Goal: Task Accomplishment & Management: Complete application form

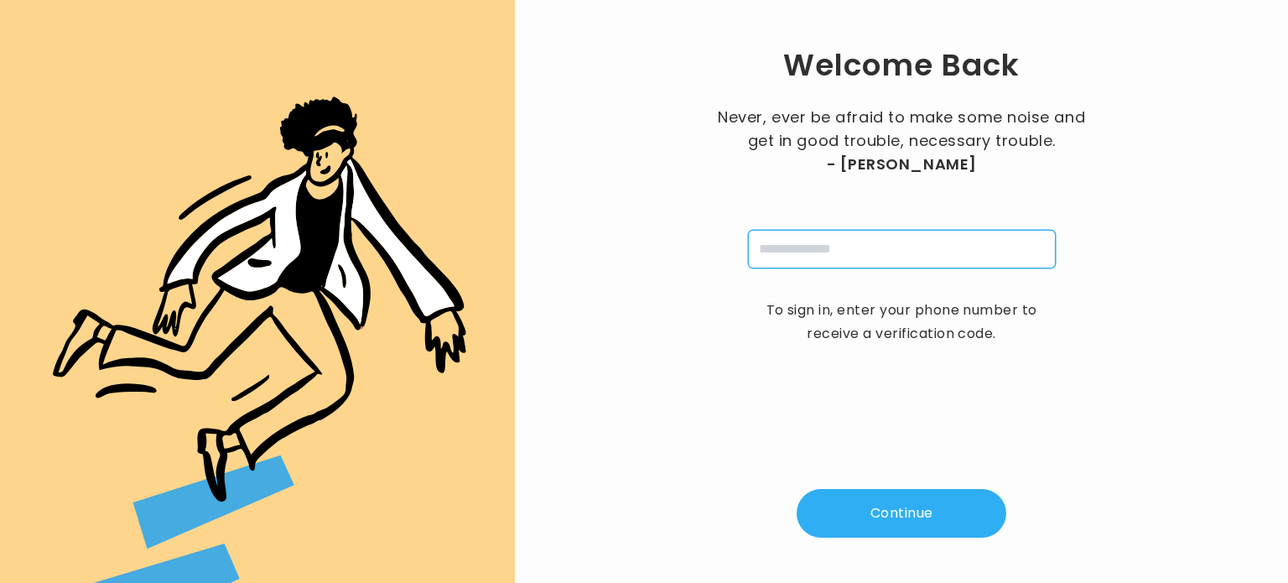
click at [792, 245] on input "tel" at bounding box center [902, 249] width 308 height 39
type input "**********"
click at [876, 497] on button "Continue" at bounding box center [902, 513] width 210 height 49
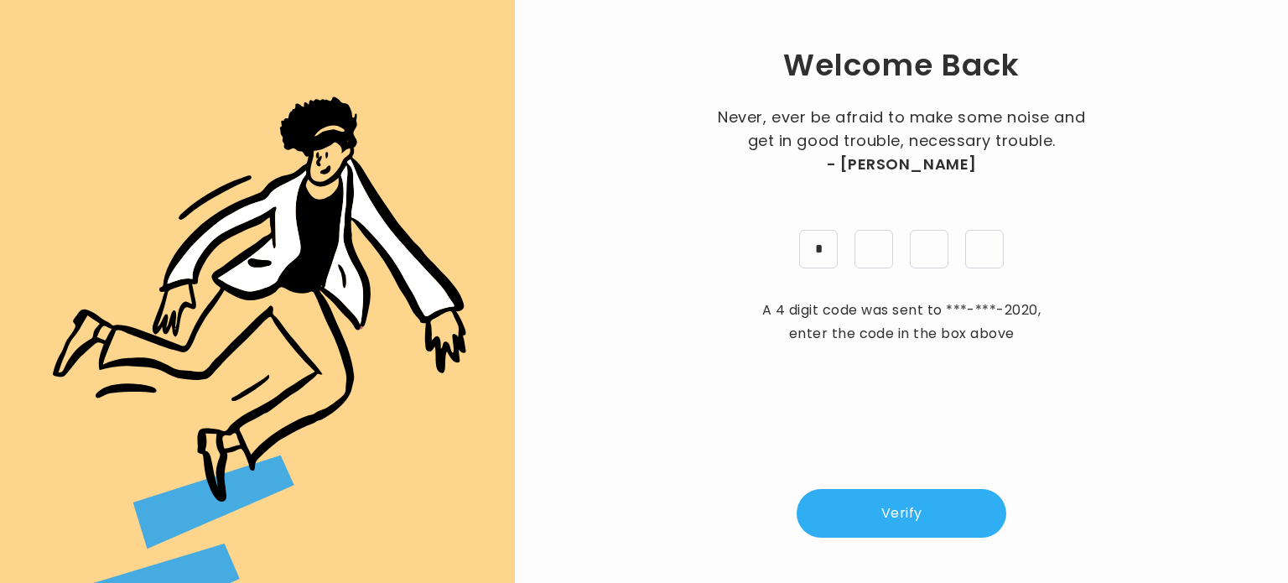
type input "*"
click at [884, 516] on button "Verify" at bounding box center [902, 513] width 210 height 49
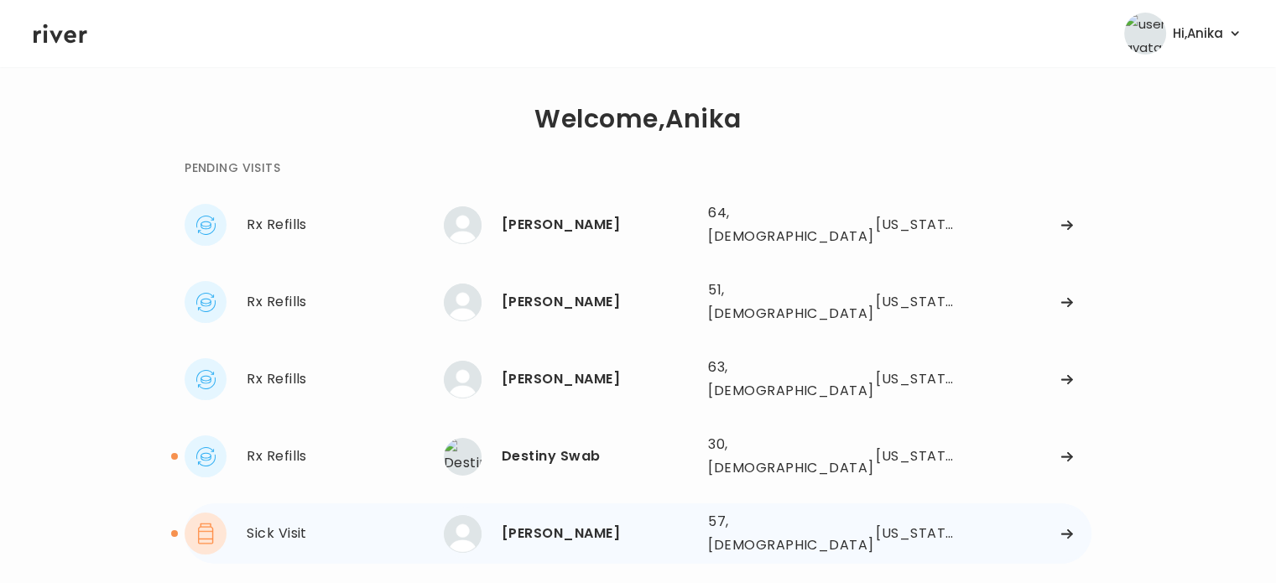
click at [535, 522] on div "[PERSON_NAME]" at bounding box center [598, 533] width 193 height 23
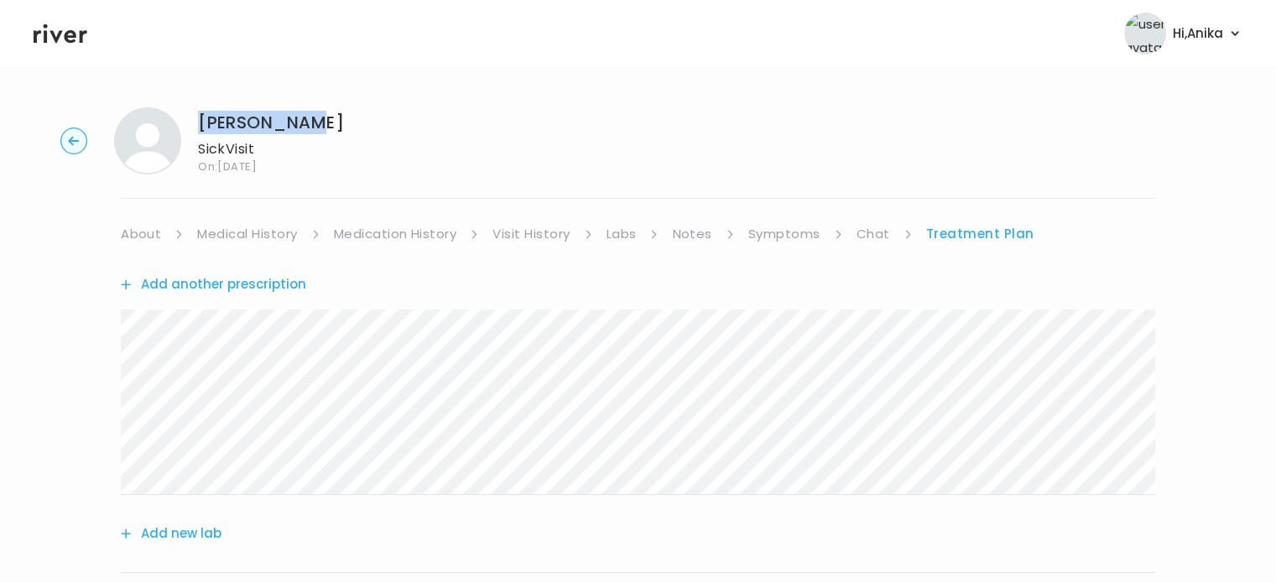
drag, startPoint x: 305, startPoint y: 129, endPoint x: 200, endPoint y: 129, distance: 105.7
click at [200, 129] on div "Katie Leach Sick Visit On: 16 Sep 2025" at bounding box center [638, 140] width 1222 height 67
copy h1 "[PERSON_NAME]"
click at [66, 46] on header "Hi, Anika Profile Logout" at bounding box center [638, 33] width 1276 height 67
click at [55, 35] on icon at bounding box center [61, 33] width 54 height 25
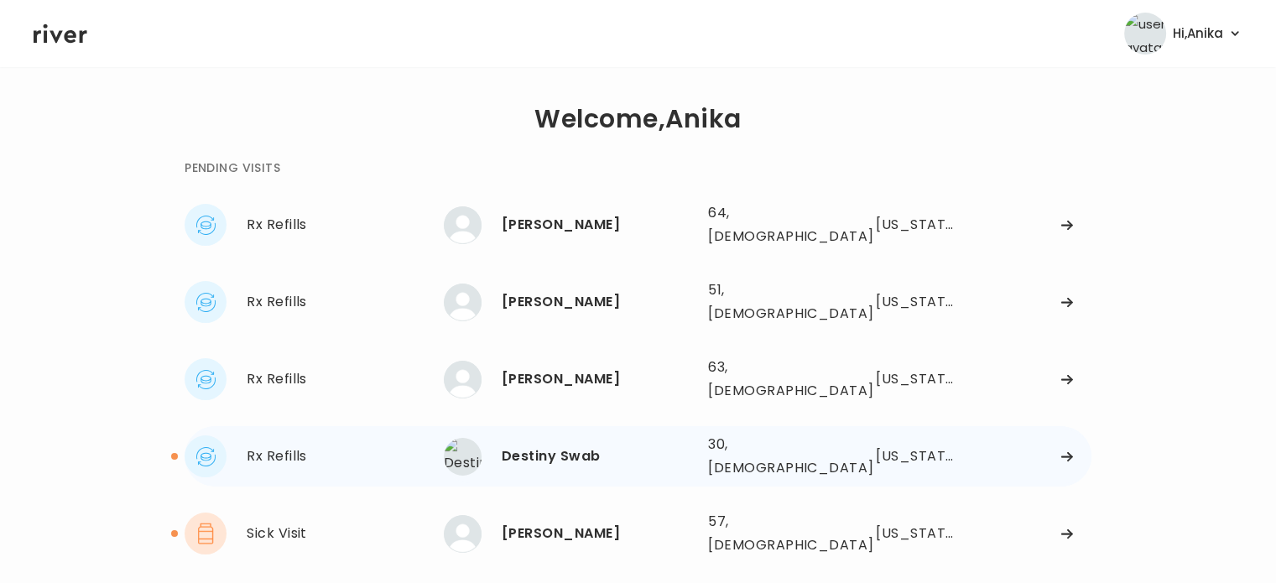
click at [544, 445] on div "Destiny Swab" at bounding box center [598, 456] width 193 height 23
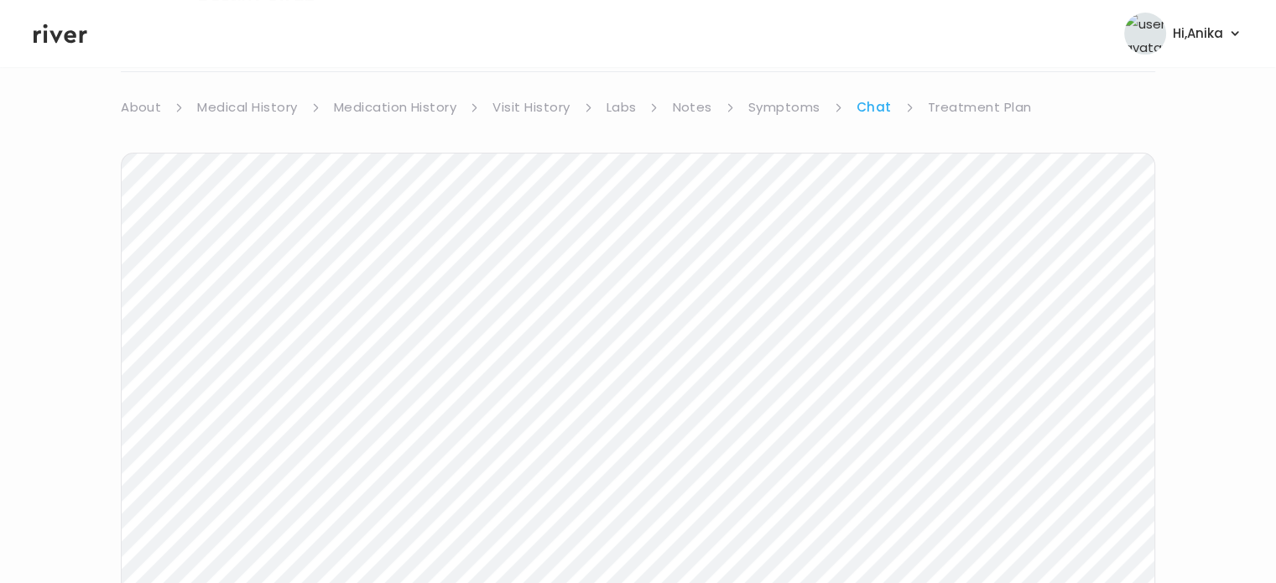
scroll to position [127, 0]
click at [986, 106] on link "Treatment Plan" at bounding box center [980, 106] width 104 height 23
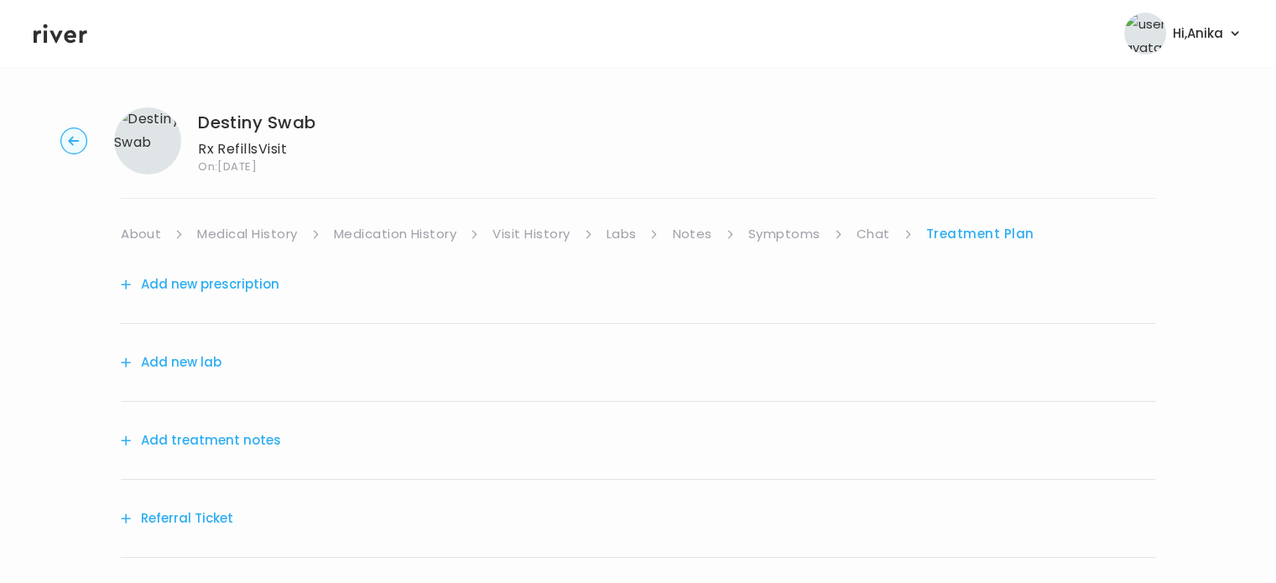
click at [243, 444] on button "Add treatment notes" at bounding box center [201, 440] width 160 height 23
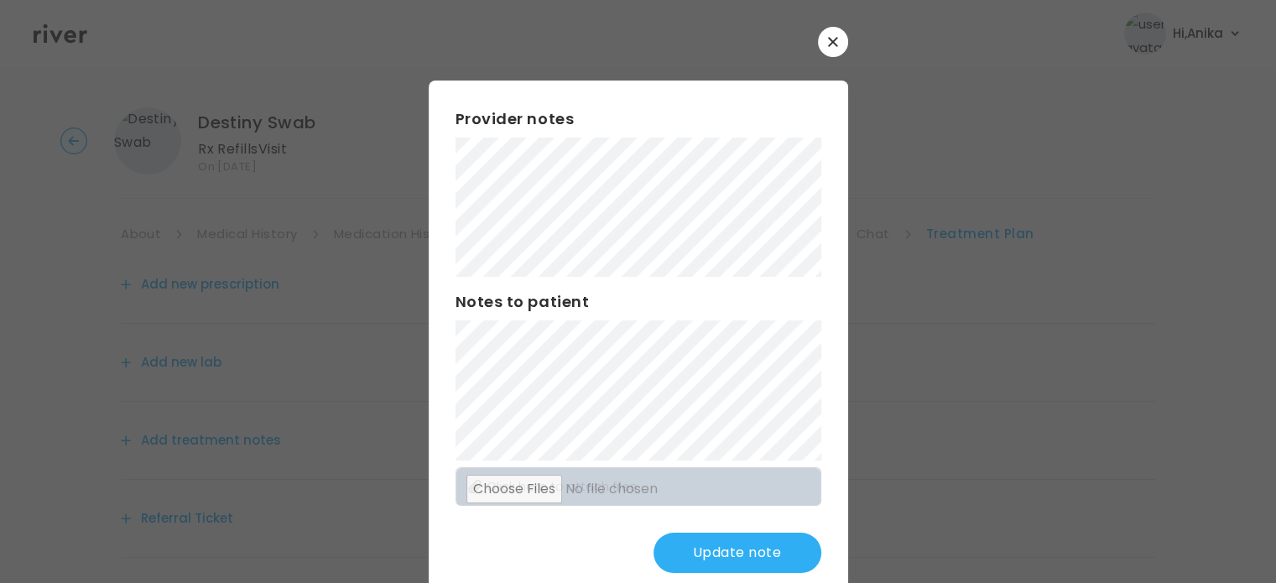
click at [704, 553] on button "Update note" at bounding box center [737, 553] width 168 height 40
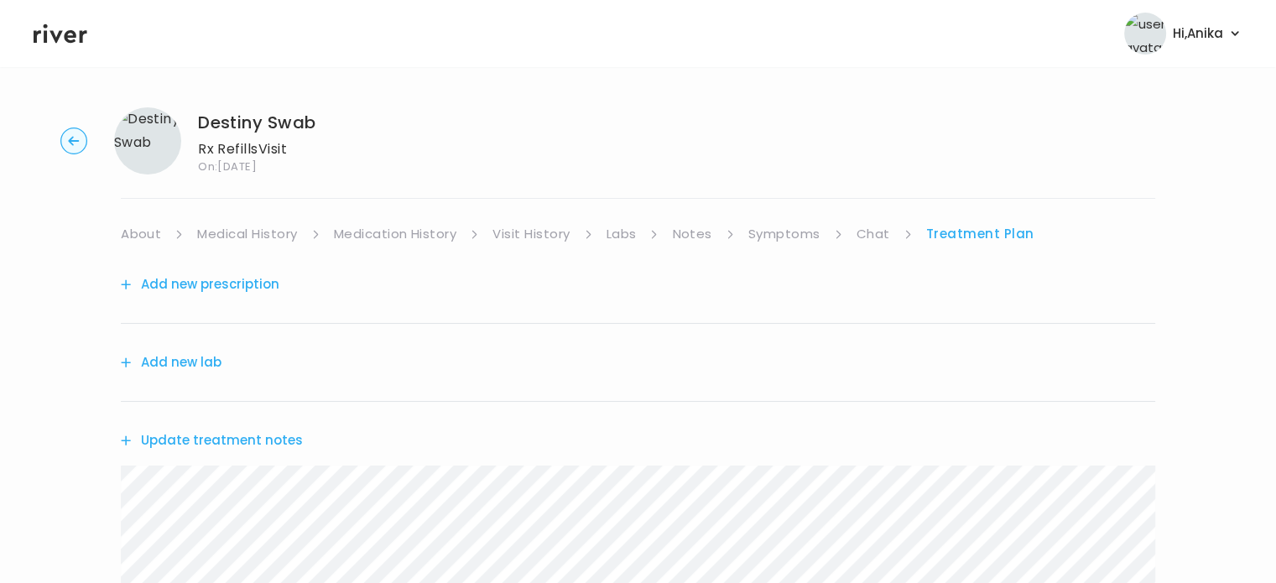
click at [798, 242] on link "Symptoms" at bounding box center [784, 233] width 72 height 23
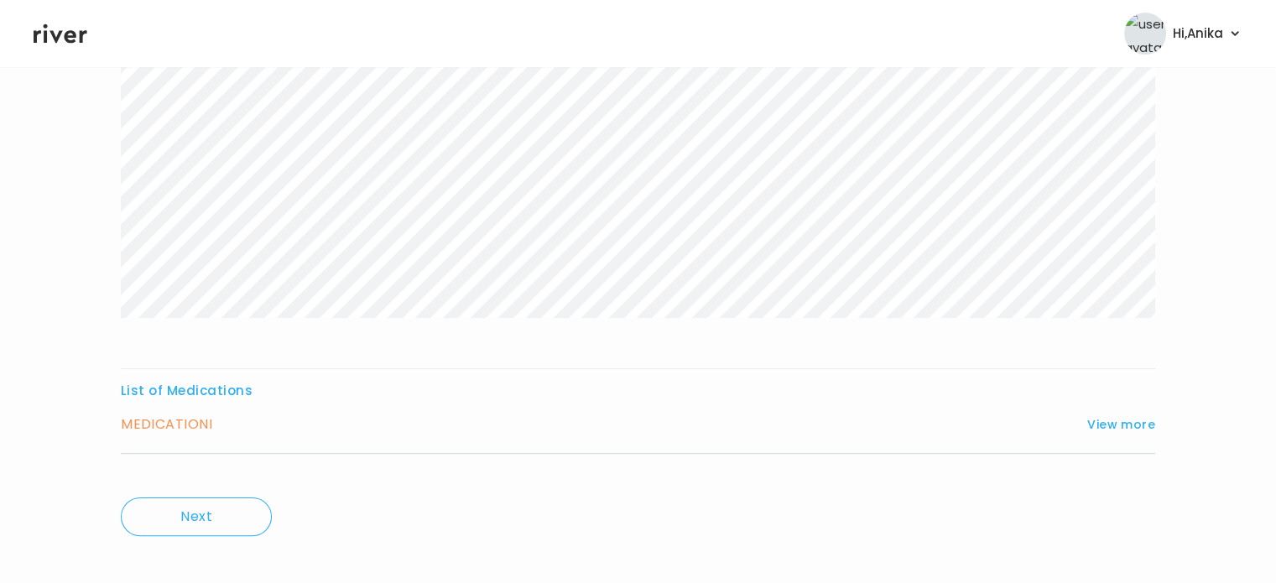
scroll to position [278, 0]
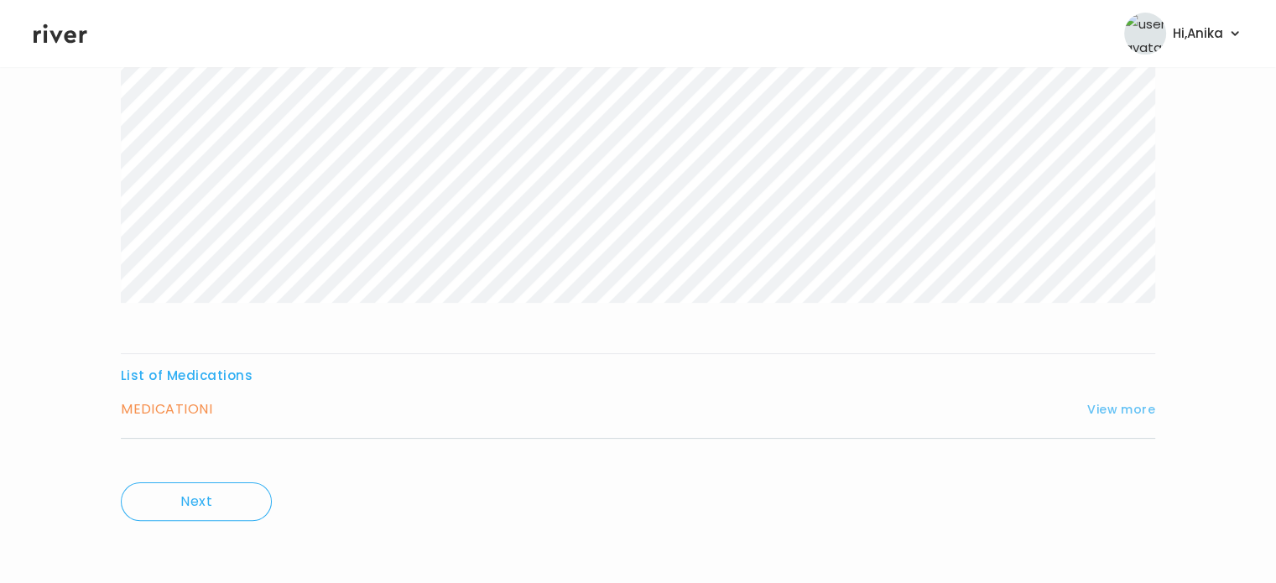
click at [1110, 399] on button "View more" at bounding box center [1121, 409] width 68 height 20
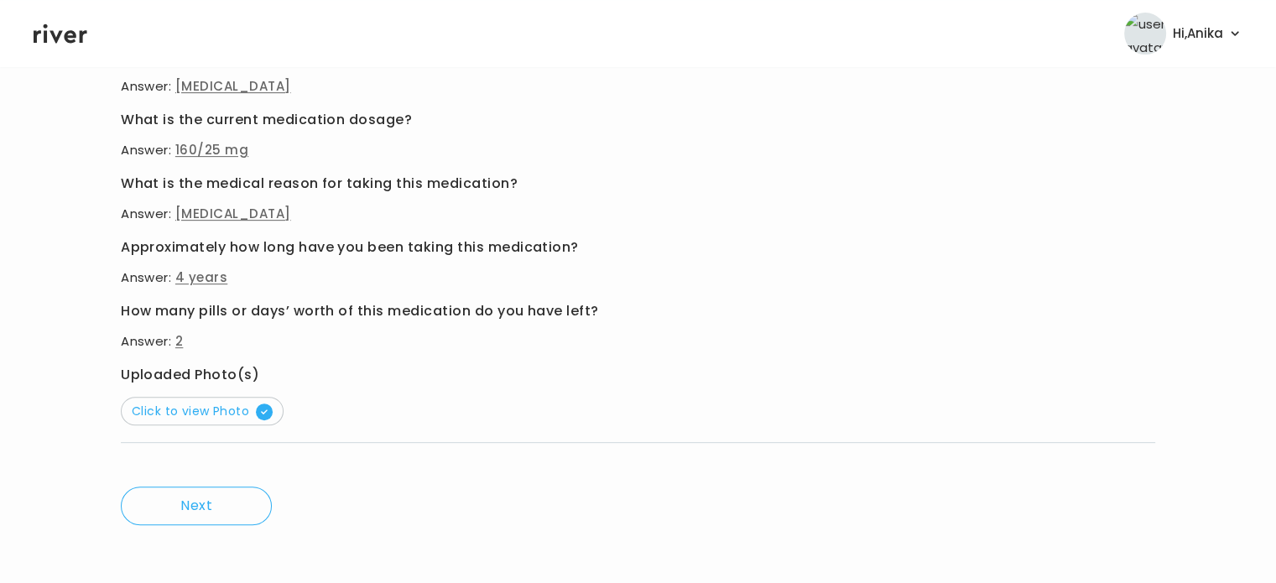
scroll to position [729, 0]
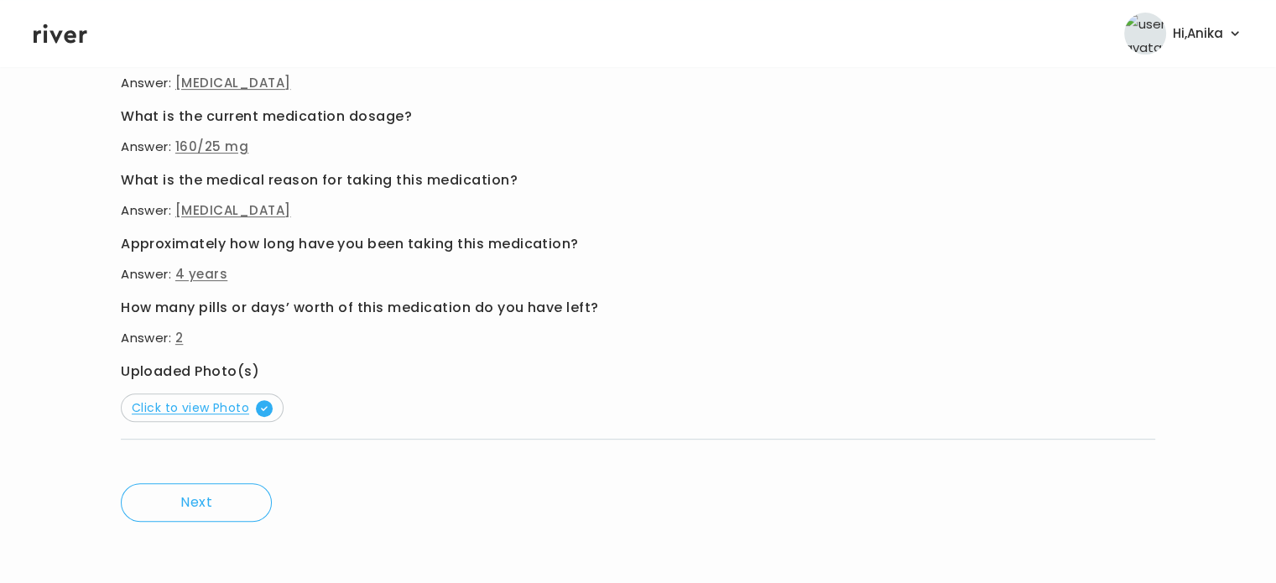
click at [215, 403] on span "Click to view Photo" at bounding box center [202, 407] width 141 height 17
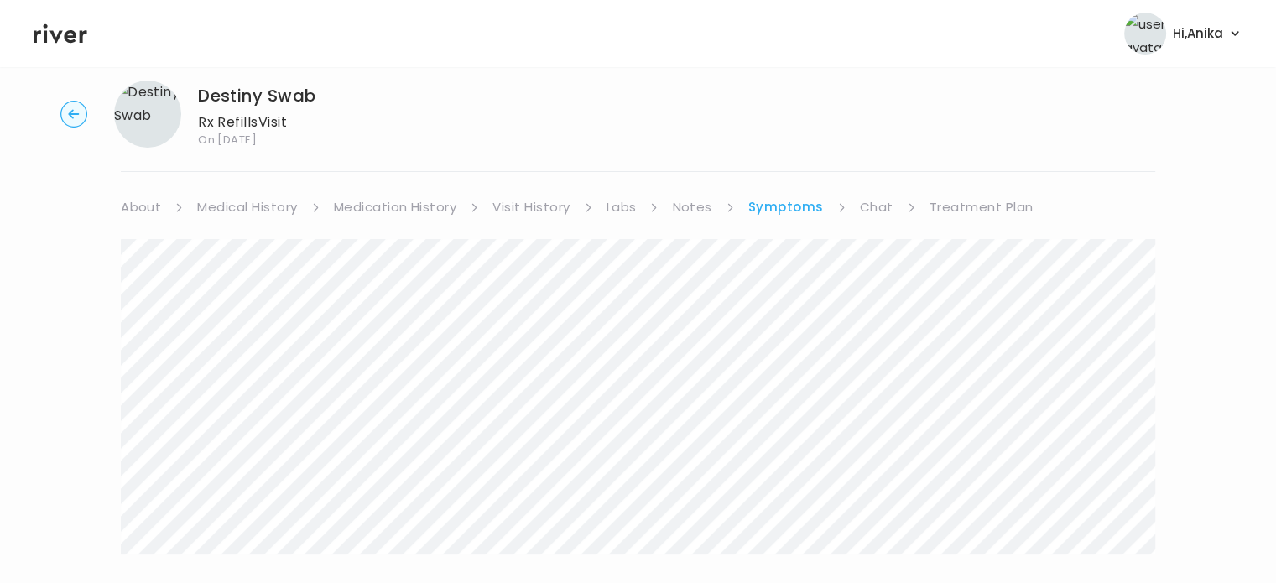
scroll to position [0, 0]
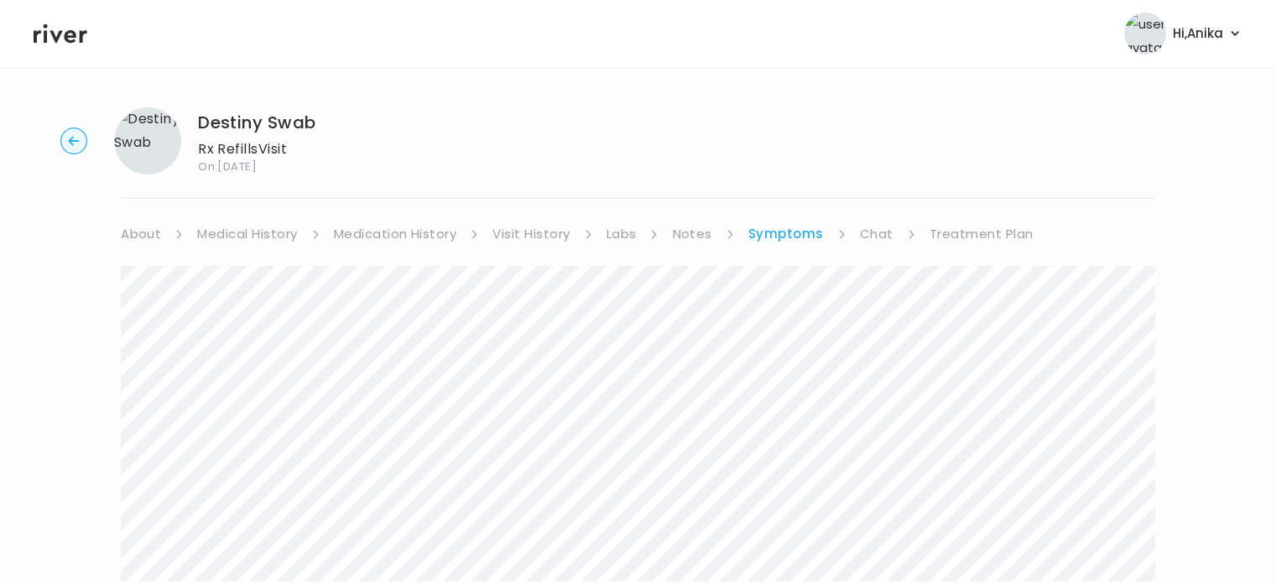
click at [960, 234] on link "Treatment Plan" at bounding box center [981, 233] width 104 height 23
click at [225, 434] on button "Update treatment notes" at bounding box center [212, 440] width 182 height 23
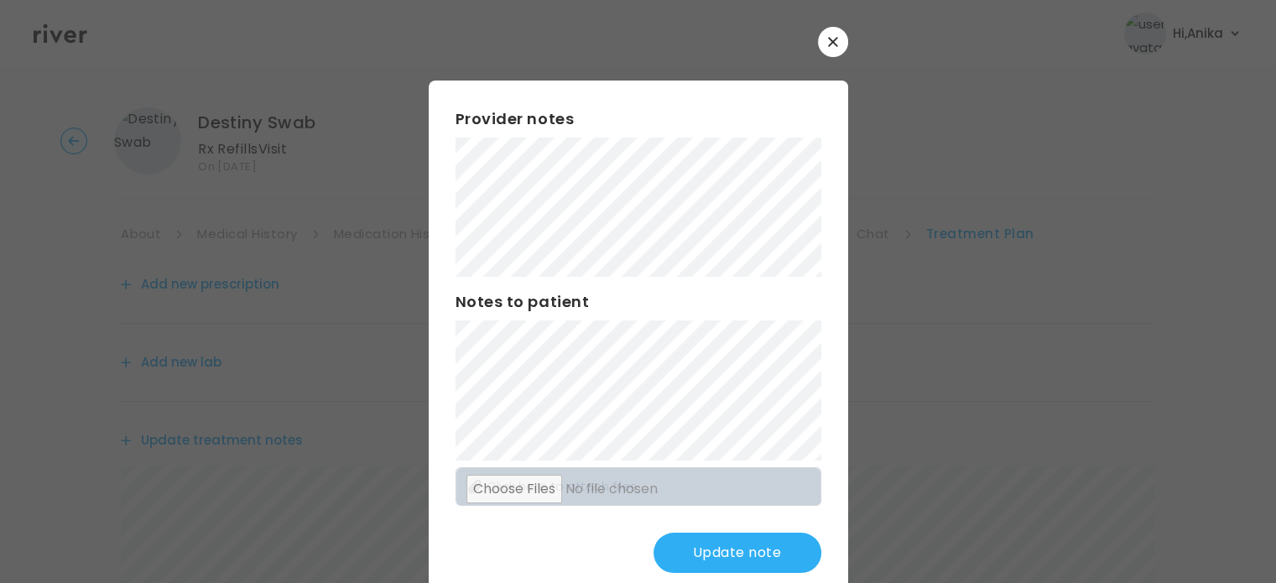
click at [689, 552] on button "Update note" at bounding box center [737, 553] width 168 height 40
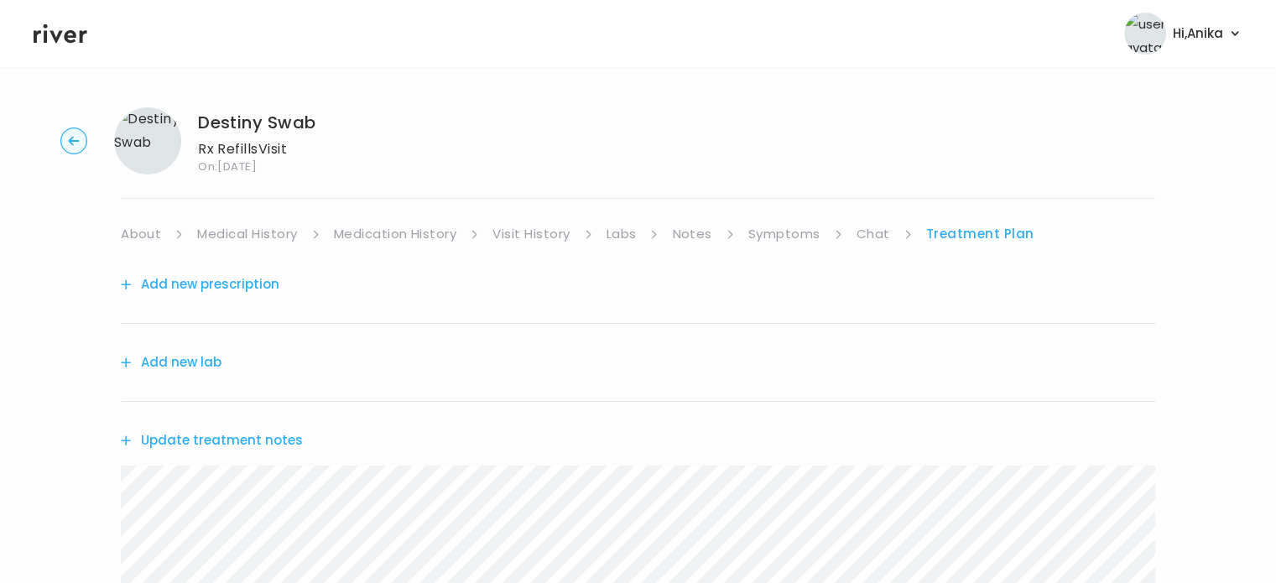
click at [235, 288] on button "Add new prescription" at bounding box center [200, 284] width 159 height 23
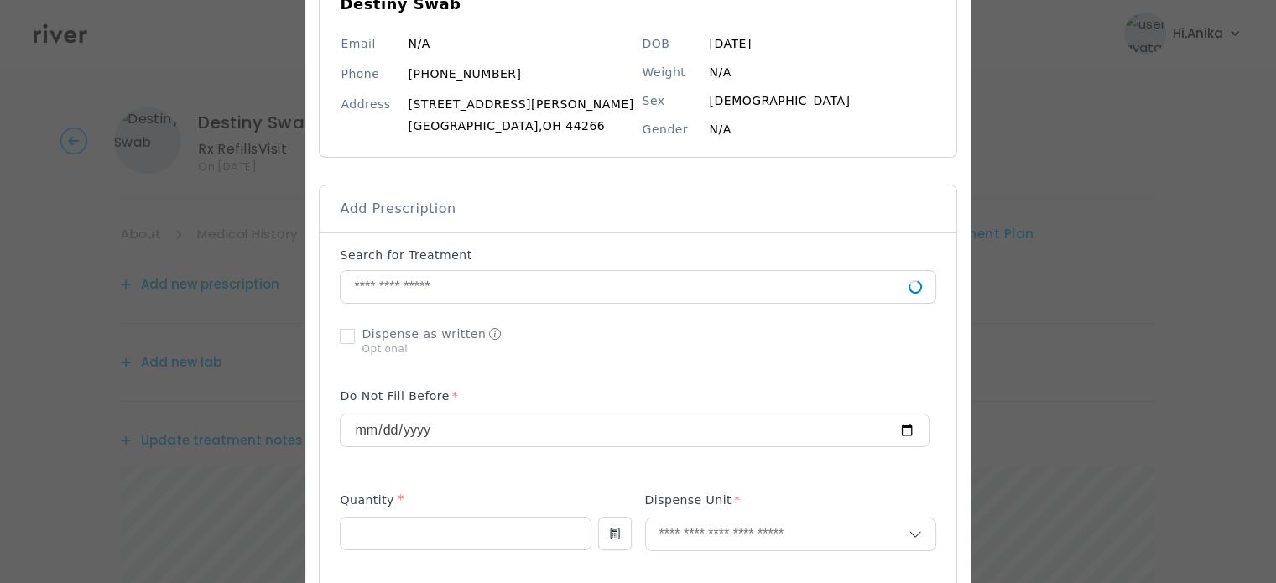
scroll to position [194, 0]
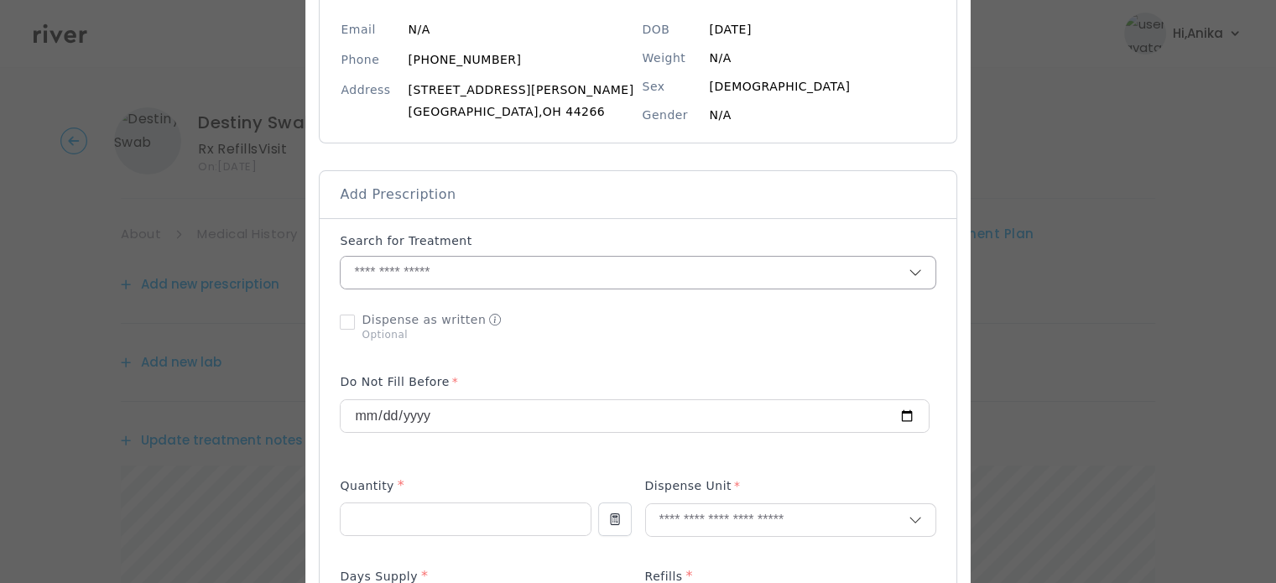
click at [466, 272] on input "text" at bounding box center [624, 273] width 567 height 32
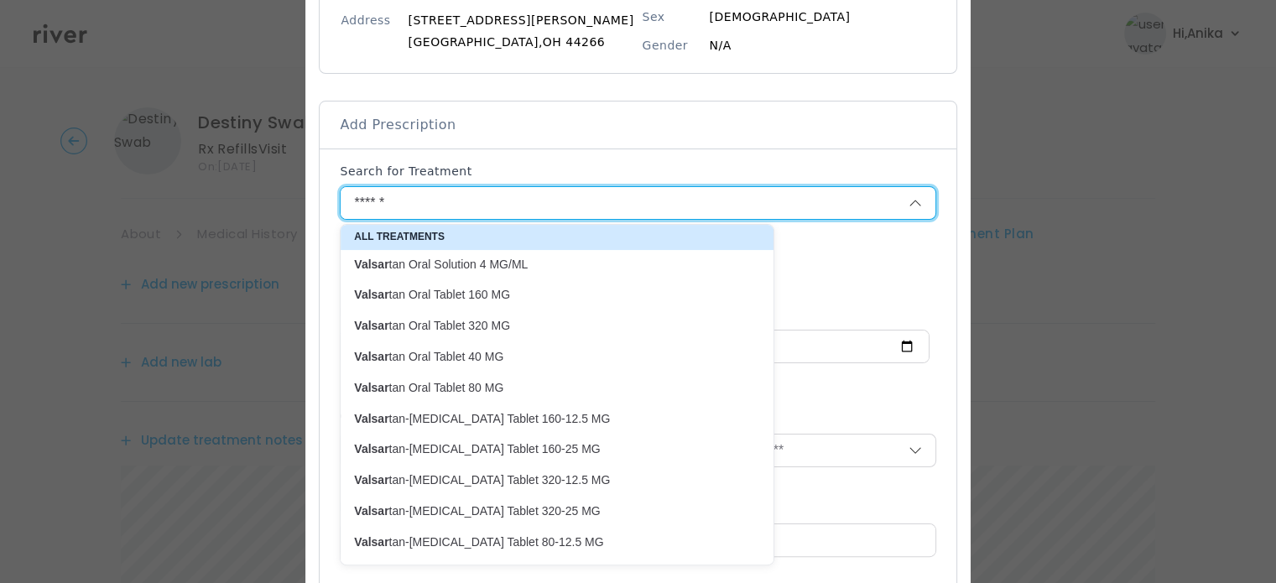
scroll to position [264, 0]
click at [527, 450] on p "Valsar tan-hydroCHLOROthiazide Oral Tablet 160-25 MG" at bounding box center [547, 448] width 386 height 16
type input "**********"
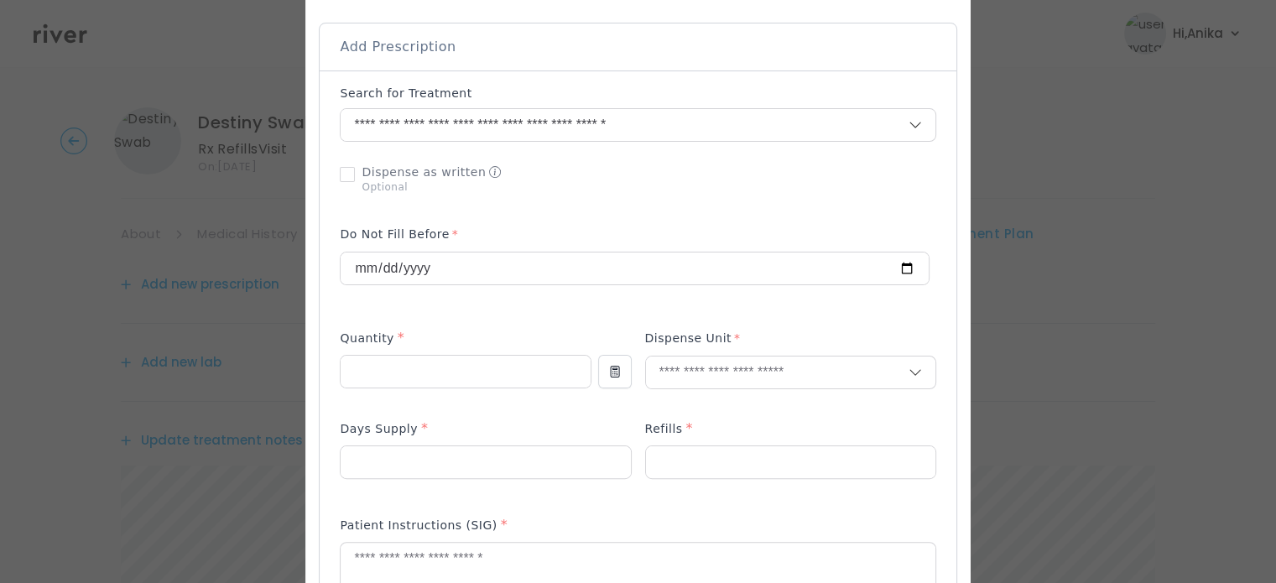
scroll to position [380, 0]
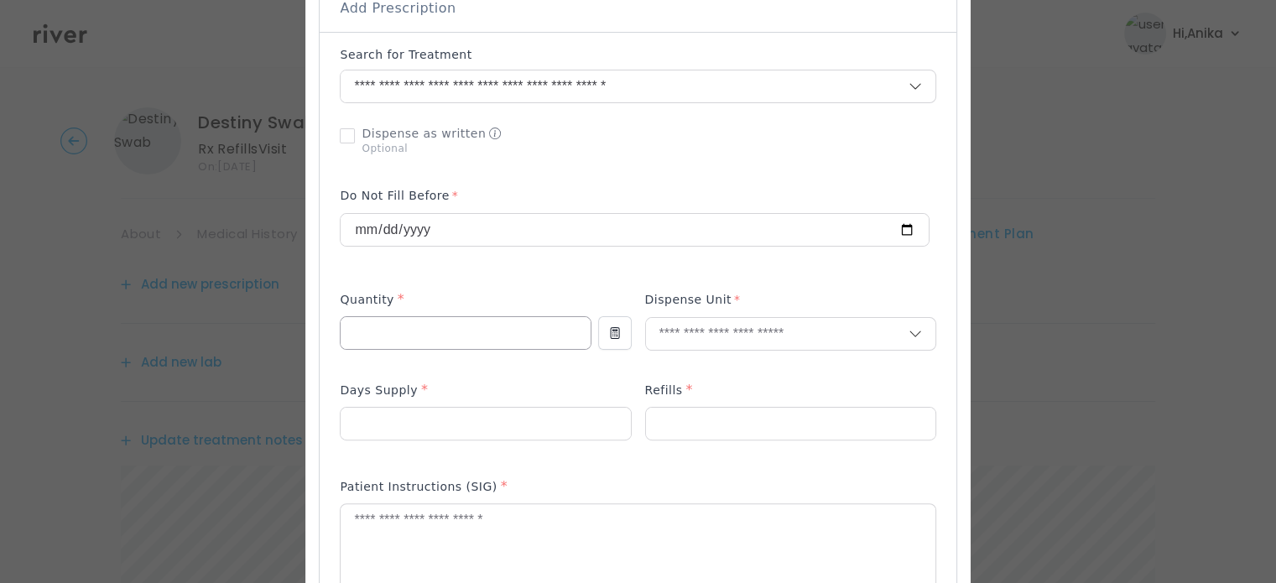
click at [491, 325] on input "number" at bounding box center [465, 333] width 249 height 32
type input "**"
click at [698, 331] on input "text" at bounding box center [777, 334] width 263 height 32
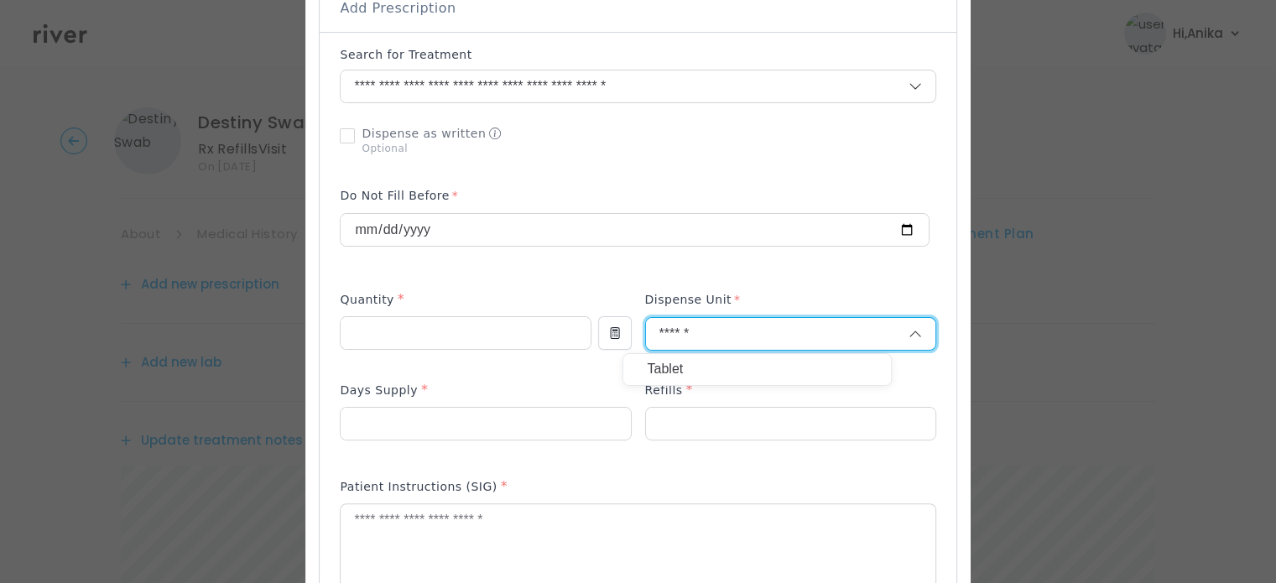
type input "******"
click at [692, 366] on p "Tablet" at bounding box center [757, 369] width 221 height 24
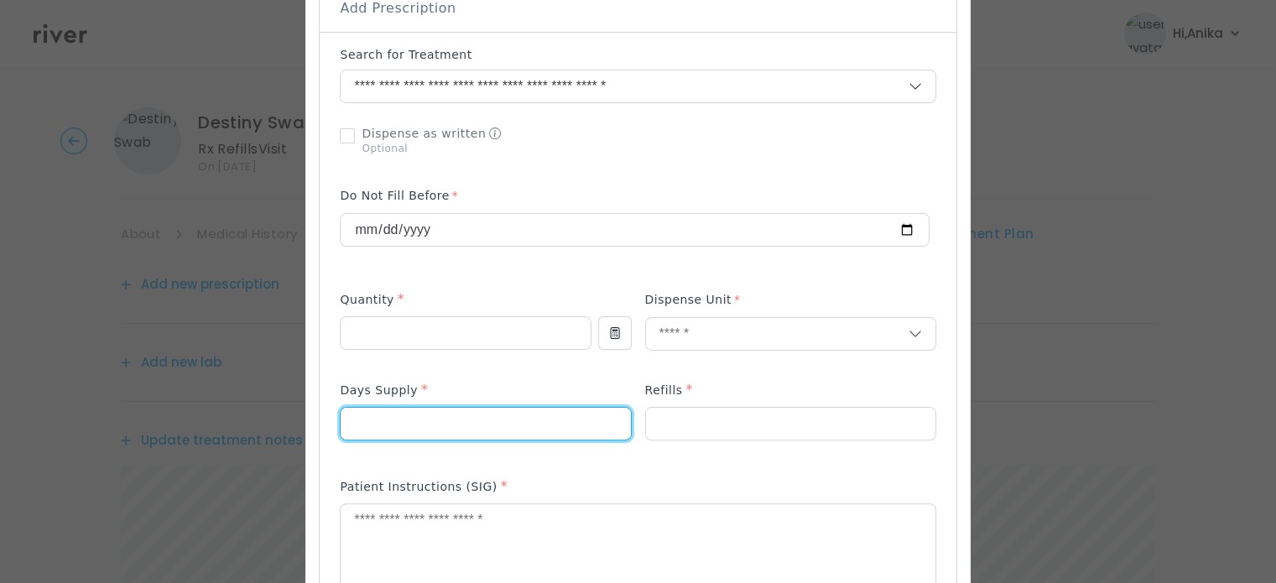
click at [560, 423] on input "number" at bounding box center [485, 424] width 289 height 32
type input "**"
drag, startPoint x: 691, startPoint y: 414, endPoint x: 710, endPoint y: 350, distance: 67.2
click at [691, 414] on input "number" at bounding box center [790, 424] width 289 height 32
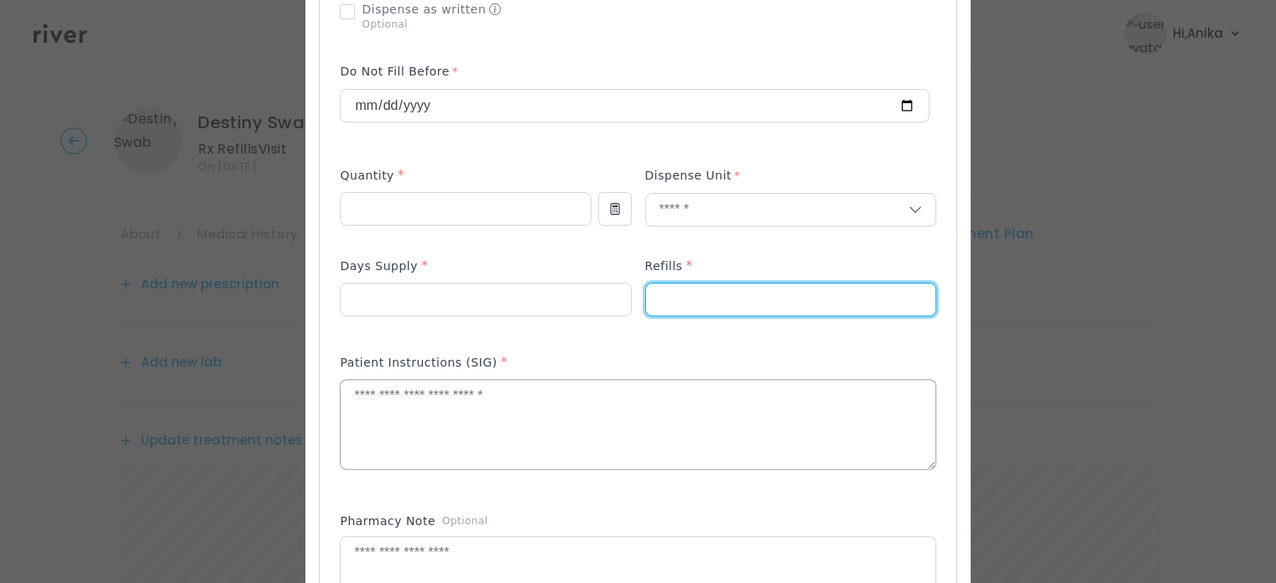
type input "*"
click at [531, 420] on textarea at bounding box center [638, 424] width 594 height 89
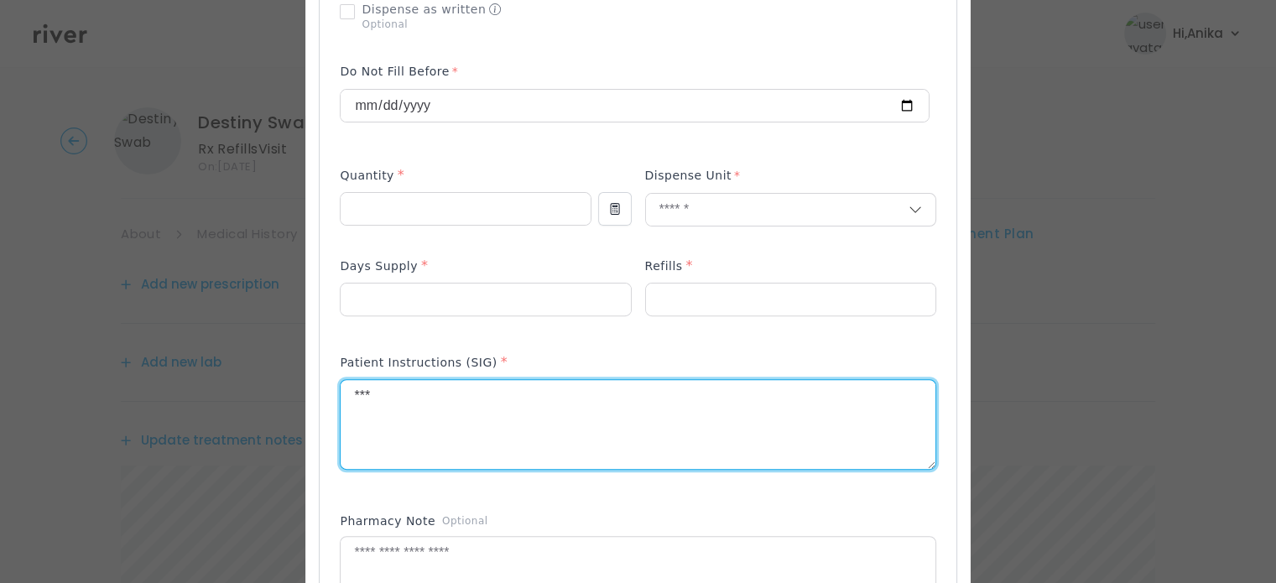
scroll to position [707, 0]
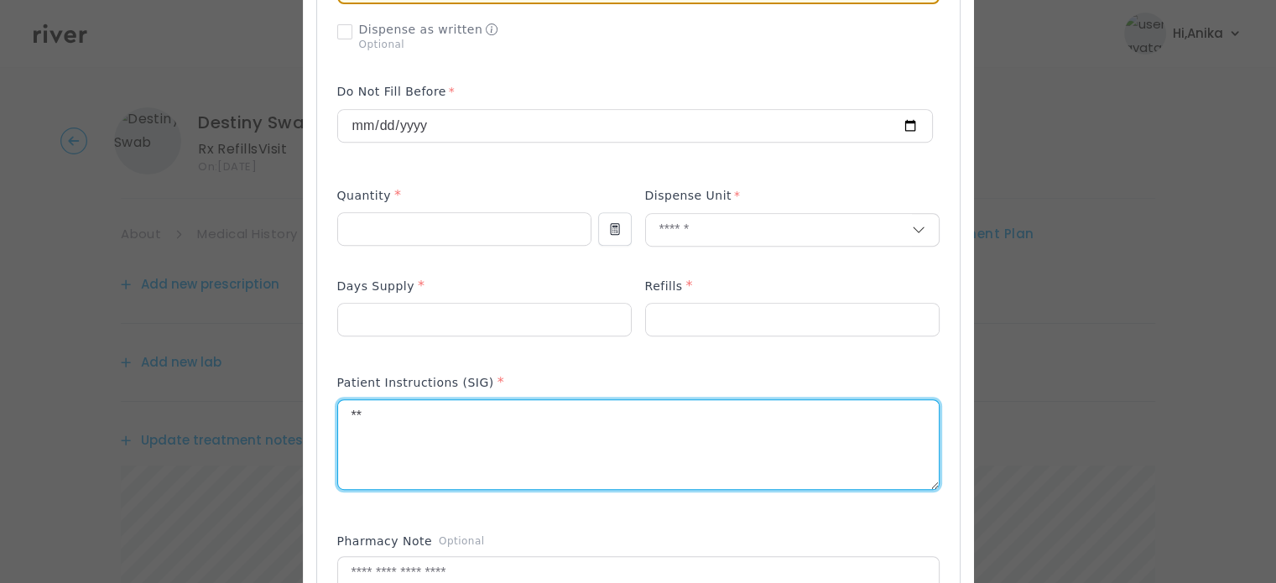
type textarea "*"
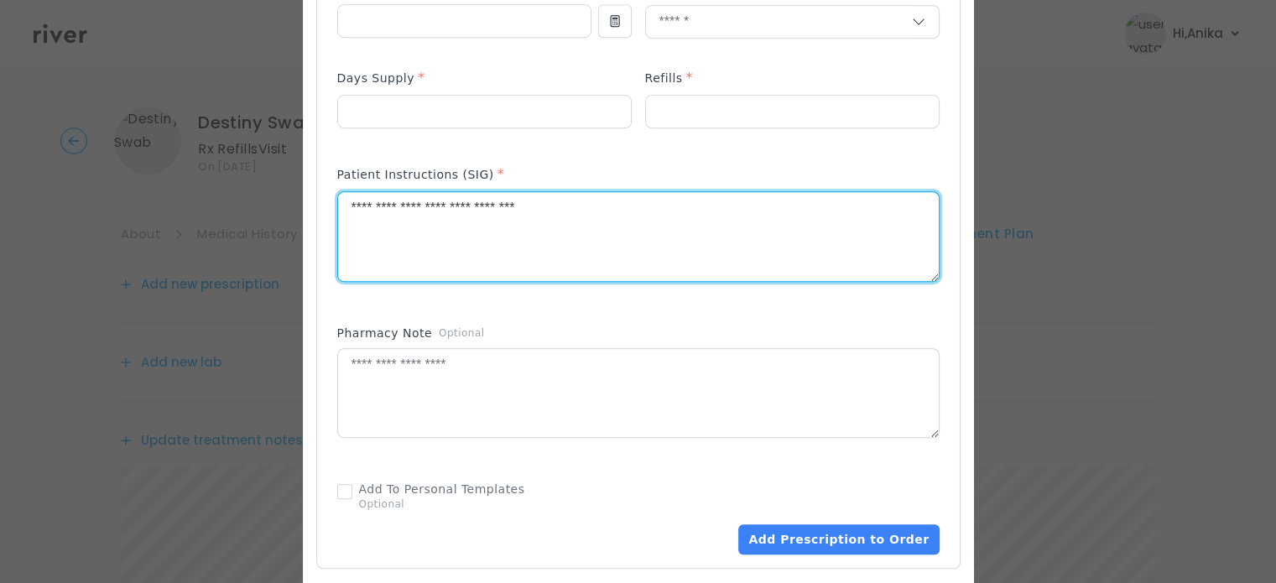
scroll to position [1125, 0]
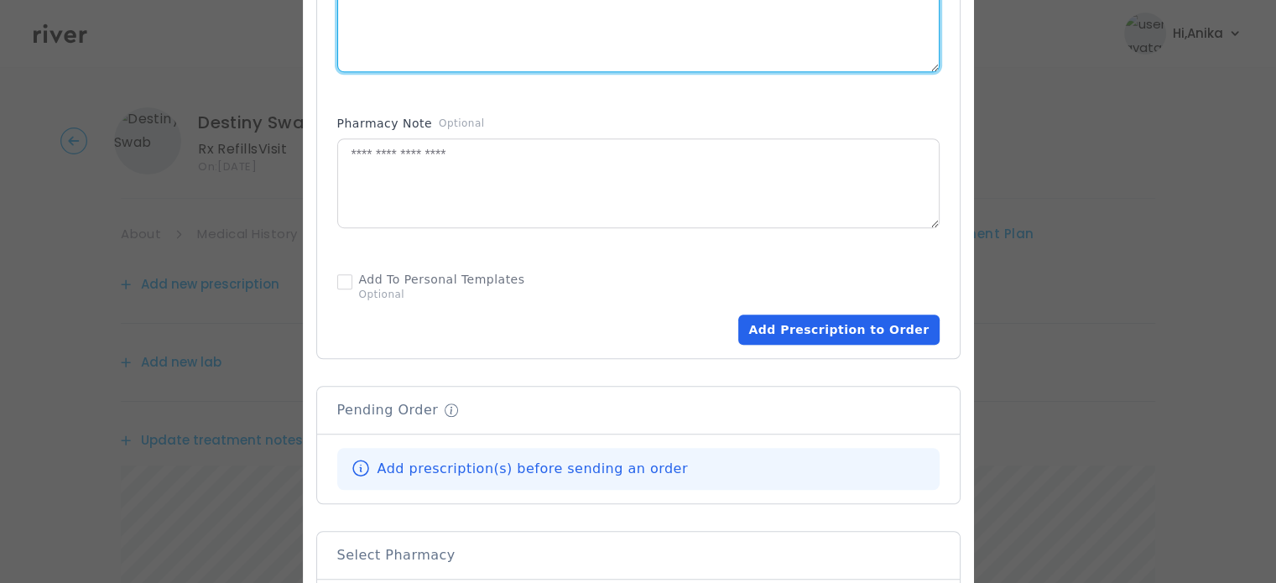
type textarea "**********"
click at [809, 315] on button "Add Prescription to Order" at bounding box center [838, 330] width 200 height 30
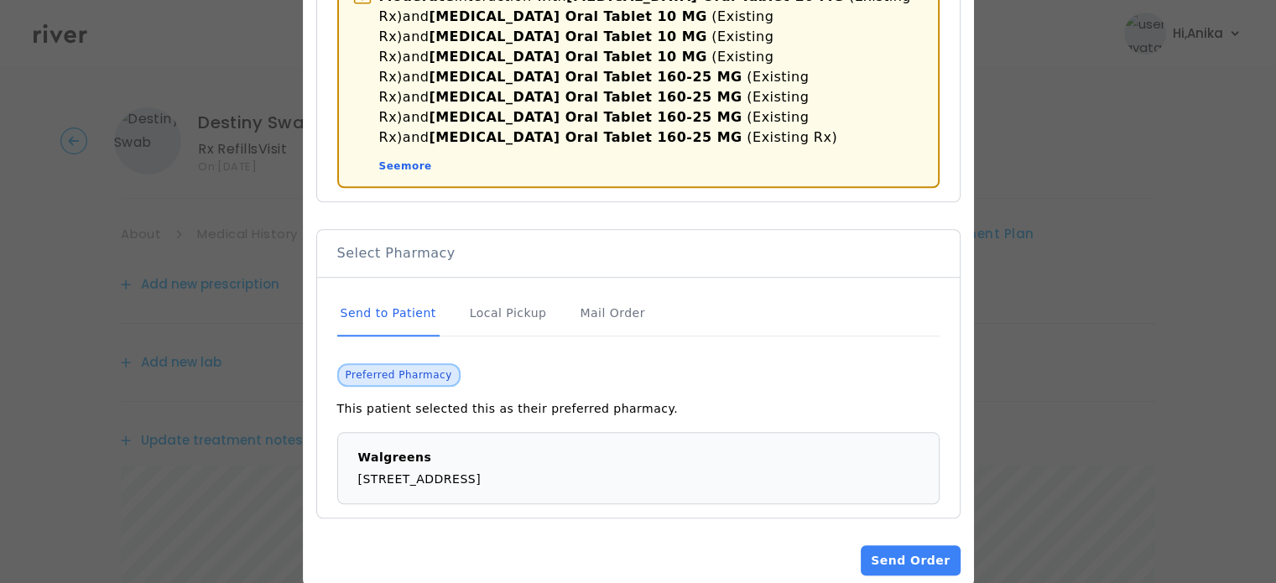
scroll to position [1434, 0]
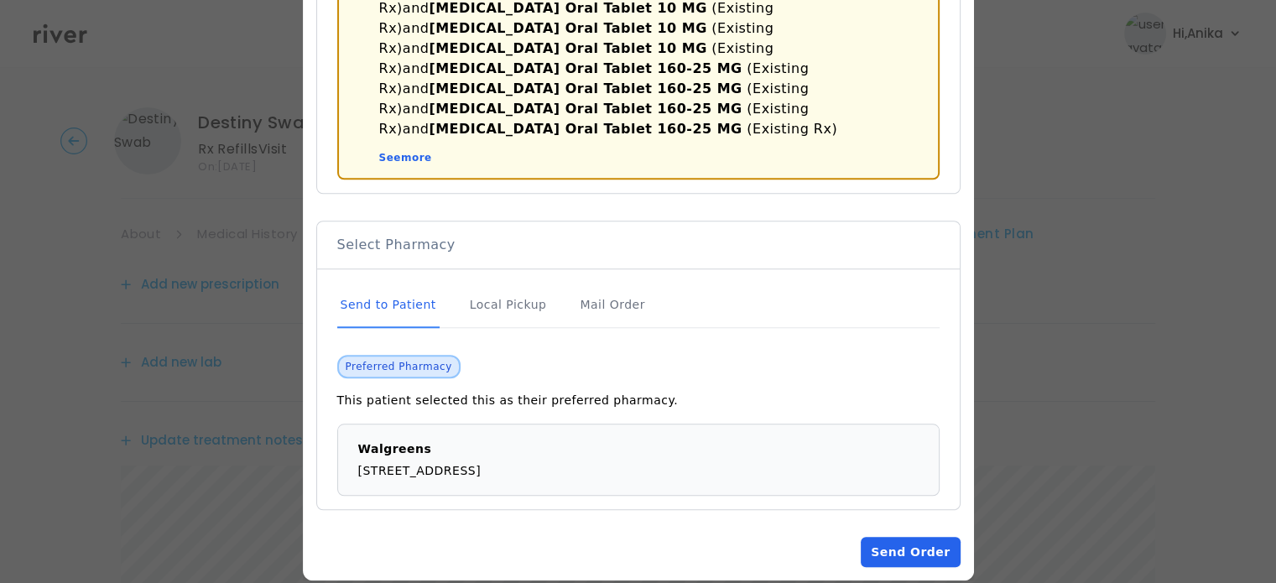
click at [889, 537] on button "Send Order" at bounding box center [910, 552] width 99 height 30
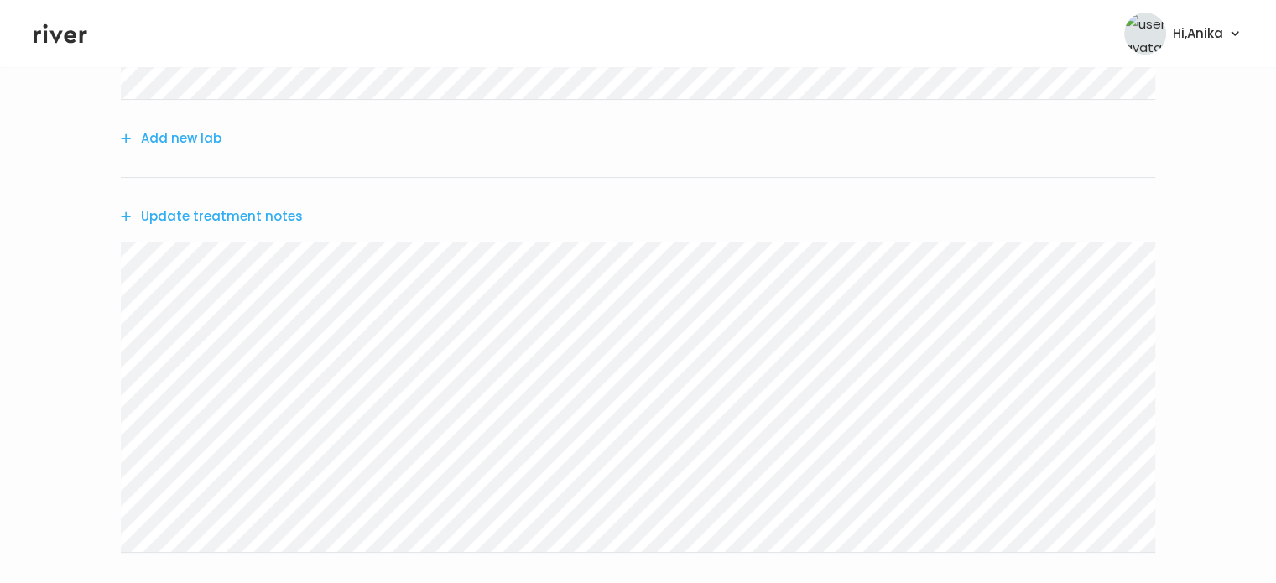
scroll to position [438, 0]
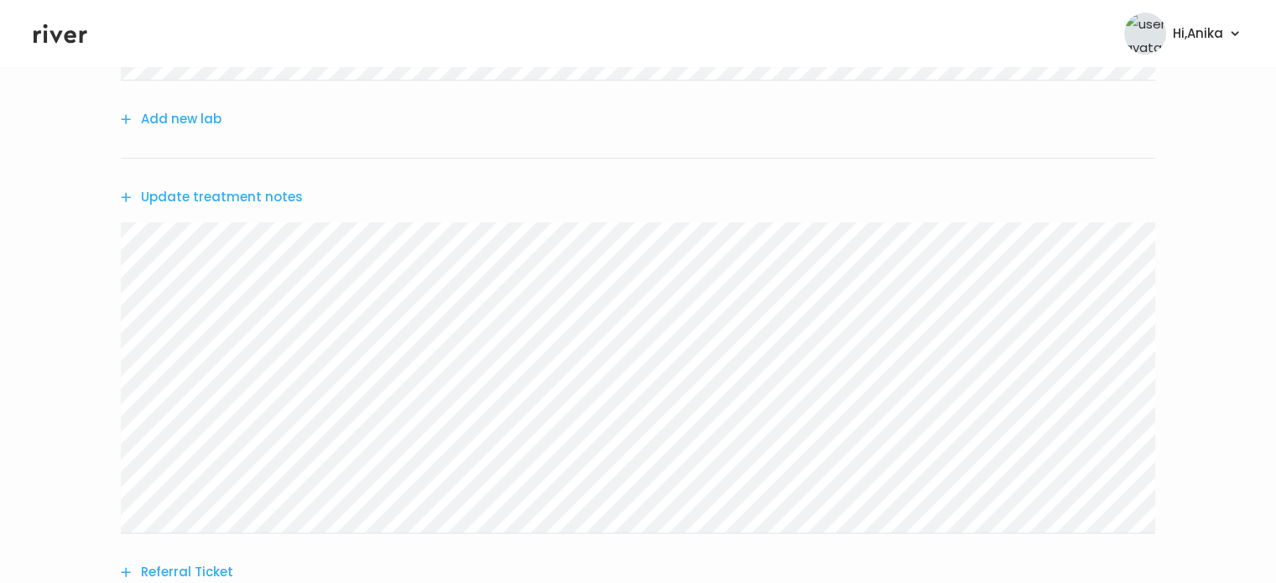
click at [205, 118] on button "Add new lab" at bounding box center [171, 118] width 101 height 23
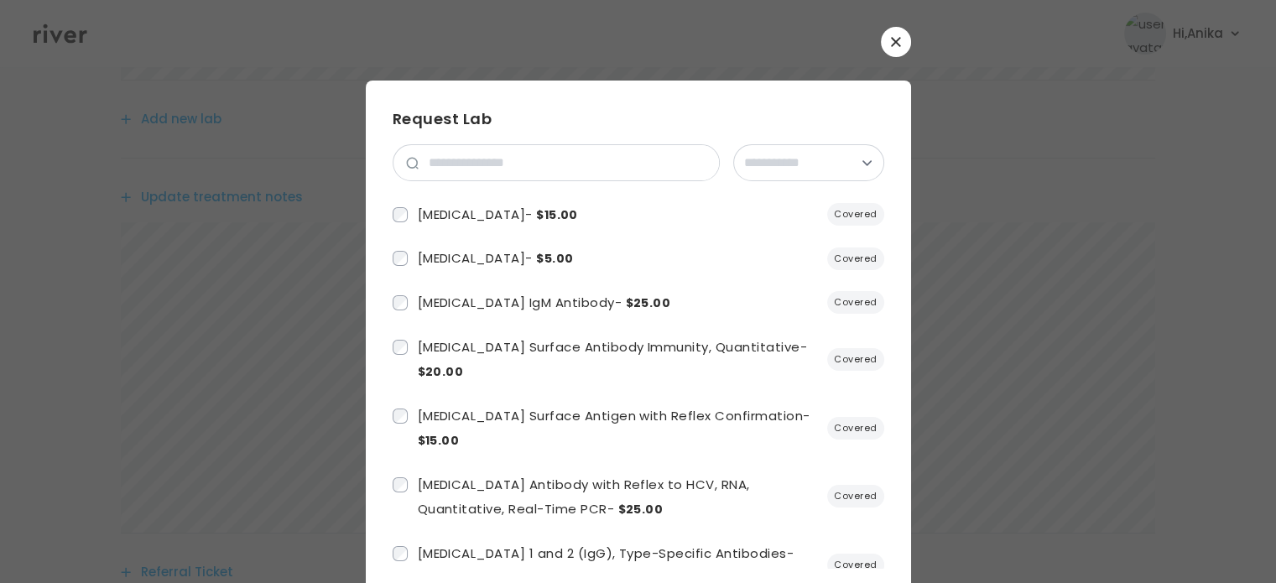
scroll to position [586, 0]
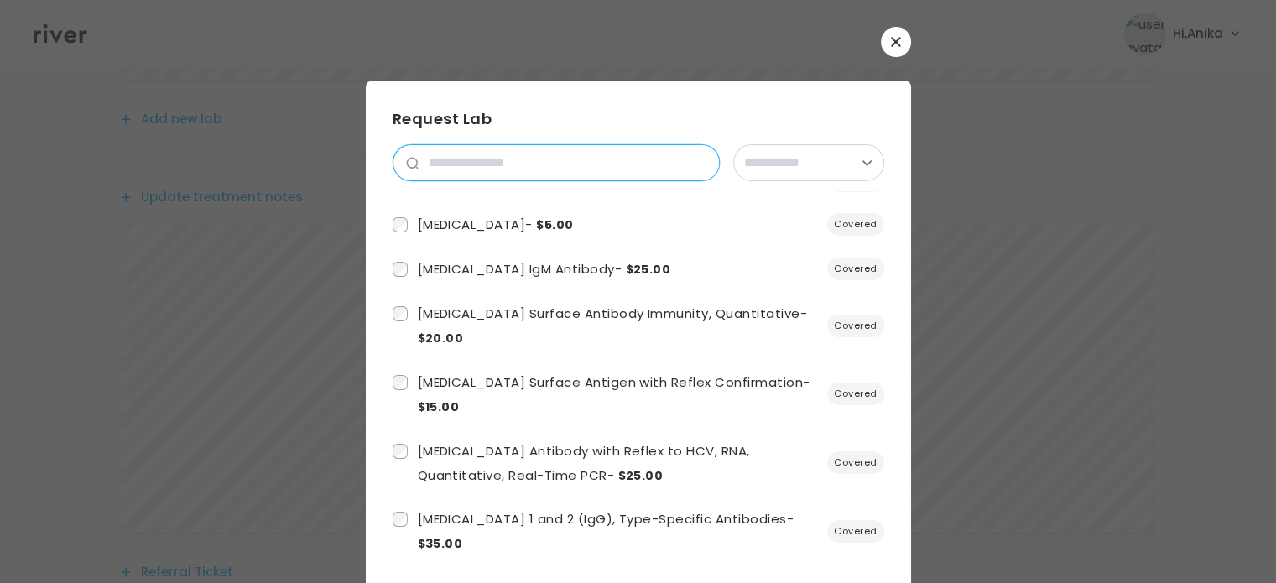
click at [551, 164] on input "search" at bounding box center [569, 162] width 300 height 35
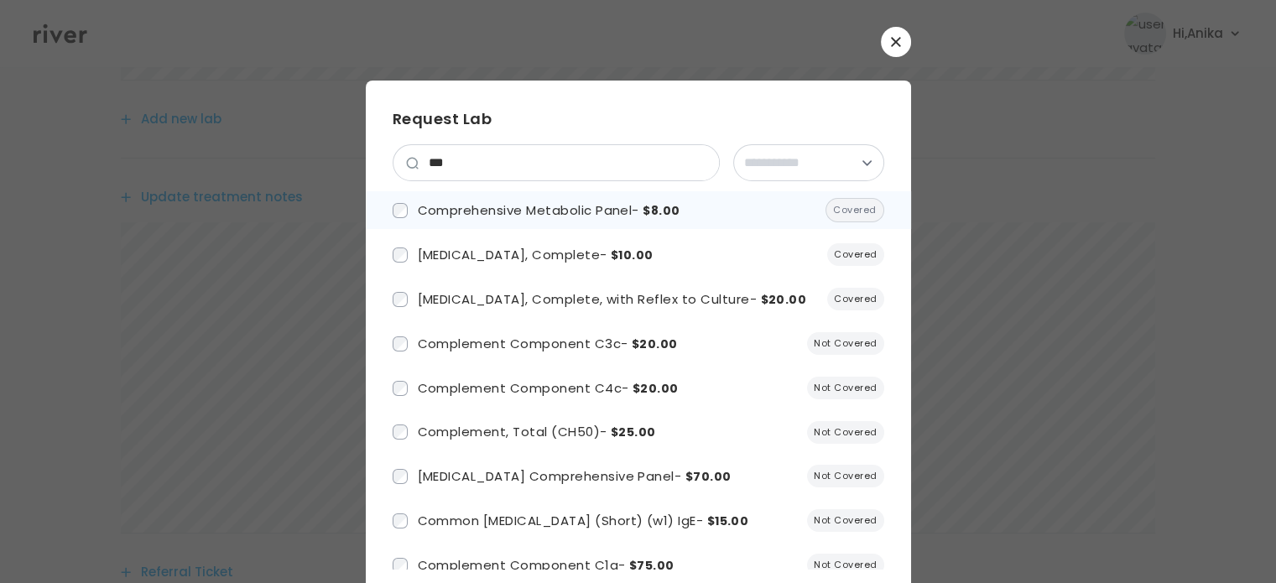
click at [537, 209] on span "Comprehensive Metabolic Panel - $8.00" at bounding box center [549, 210] width 263 height 18
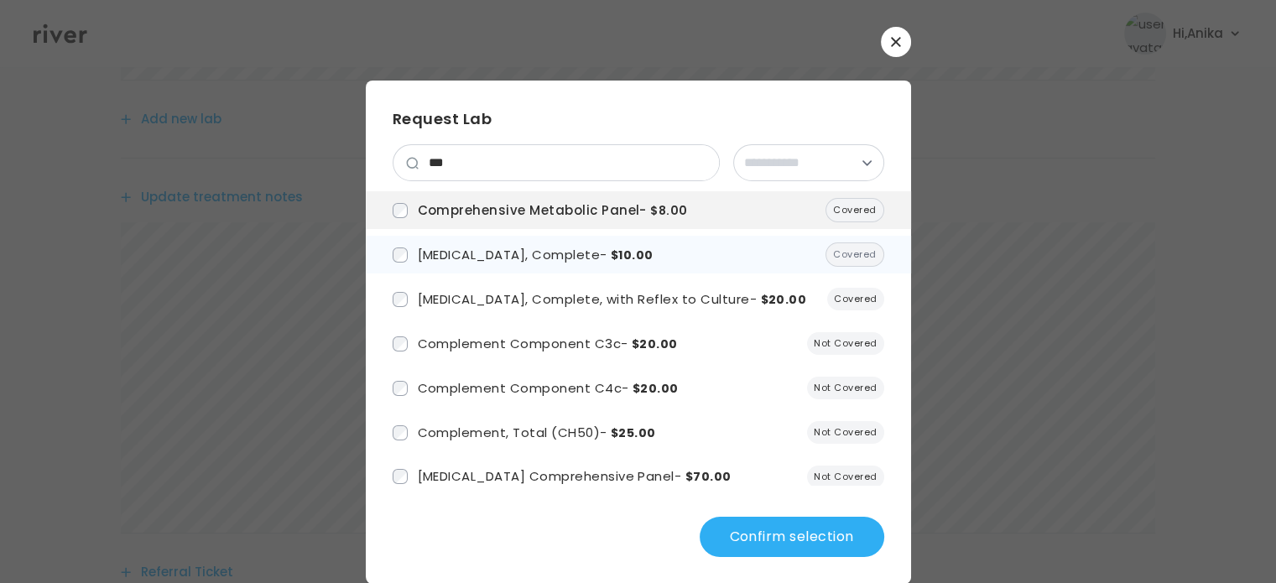
click at [470, 257] on span "Urinalysis, Complete - $10.00" at bounding box center [536, 255] width 236 height 18
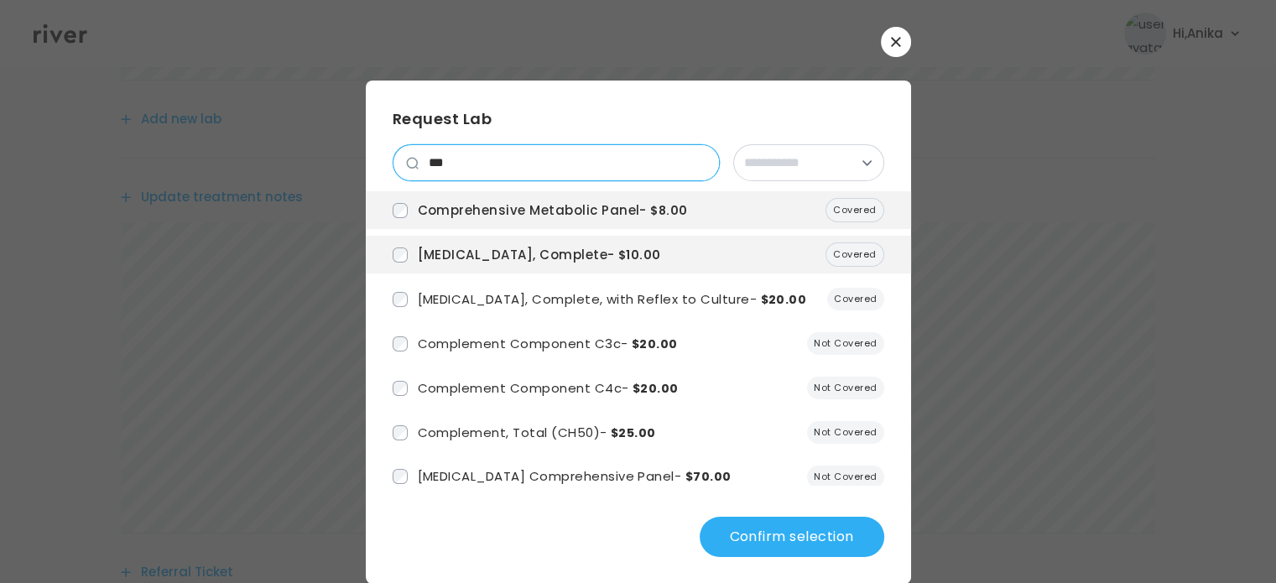
click at [478, 163] on input "***" at bounding box center [569, 162] width 300 height 35
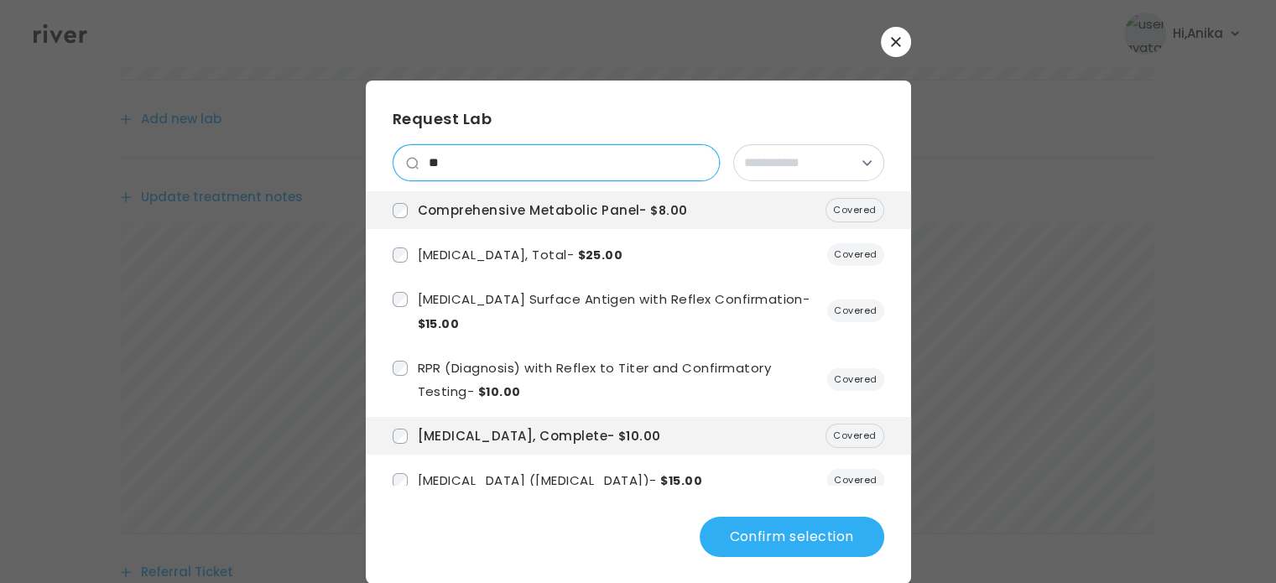
type input "*"
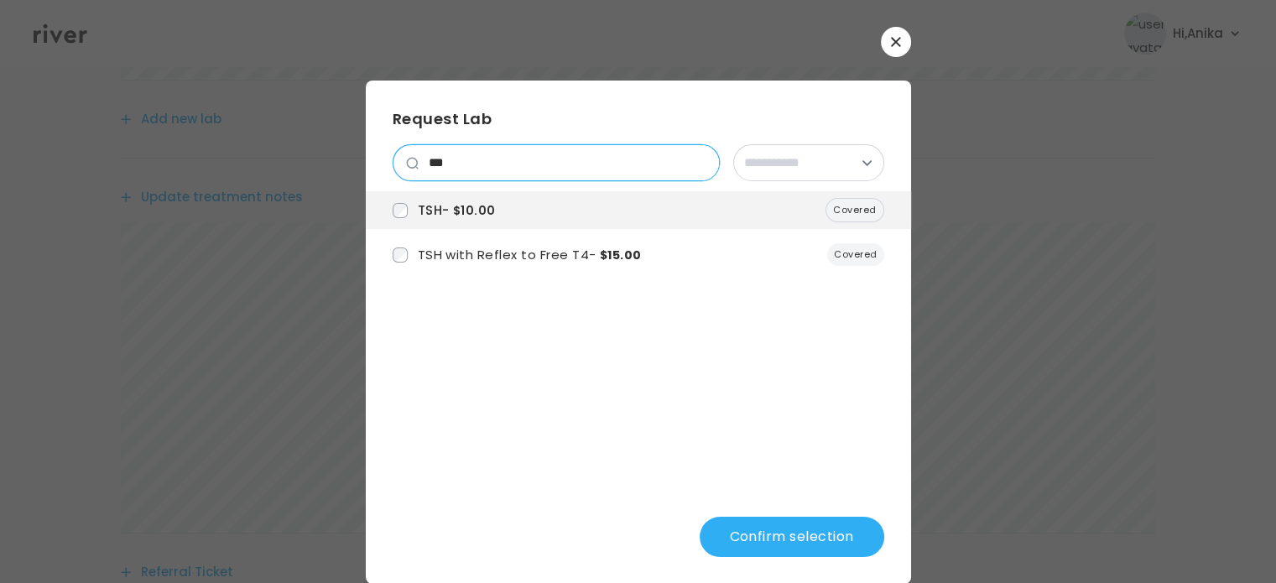
drag, startPoint x: 473, startPoint y: 169, endPoint x: 419, endPoint y: 171, distance: 53.7
click at [419, 171] on input "***" at bounding box center [569, 162] width 300 height 35
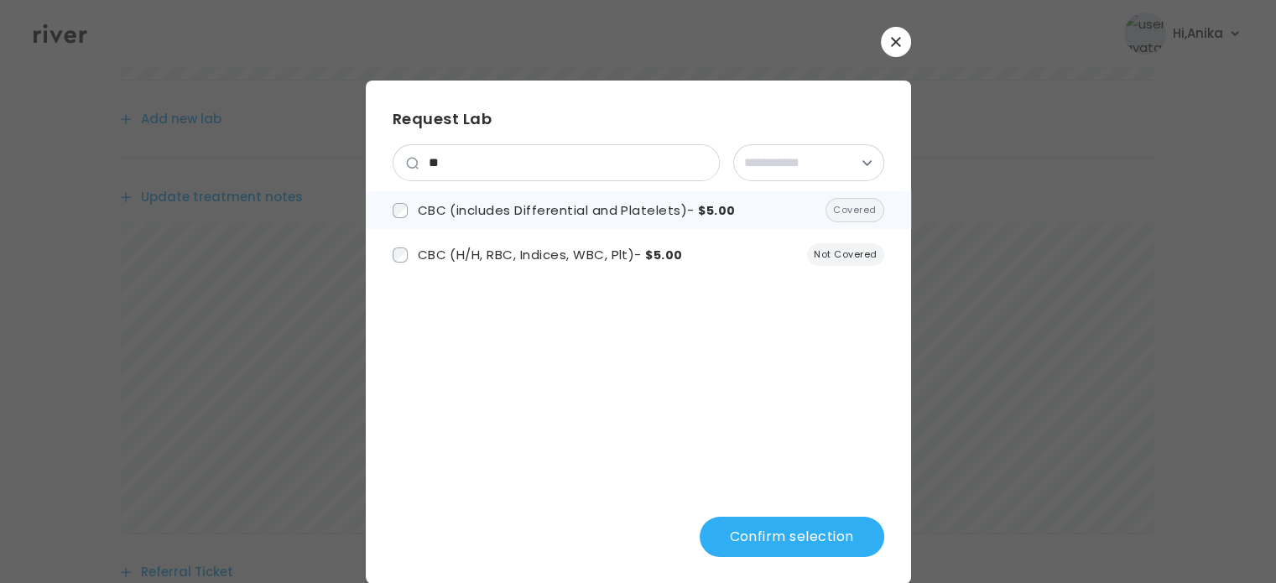
click at [450, 214] on span "CBC (includes Differential and Platelets) - $5.00" at bounding box center [577, 210] width 318 height 18
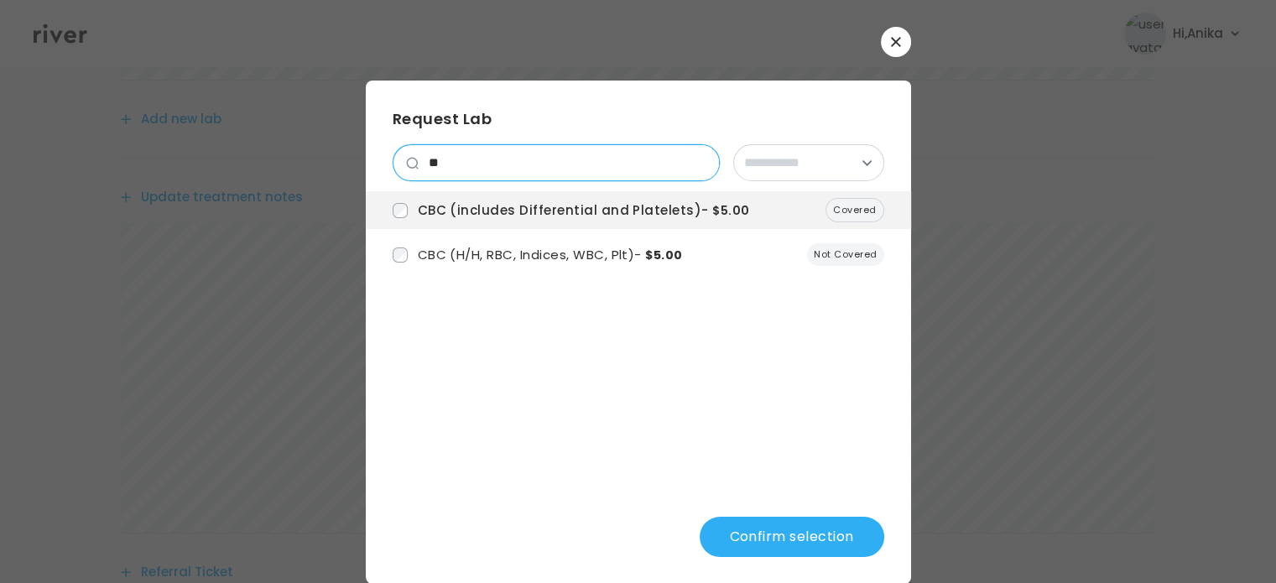
drag, startPoint x: 446, startPoint y: 161, endPoint x: 418, endPoint y: 160, distance: 28.5
click at [419, 160] on input "**" at bounding box center [569, 162] width 300 height 35
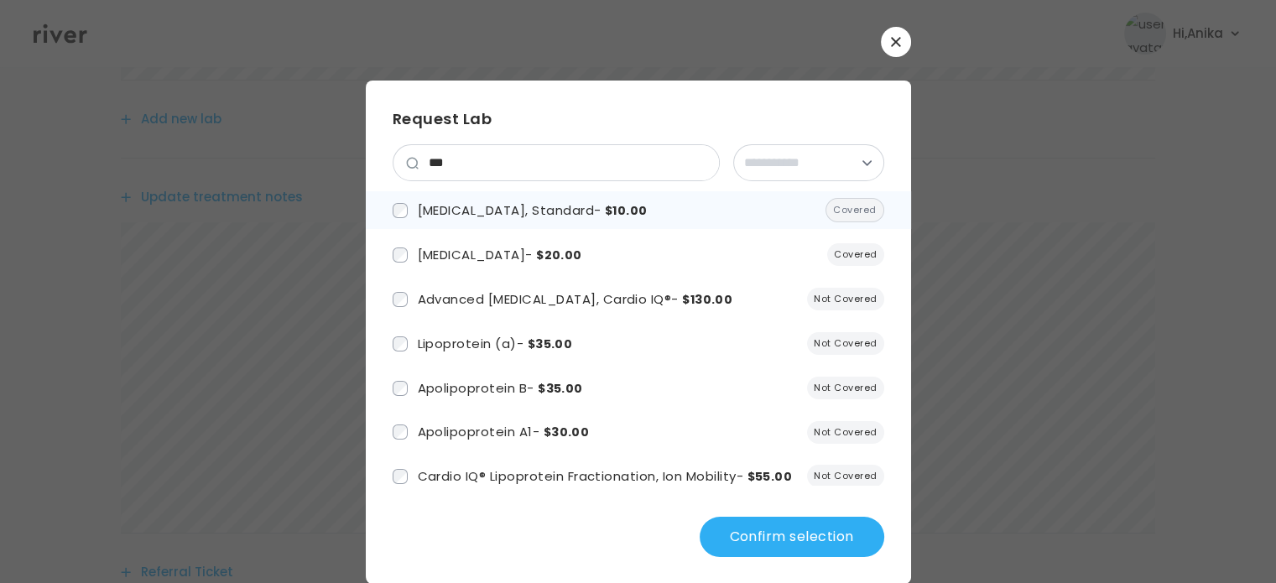
click at [424, 209] on span "Lipid Panel, Standard - $10.00" at bounding box center [533, 210] width 230 height 18
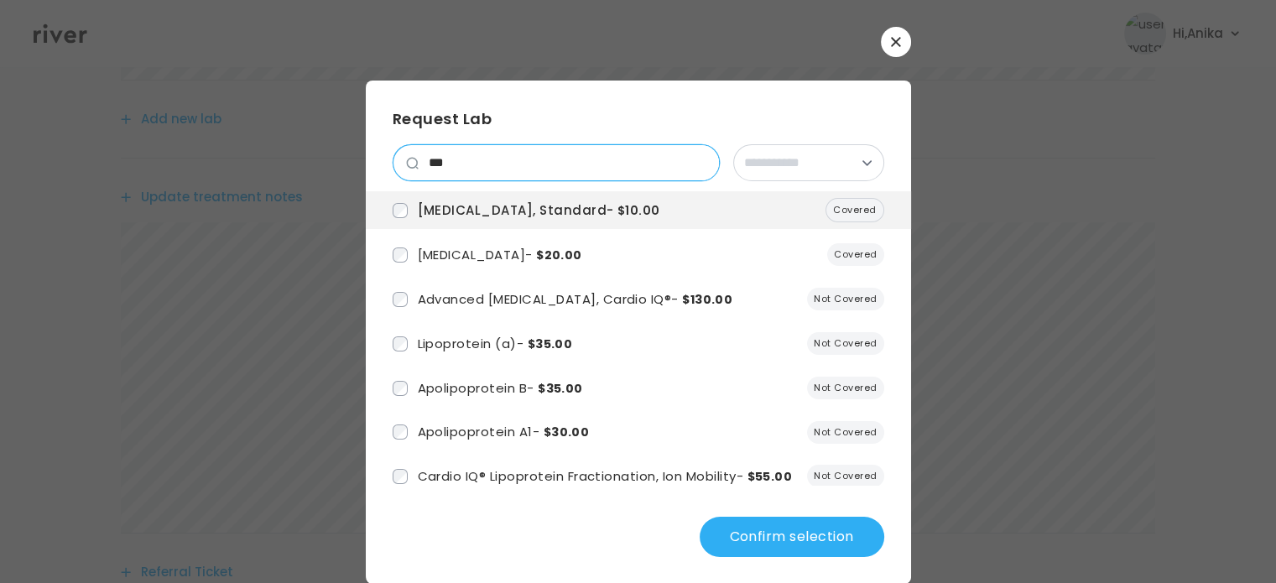
drag, startPoint x: 445, startPoint y: 164, endPoint x: 414, endPoint y: 150, distance: 33.4
click at [419, 150] on div "***" at bounding box center [569, 162] width 300 height 35
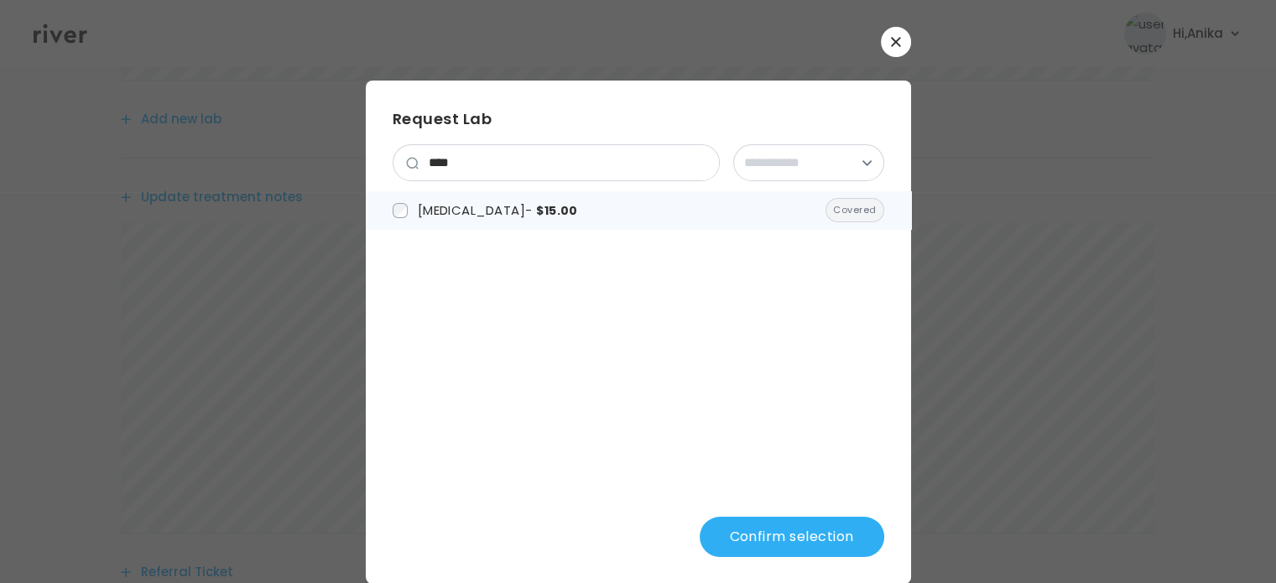
click at [426, 215] on span "Hemoglobin A1c - $15.00" at bounding box center [498, 210] width 160 height 18
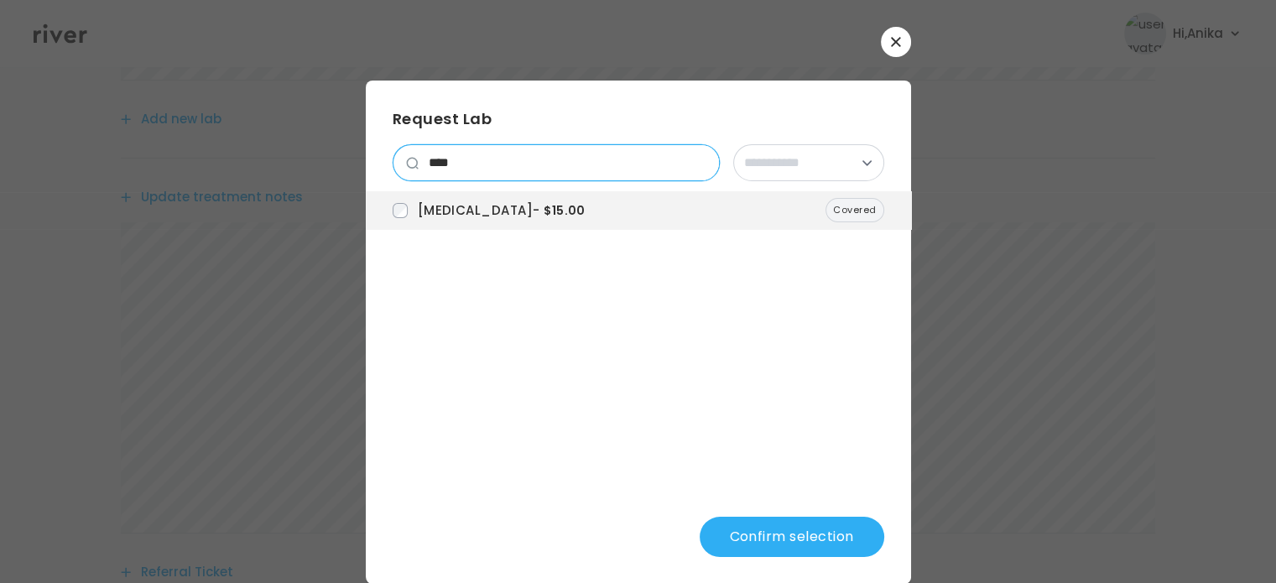
click at [538, 151] on input "****" at bounding box center [569, 162] width 300 height 35
drag, startPoint x: 502, startPoint y: 159, endPoint x: 387, endPoint y: 148, distance: 116.3
click at [393, 148] on div "****" at bounding box center [556, 162] width 327 height 37
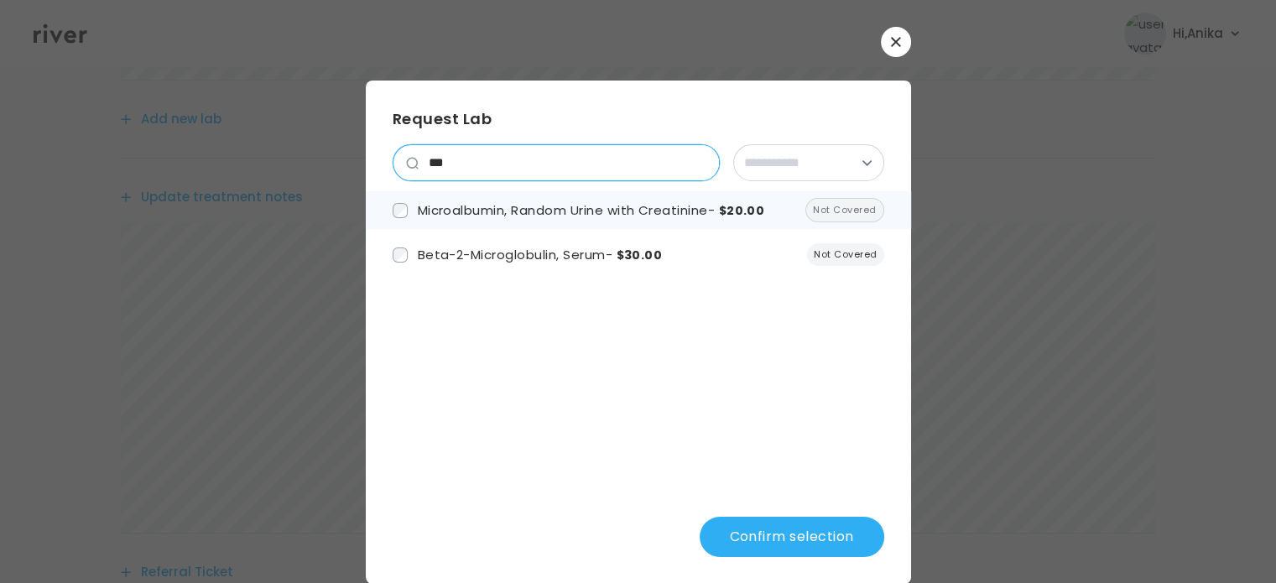
type input "***"
click at [426, 201] on span "Microalbumin, Random Urine with Creatinine - $20.00" at bounding box center [591, 210] width 347 height 18
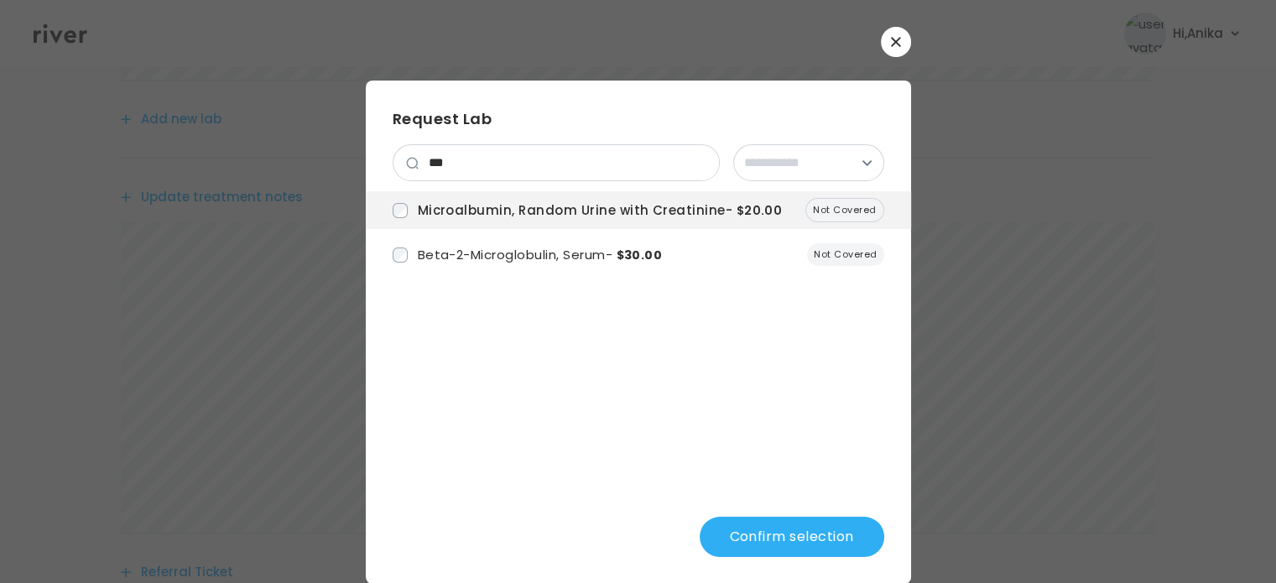
click at [746, 543] on button "Confirm selection" at bounding box center [792, 537] width 185 height 40
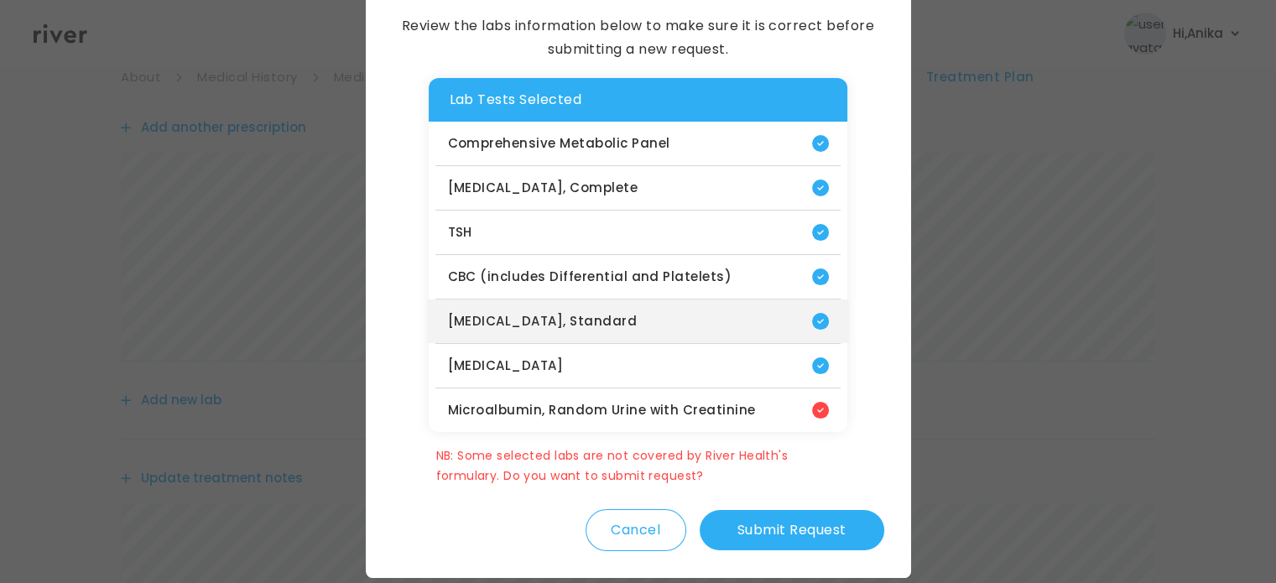
scroll to position [150, 0]
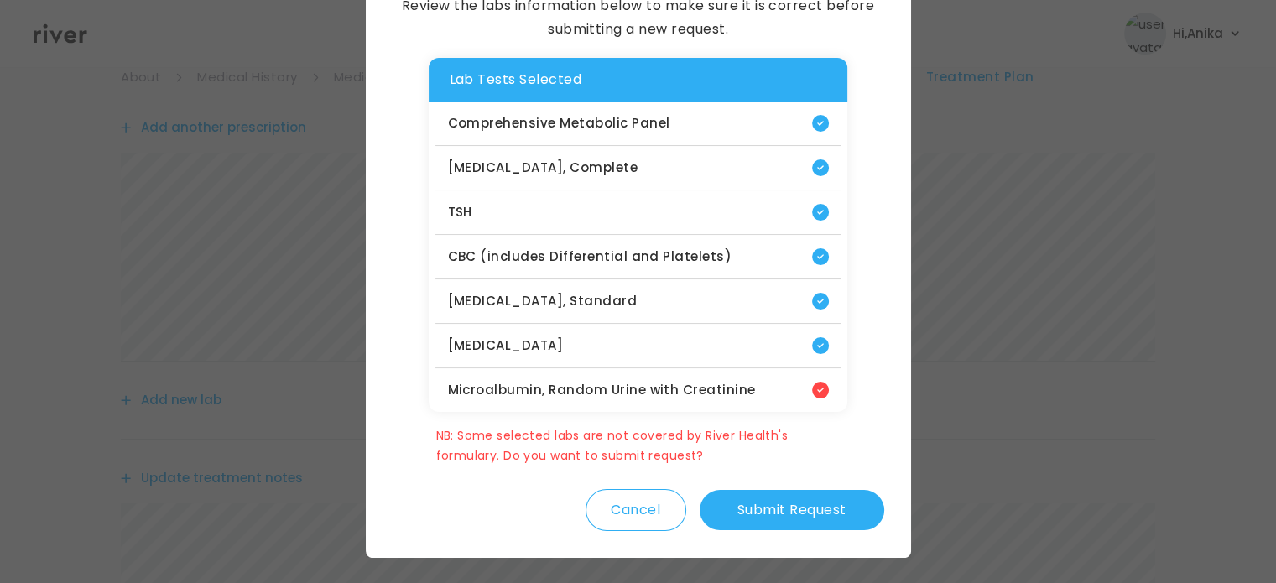
click at [776, 515] on button "Submit Request" at bounding box center [792, 510] width 185 height 40
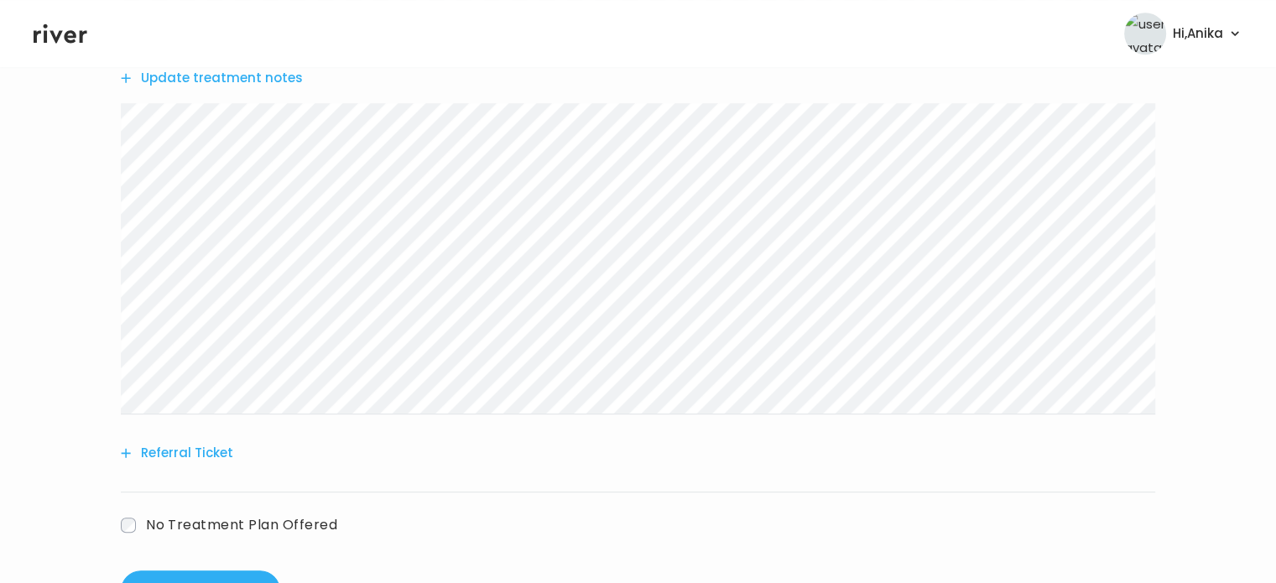
scroll to position [926, 0]
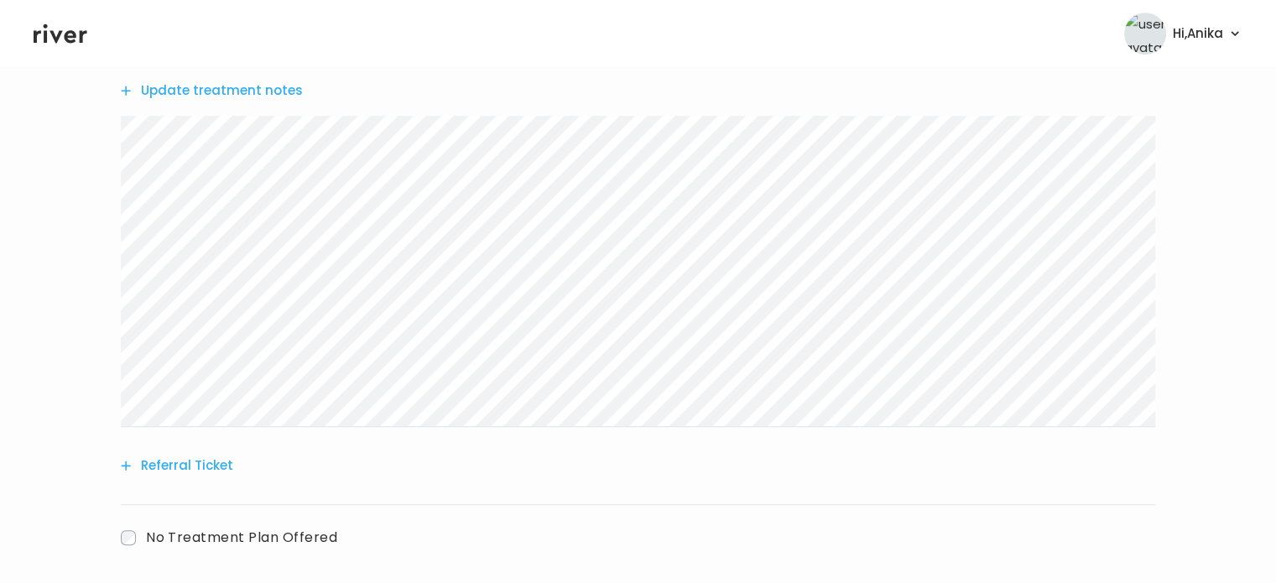
click at [241, 81] on button "Update treatment notes" at bounding box center [212, 90] width 182 height 23
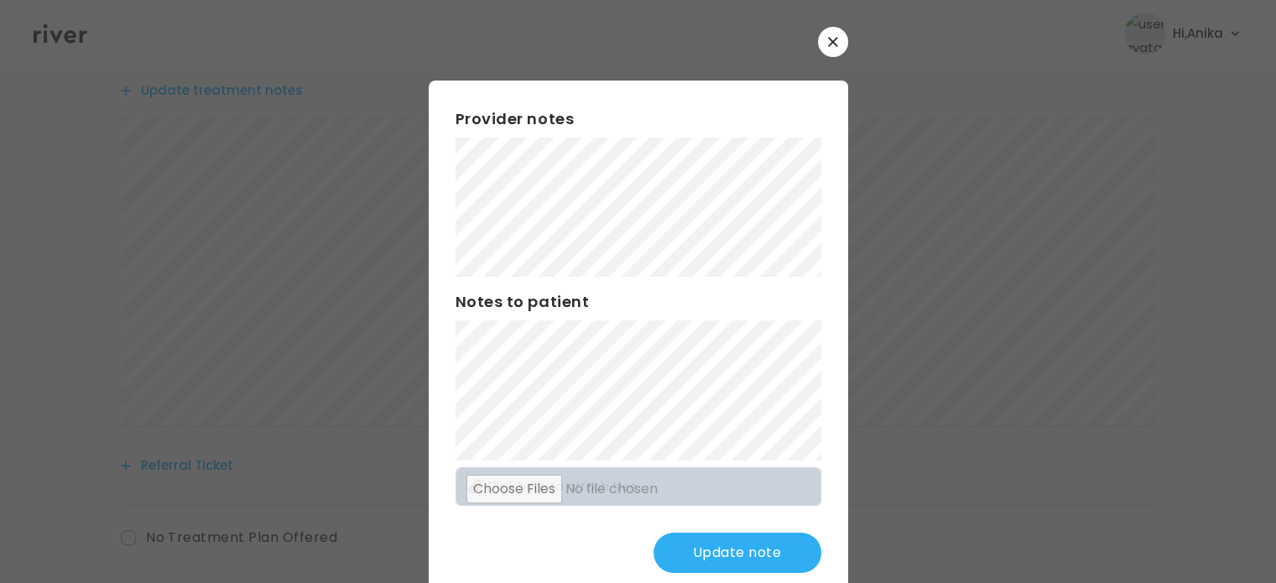
click at [710, 541] on button "Update note" at bounding box center [737, 553] width 168 height 40
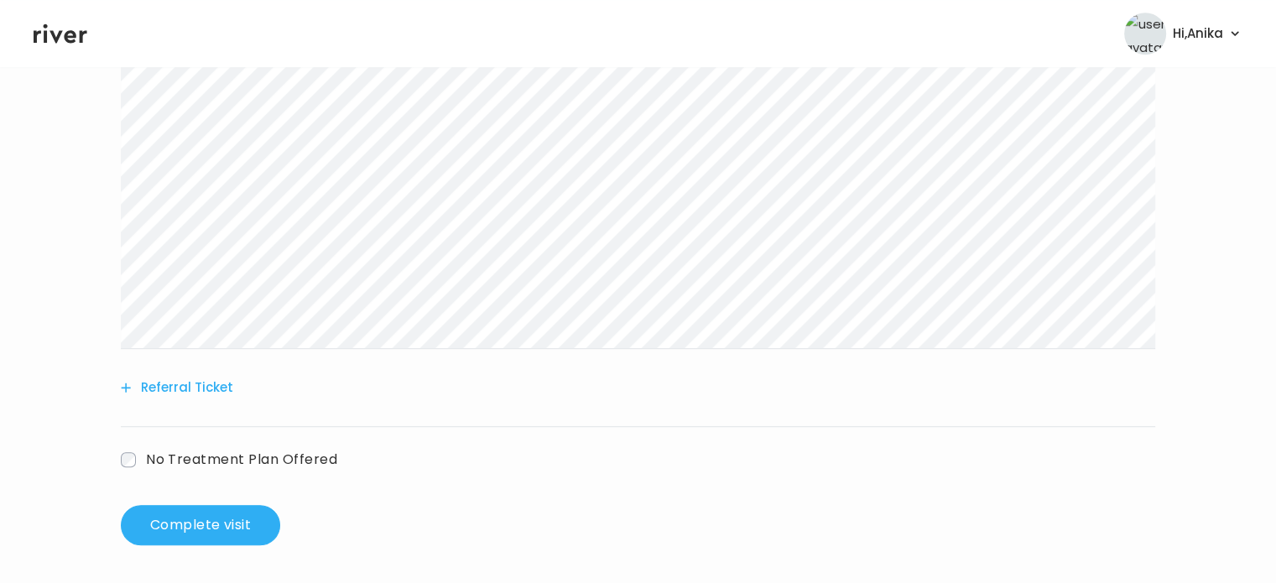
scroll to position [1006, 0]
click at [197, 509] on button "Complete visit" at bounding box center [200, 522] width 159 height 40
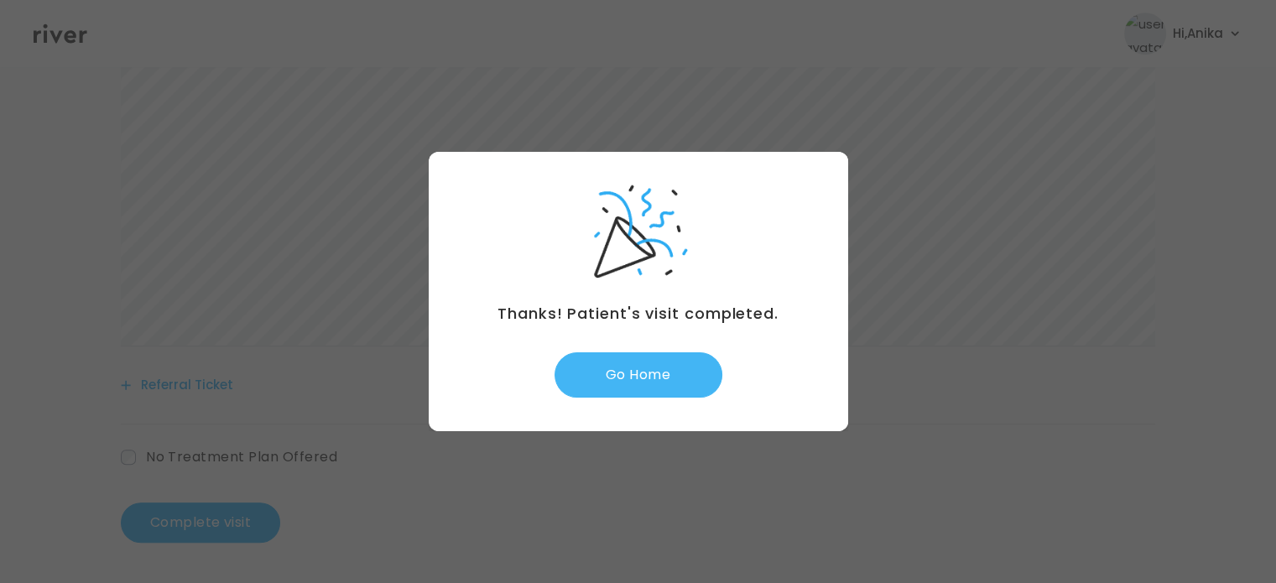
click at [634, 389] on button "Go Home" at bounding box center [638, 374] width 168 height 45
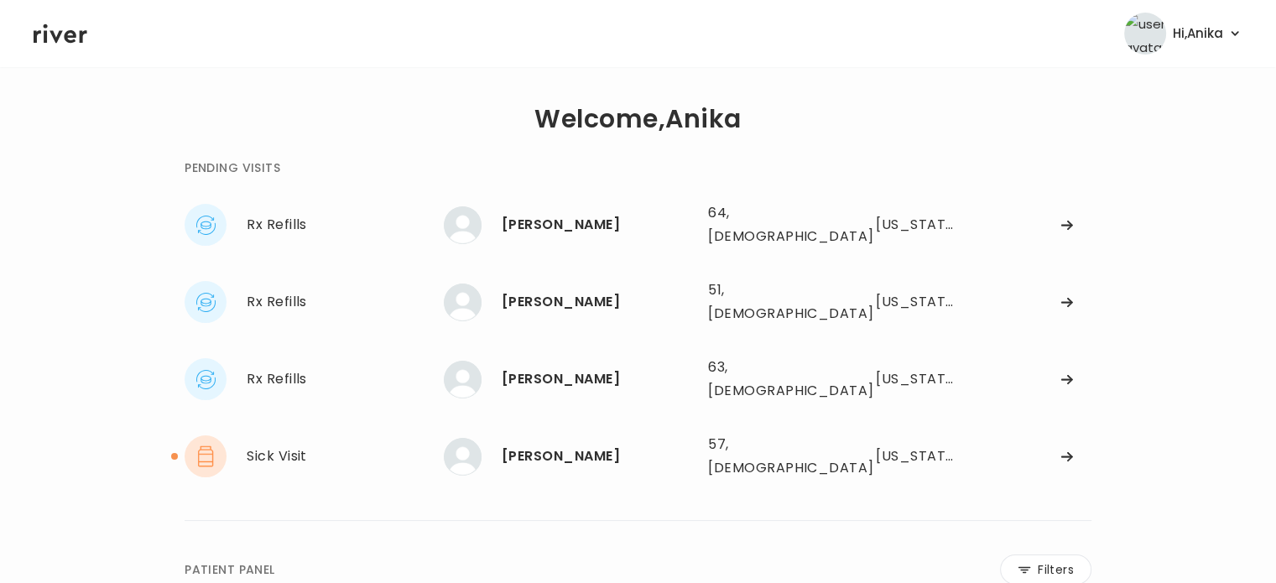
scroll to position [61, 0]
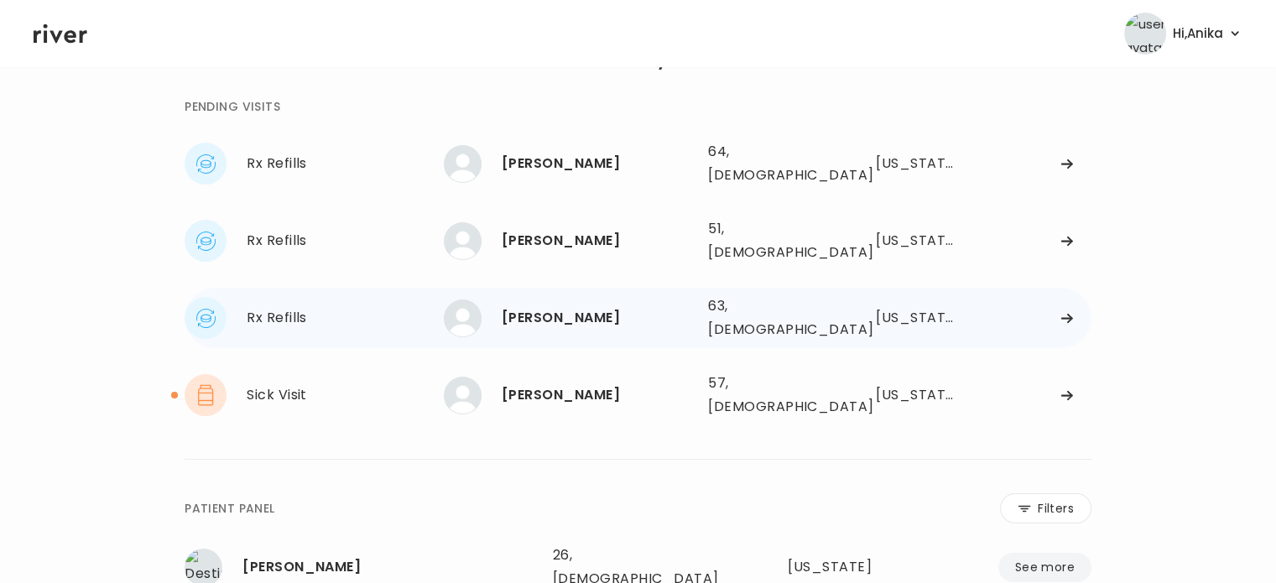
drag, startPoint x: 543, startPoint y: 374, endPoint x: 442, endPoint y: 283, distance: 136.0
click at [543, 372] on div "Katie Leach 57, Female See more 57, Female Michigan" at bounding box center [768, 395] width 648 height 54
click at [368, 383] on div "Sick Visit" at bounding box center [345, 394] width 197 height 23
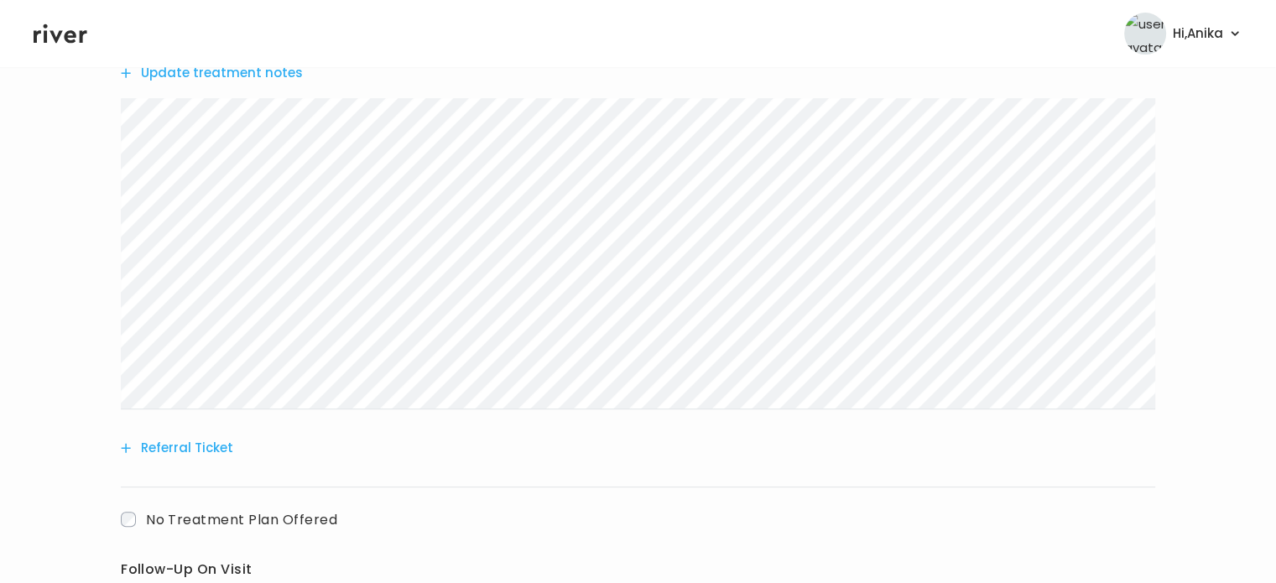
scroll to position [499, 0]
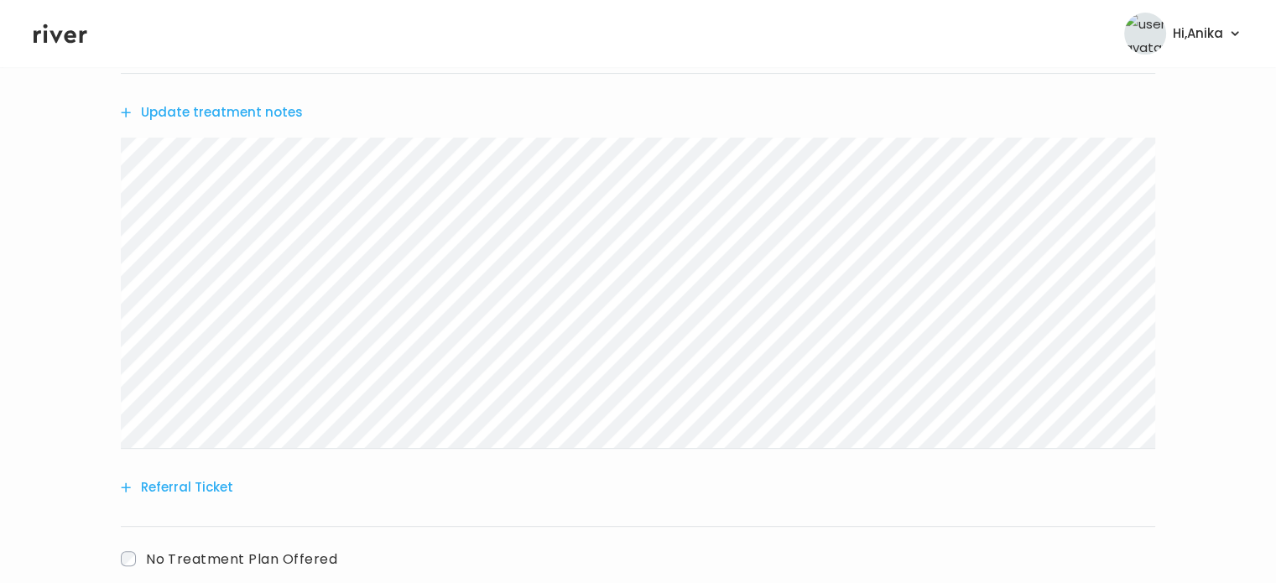
click at [242, 114] on button "Update treatment notes" at bounding box center [212, 112] width 182 height 23
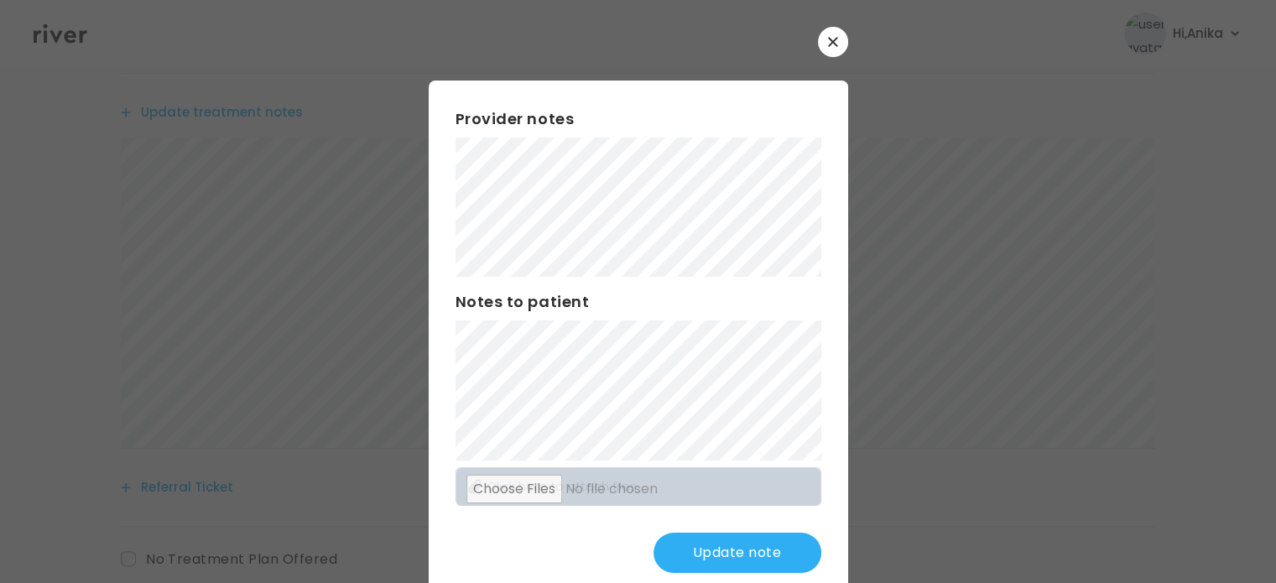
click at [700, 542] on button "Update note" at bounding box center [737, 553] width 168 height 40
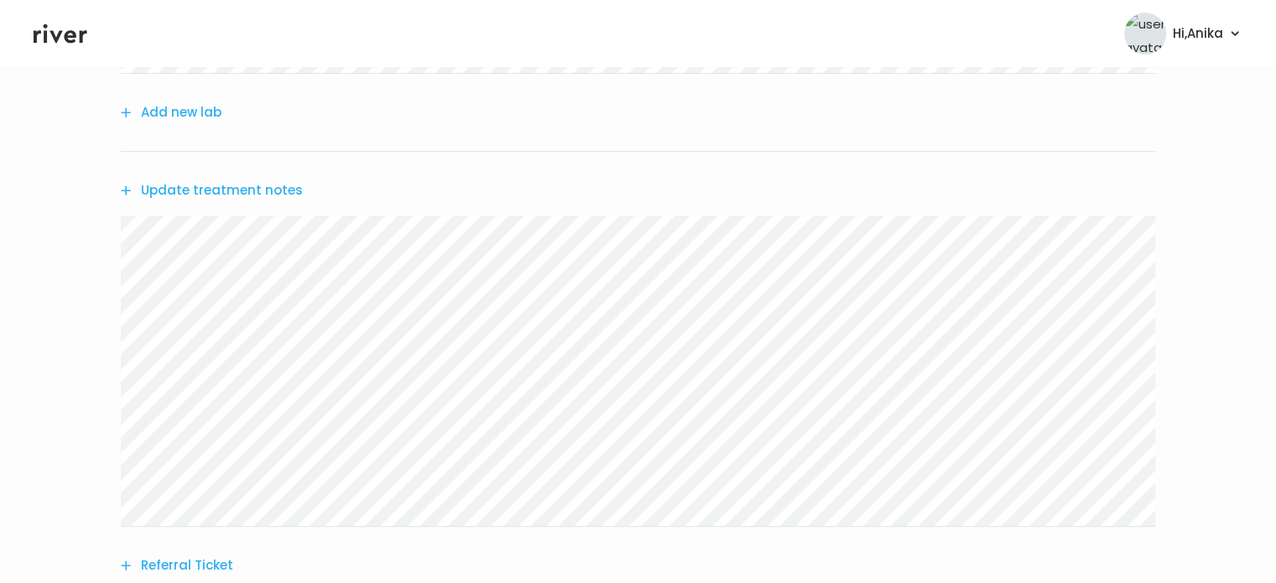
scroll to position [398, 0]
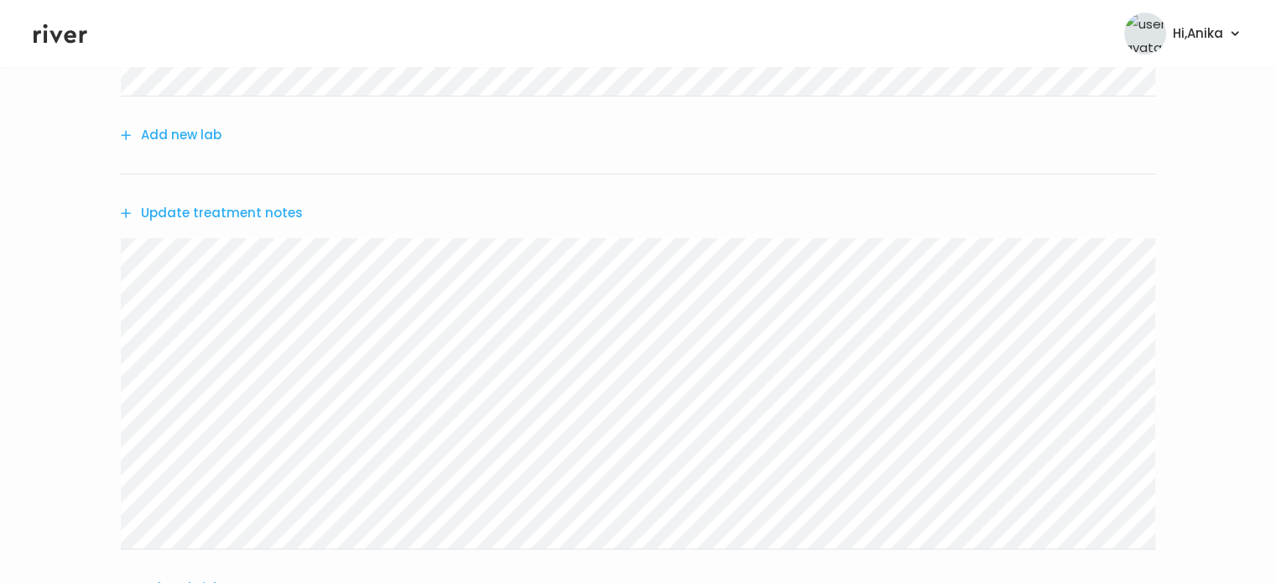
click at [208, 217] on button "Update treatment notes" at bounding box center [212, 212] width 182 height 23
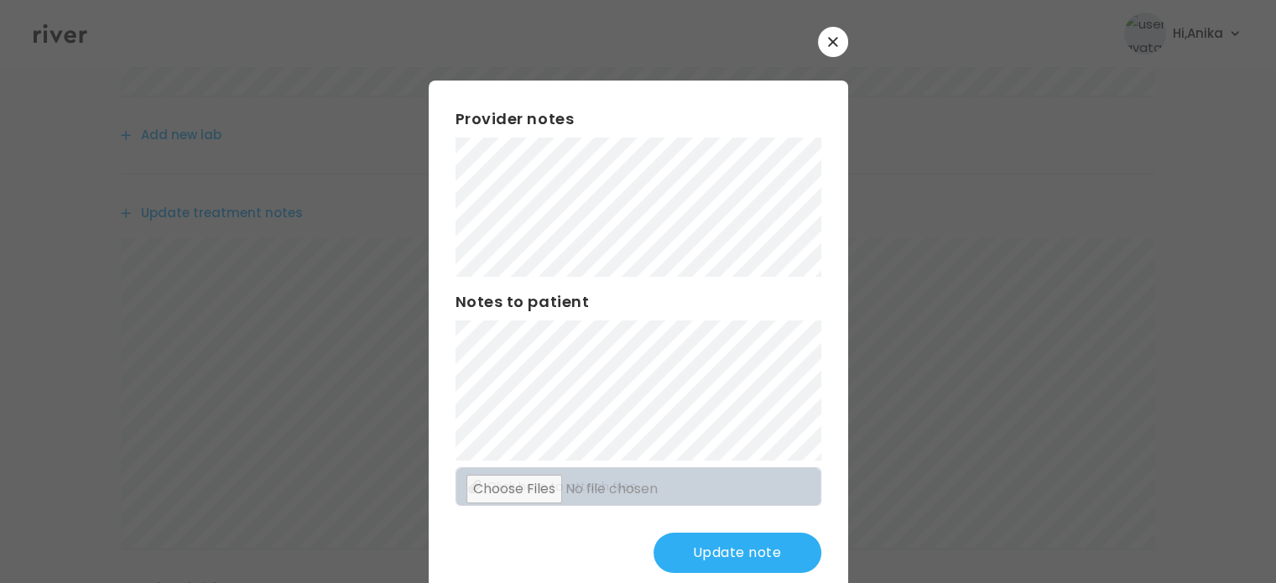
click at [684, 551] on button "Update note" at bounding box center [737, 553] width 168 height 40
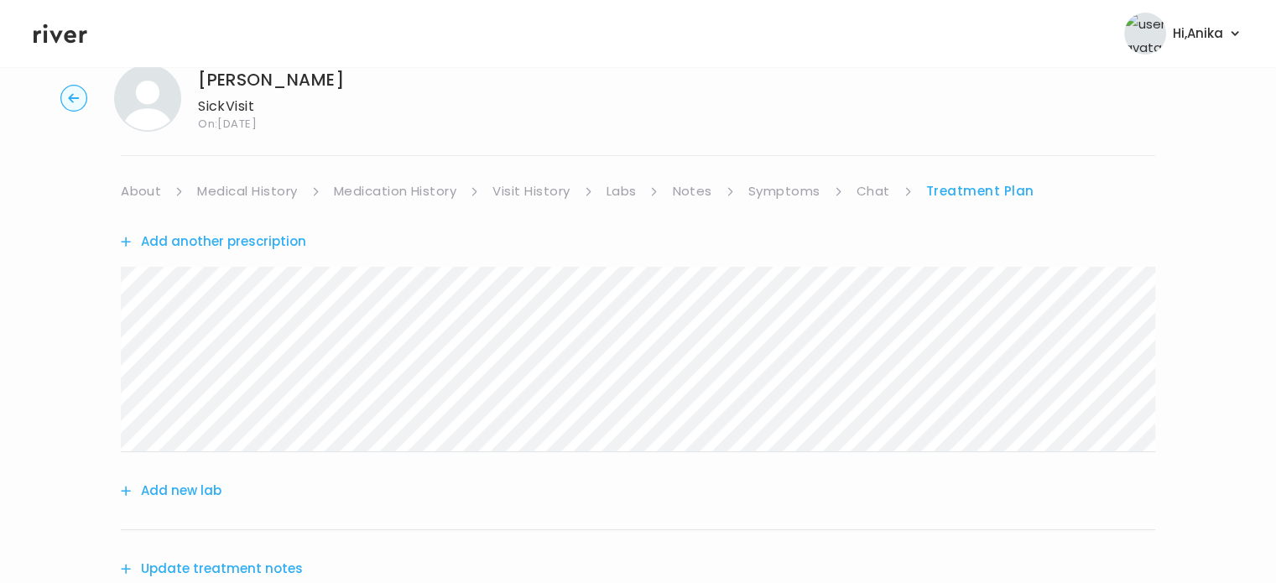
scroll to position [3, 0]
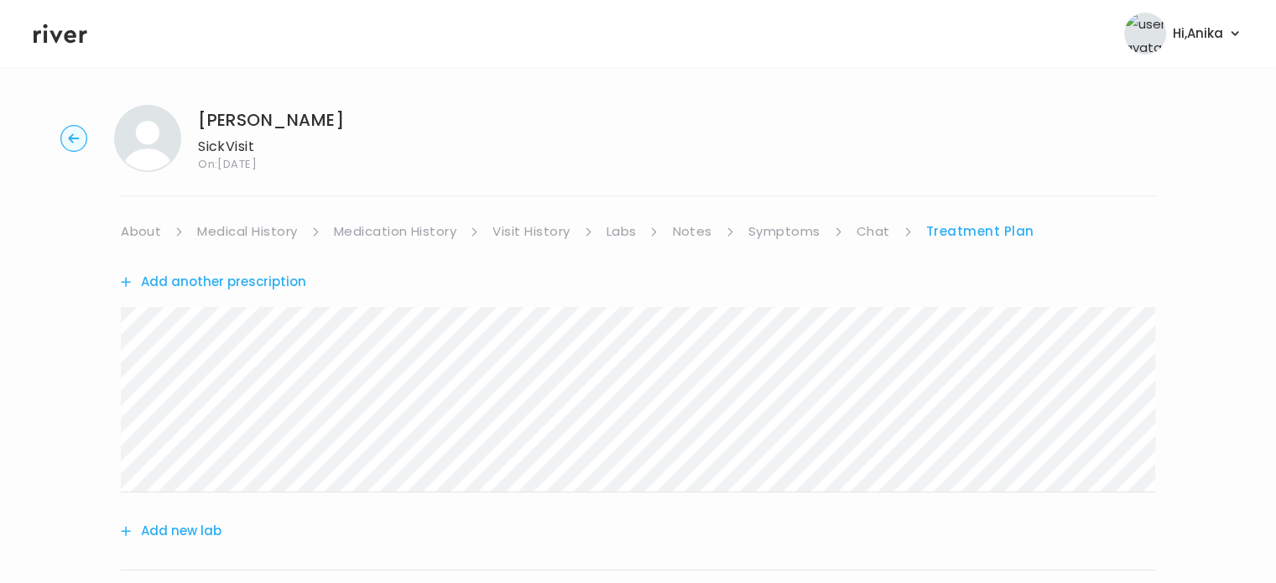
click at [151, 229] on link "About" at bounding box center [141, 231] width 40 height 23
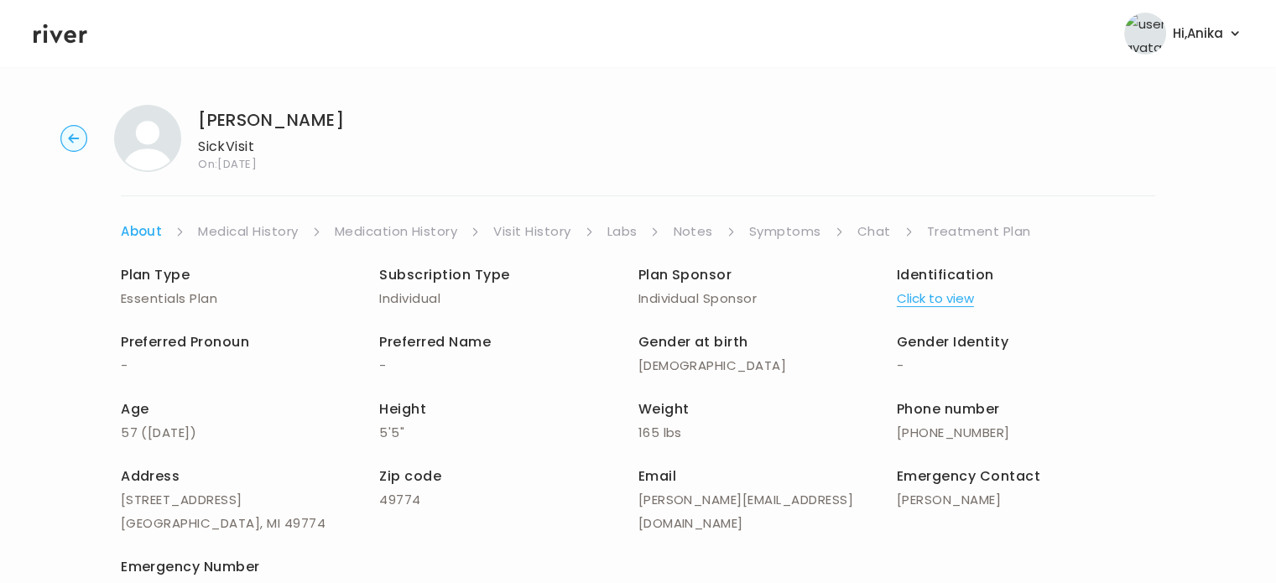
click at [252, 230] on link "Medical History" at bounding box center [248, 231] width 100 height 23
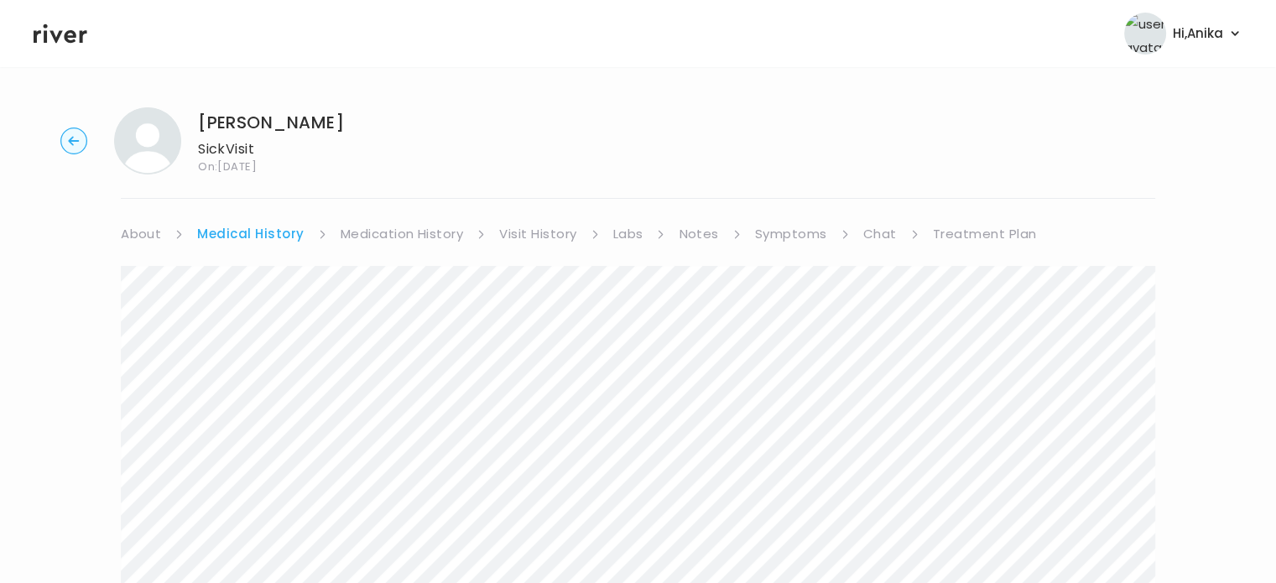
click at [377, 231] on link "Medication History" at bounding box center [402, 233] width 123 height 23
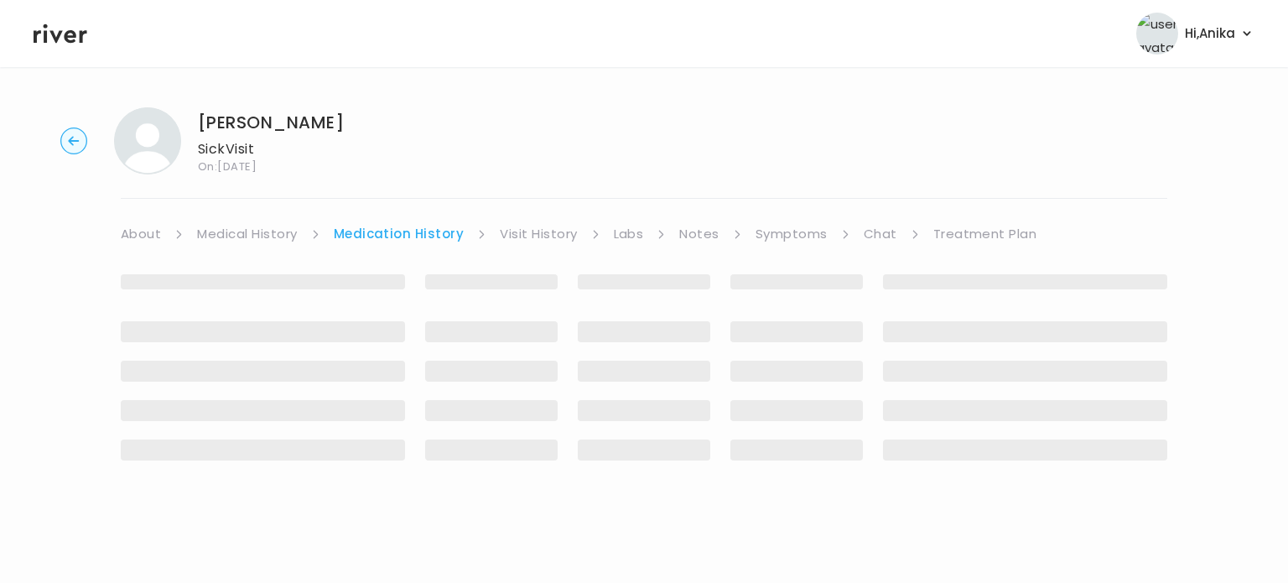
click at [527, 227] on link "Visit History" at bounding box center [538, 233] width 77 height 23
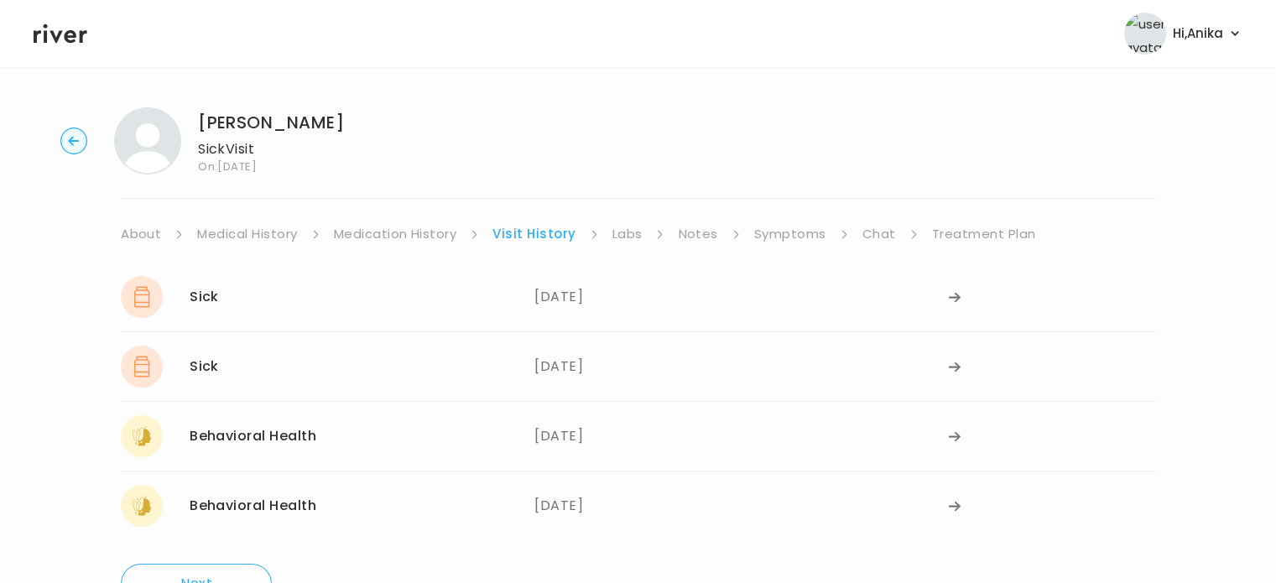
click at [621, 231] on link "Labs" at bounding box center [627, 233] width 30 height 23
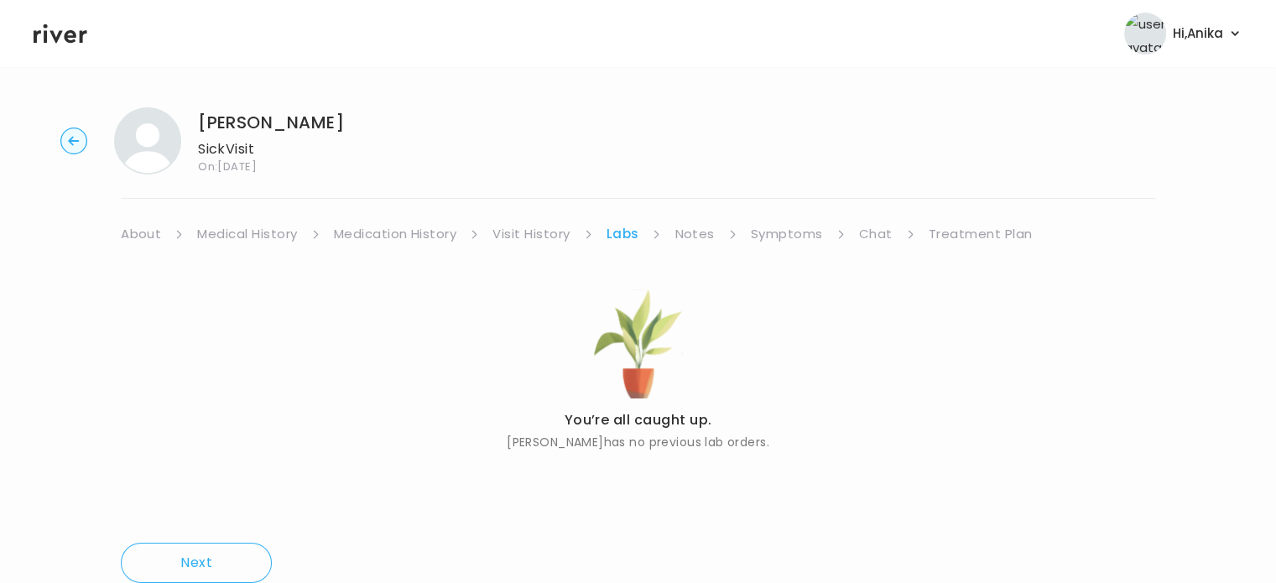
click at [695, 237] on link "Notes" at bounding box center [693, 233] width 39 height 23
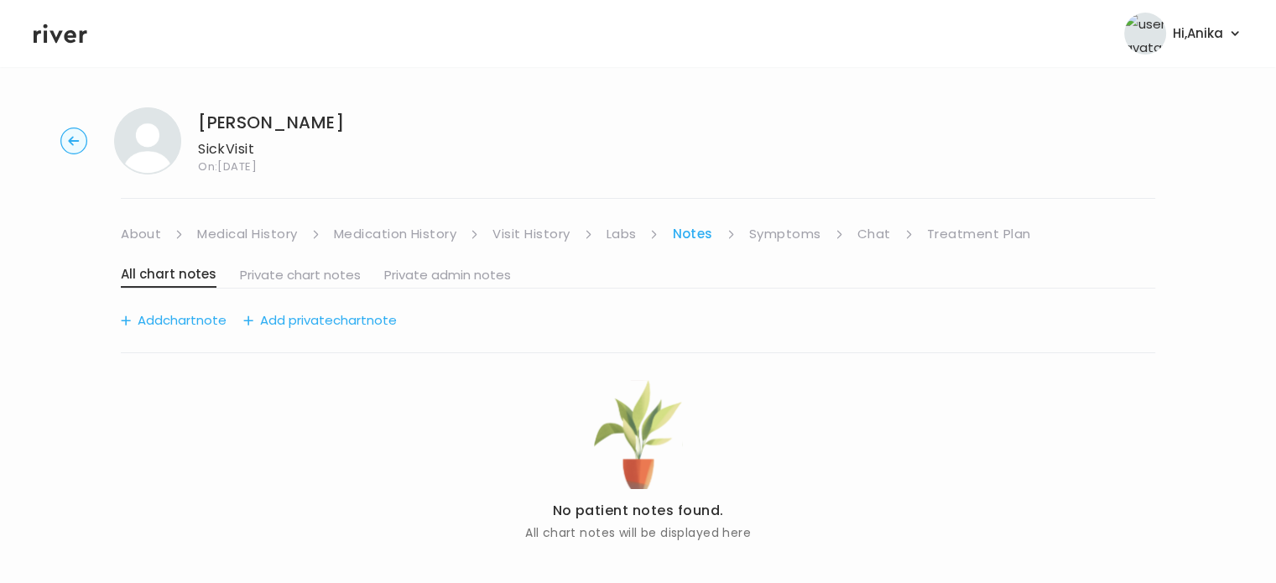
click at [791, 238] on link "Symptoms" at bounding box center [785, 233] width 72 height 23
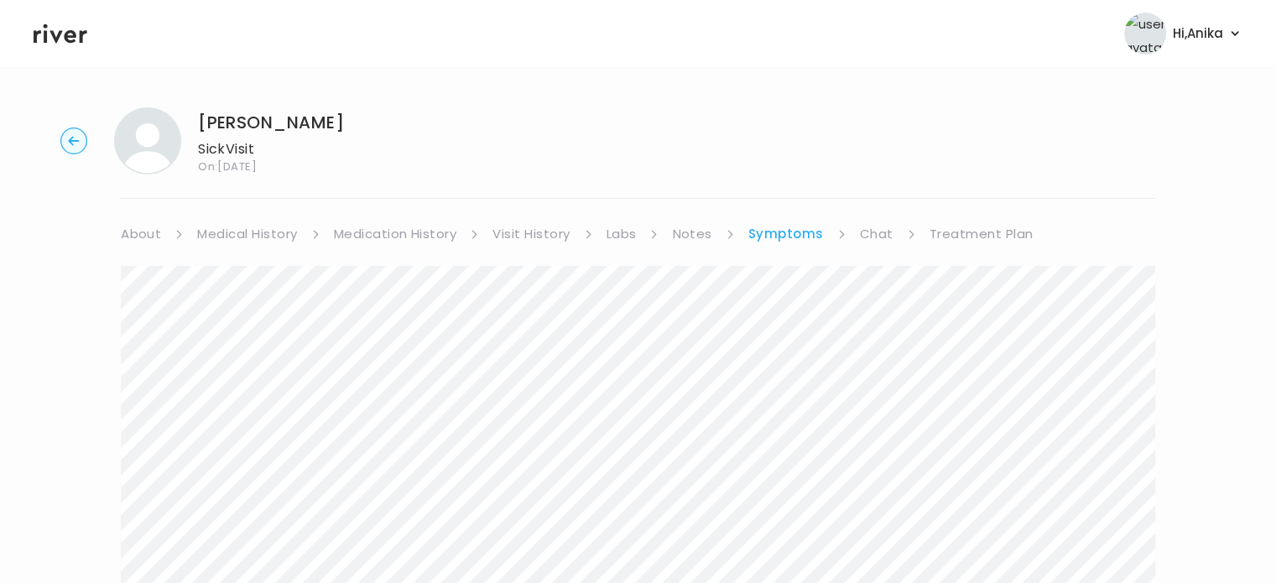
click at [872, 230] on link "Chat" at bounding box center [877, 233] width 34 height 23
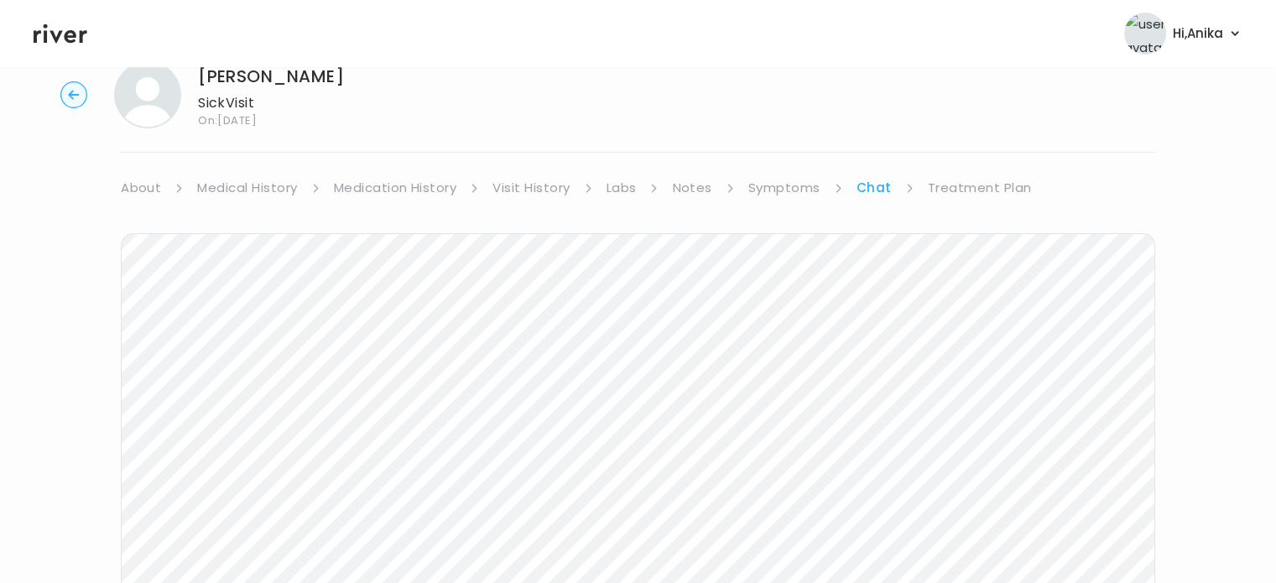
click at [974, 184] on link "Treatment Plan" at bounding box center [980, 187] width 104 height 23
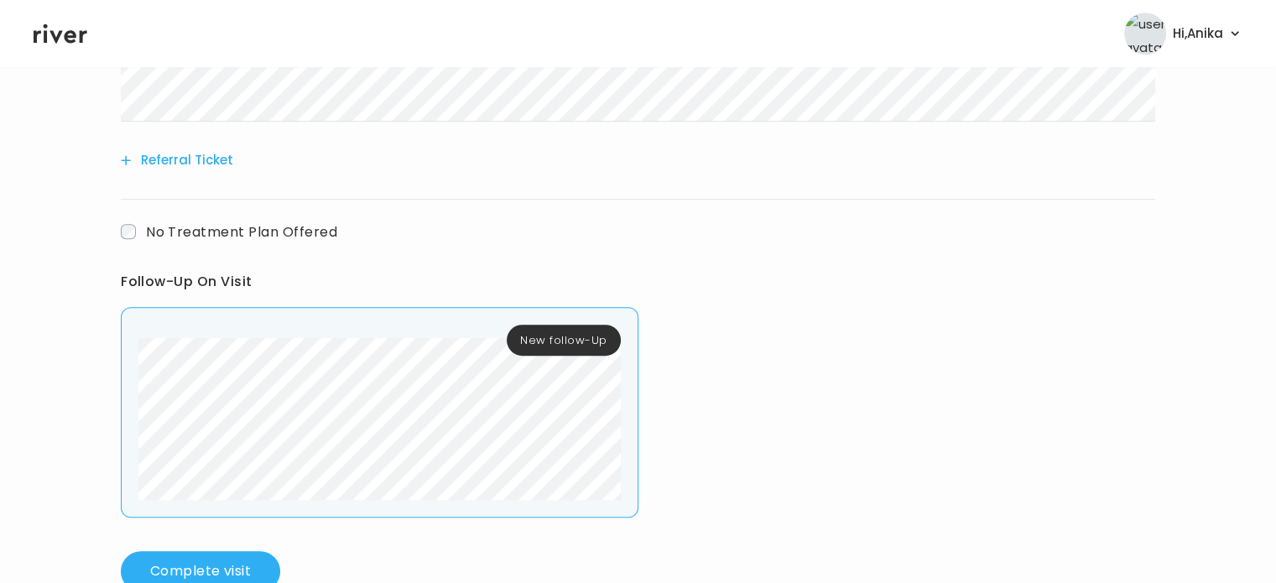
scroll to position [874, 0]
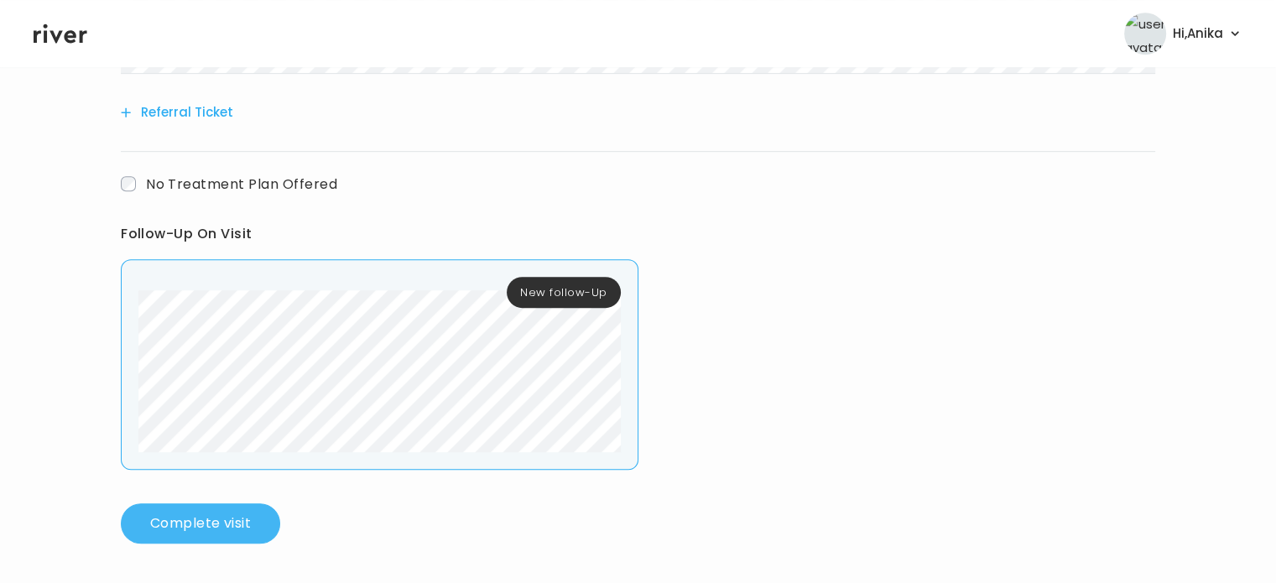
click at [223, 536] on button "Complete visit" at bounding box center [200, 523] width 159 height 40
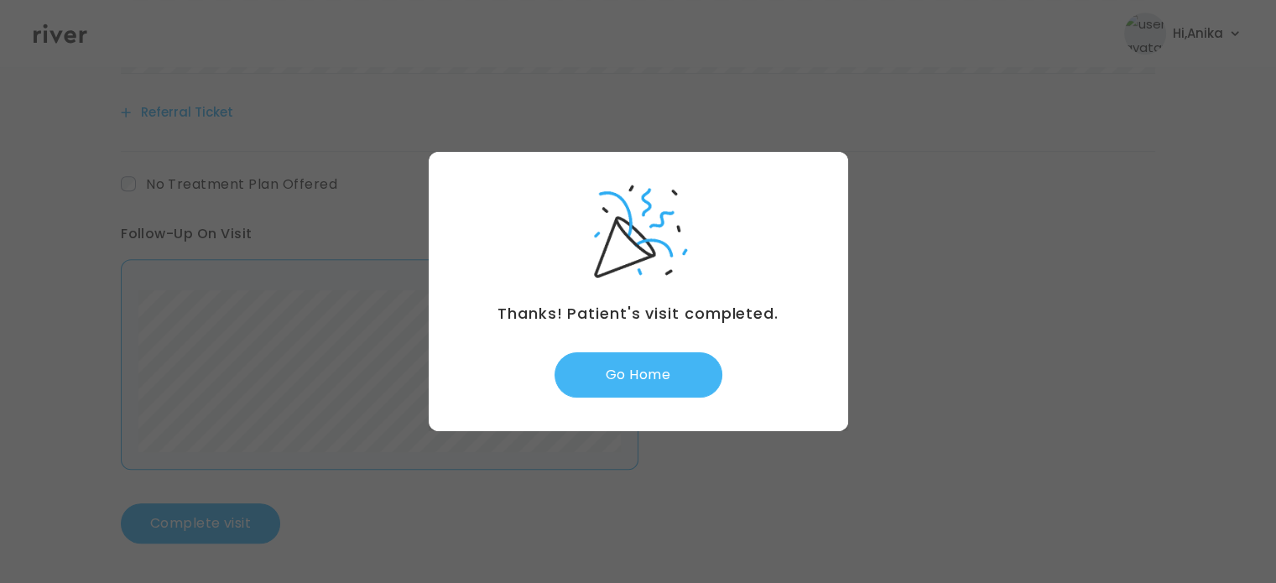
click at [635, 393] on button "Go Home" at bounding box center [638, 374] width 168 height 45
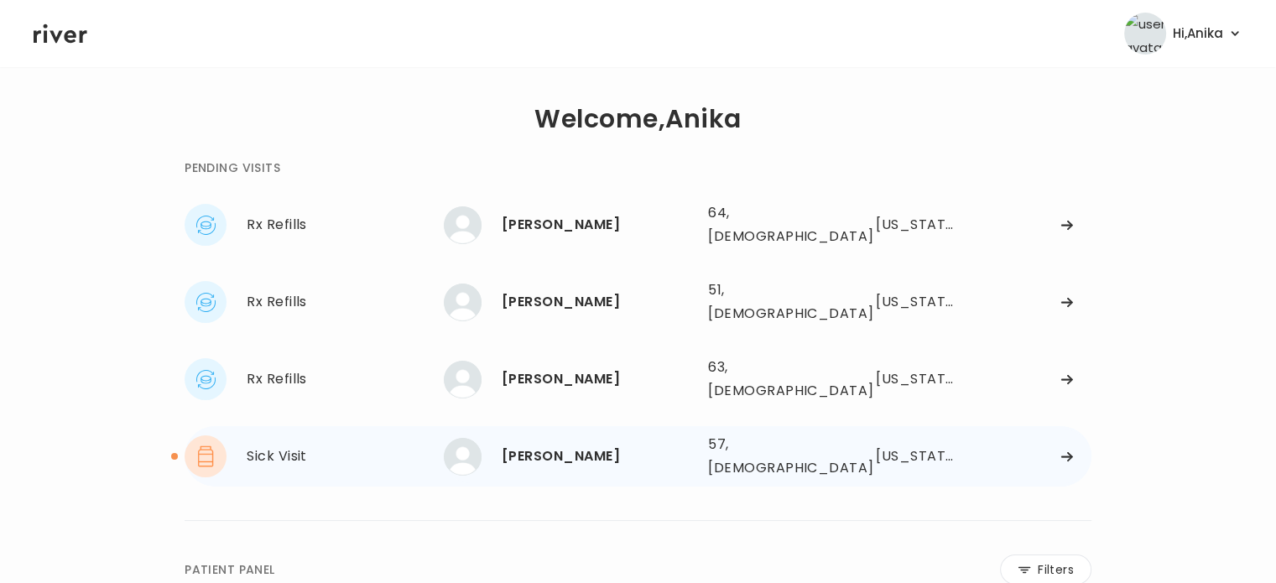
click at [554, 445] on div "[PERSON_NAME]" at bounding box center [598, 456] width 193 height 23
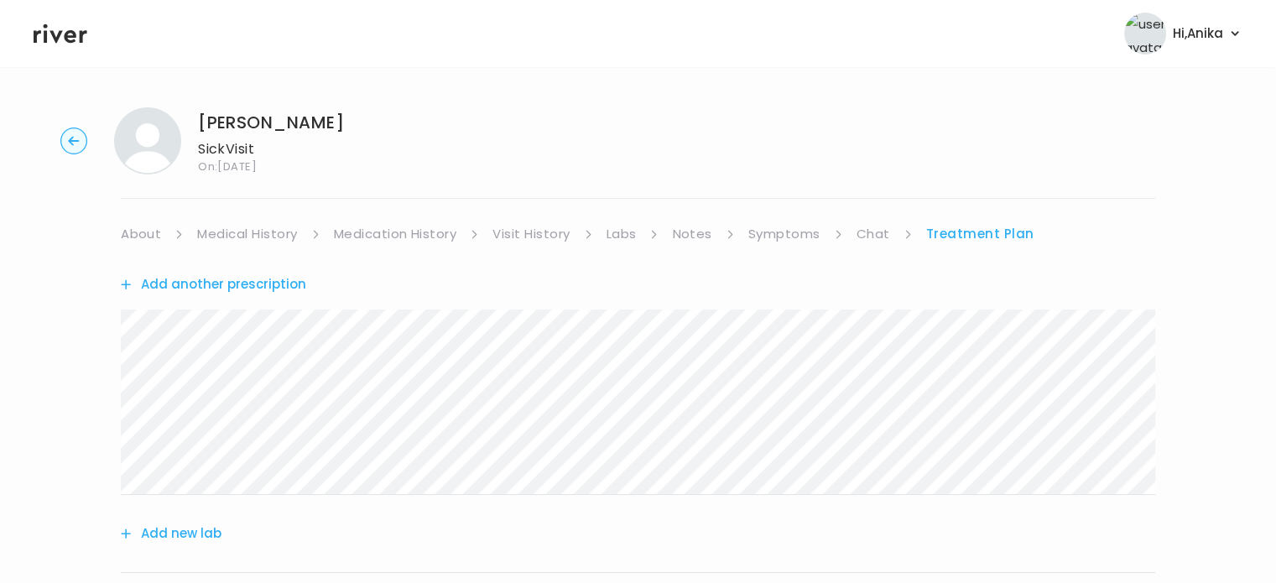
click at [150, 228] on link "About" at bounding box center [141, 233] width 40 height 23
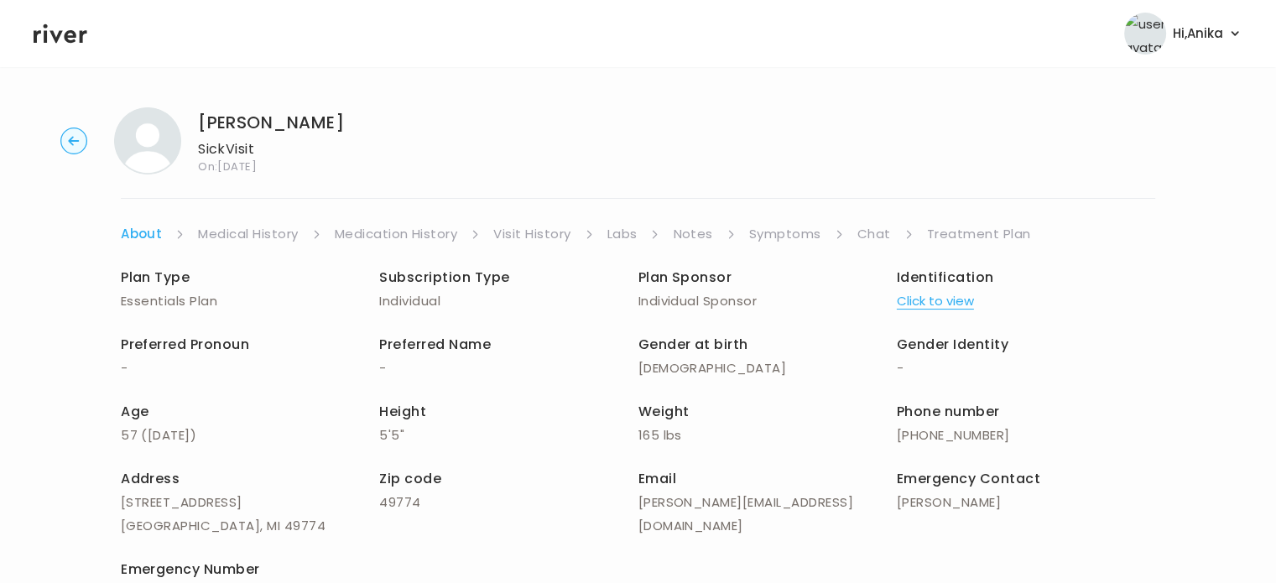
click at [241, 226] on link "Medical History" at bounding box center [248, 233] width 100 height 23
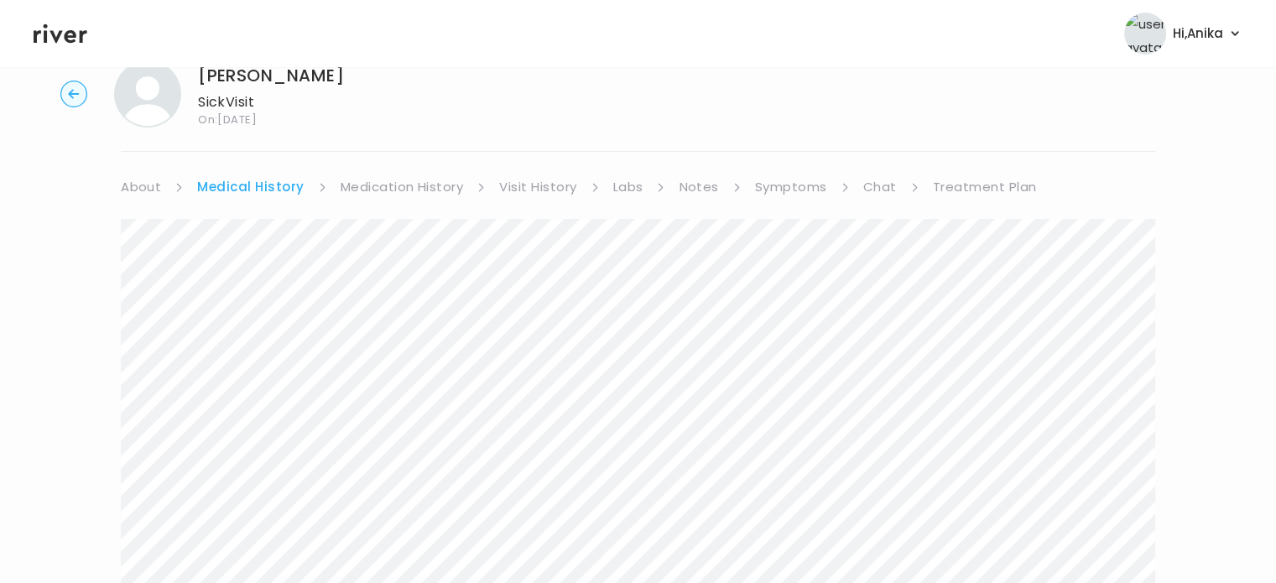
scroll to position [16, 0]
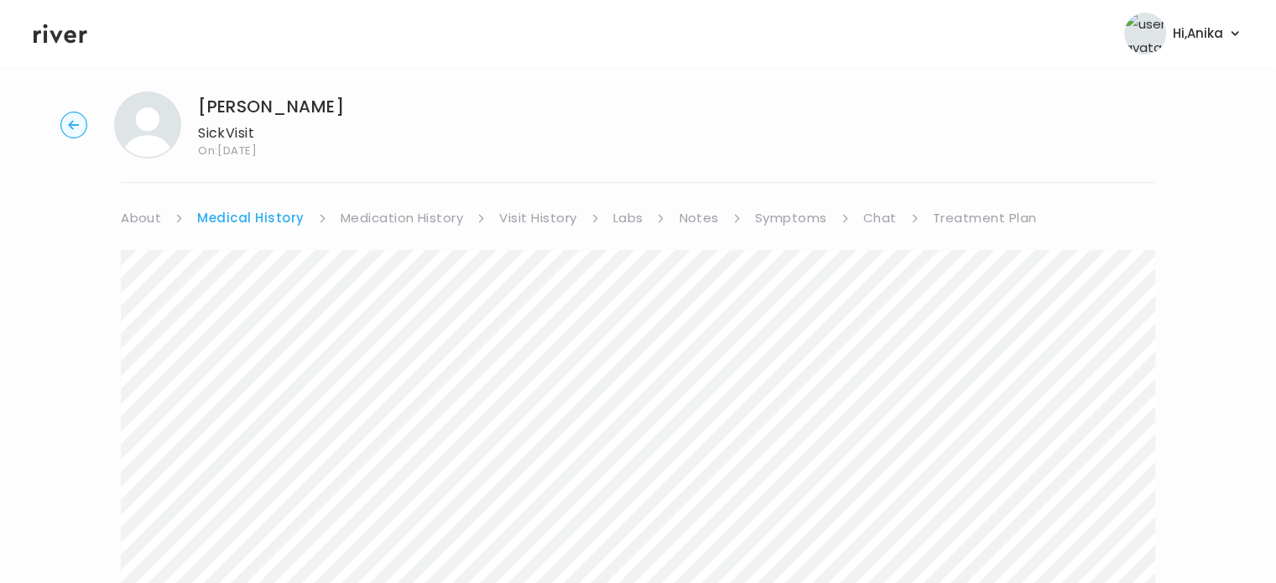
click at [354, 226] on link "Medication History" at bounding box center [402, 217] width 123 height 23
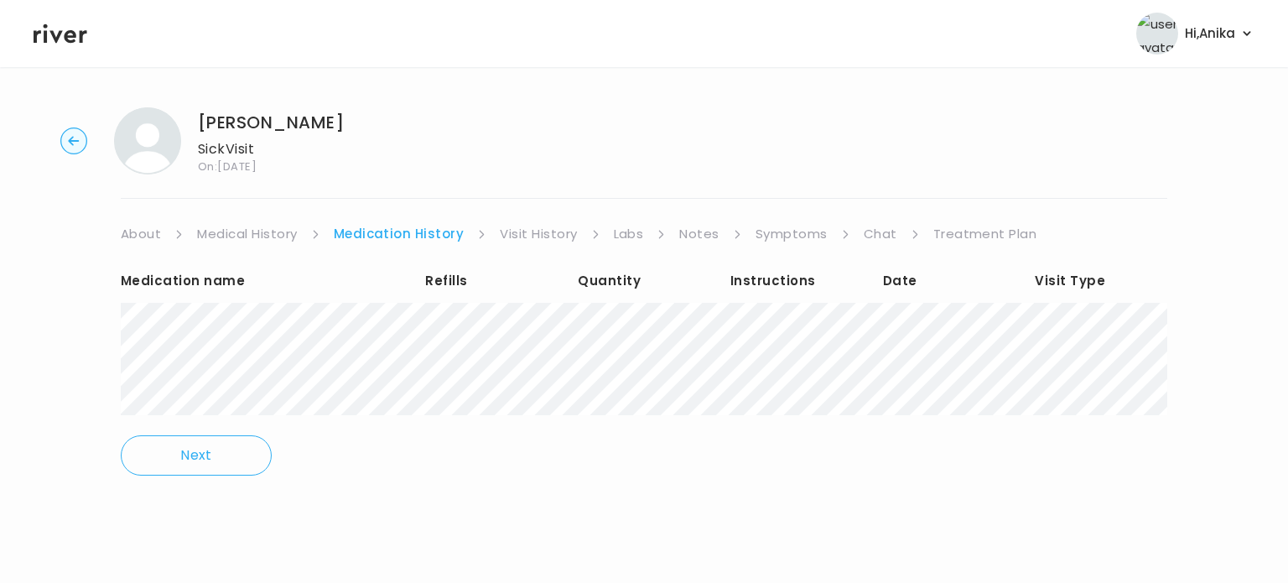
click at [533, 231] on link "Visit History" at bounding box center [538, 233] width 77 height 23
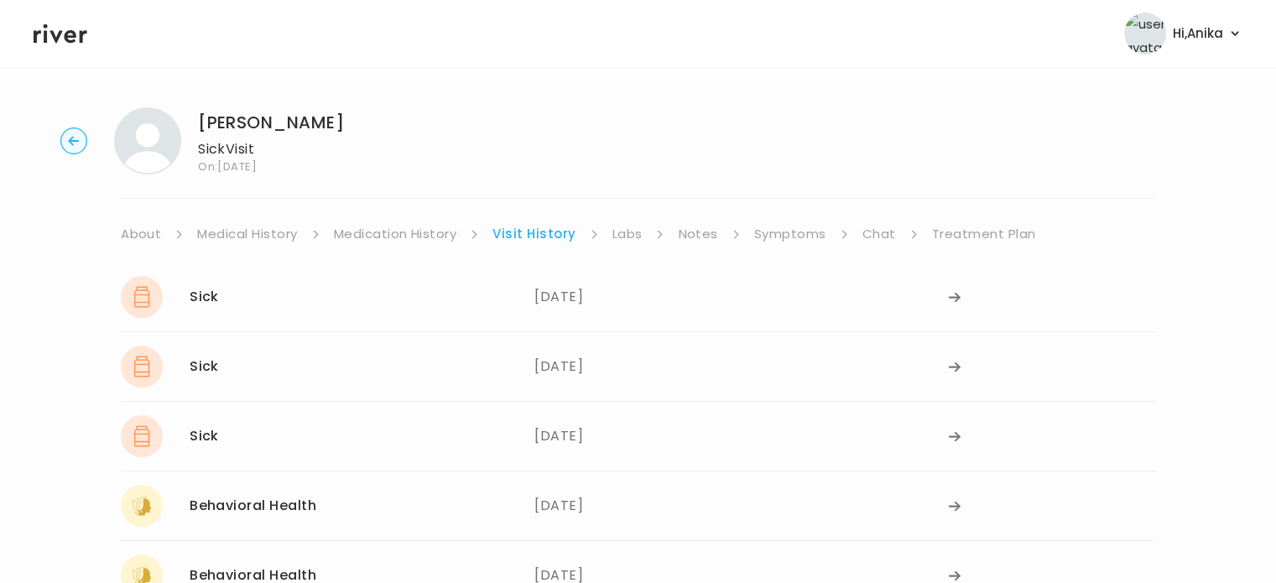
click at [624, 241] on link "Labs" at bounding box center [627, 233] width 30 height 23
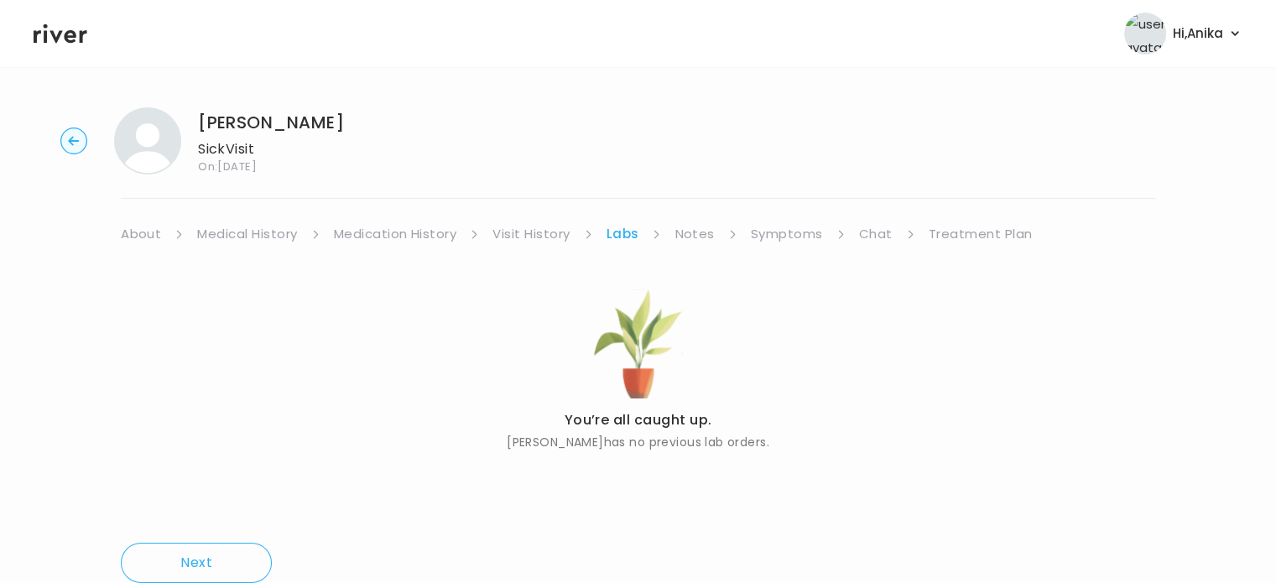
click at [697, 247] on div "You’re all caught up. Katie Leach has no previous lab orders." at bounding box center [638, 384] width 1034 height 277
click at [697, 233] on link "Notes" at bounding box center [693, 233] width 39 height 23
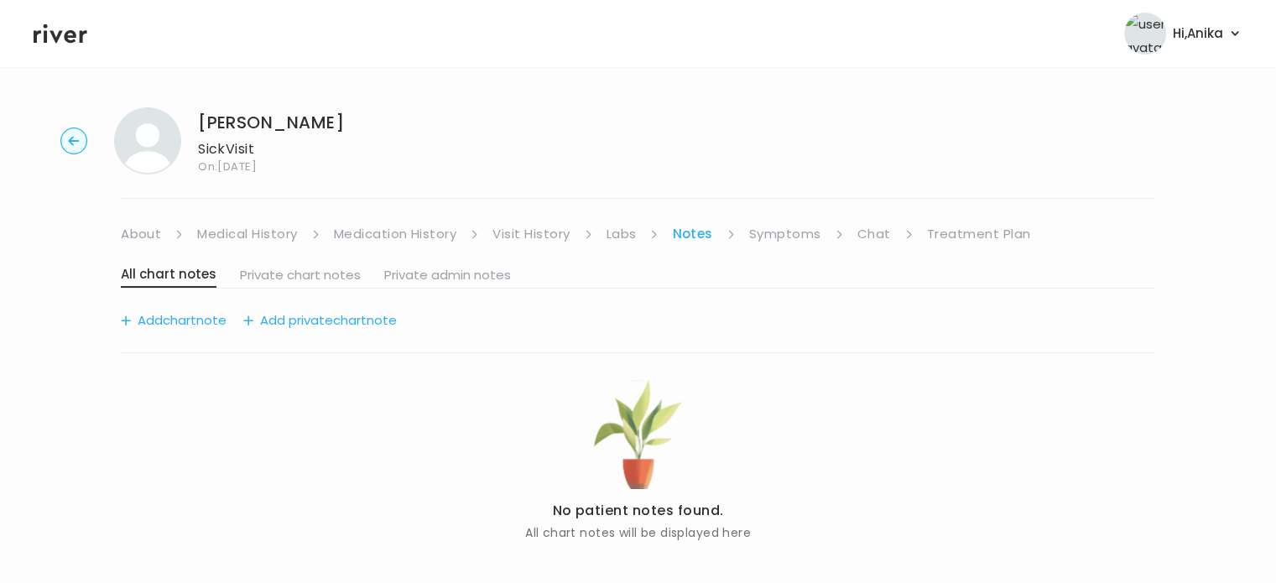
click at [776, 235] on link "Symptoms" at bounding box center [785, 233] width 72 height 23
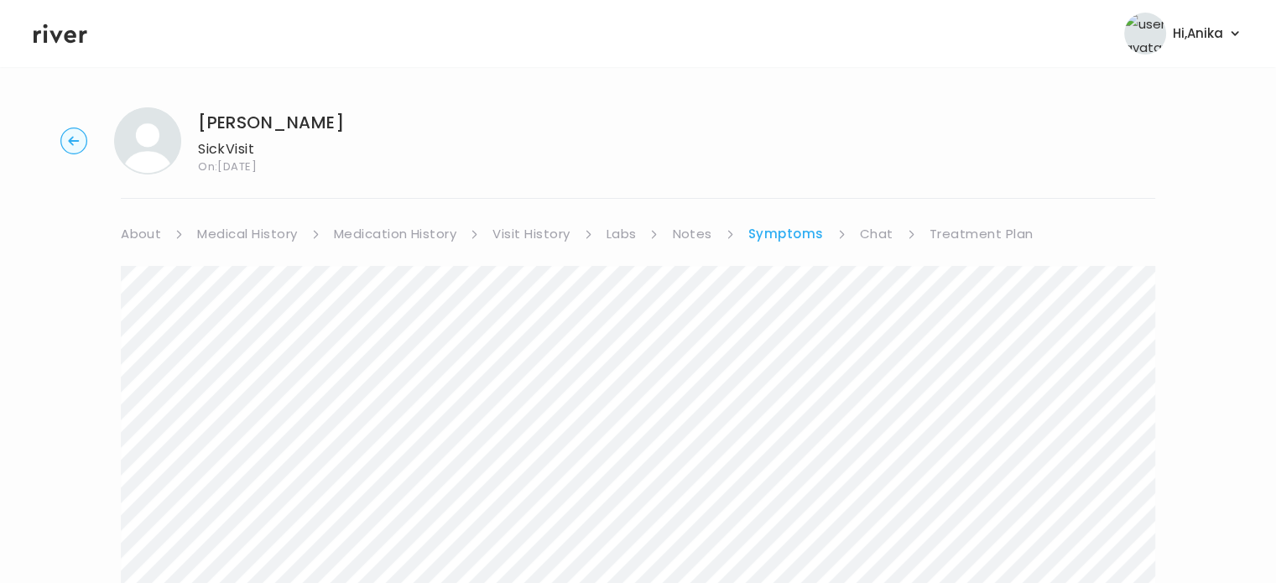
click at [862, 229] on link "Chat" at bounding box center [877, 233] width 34 height 23
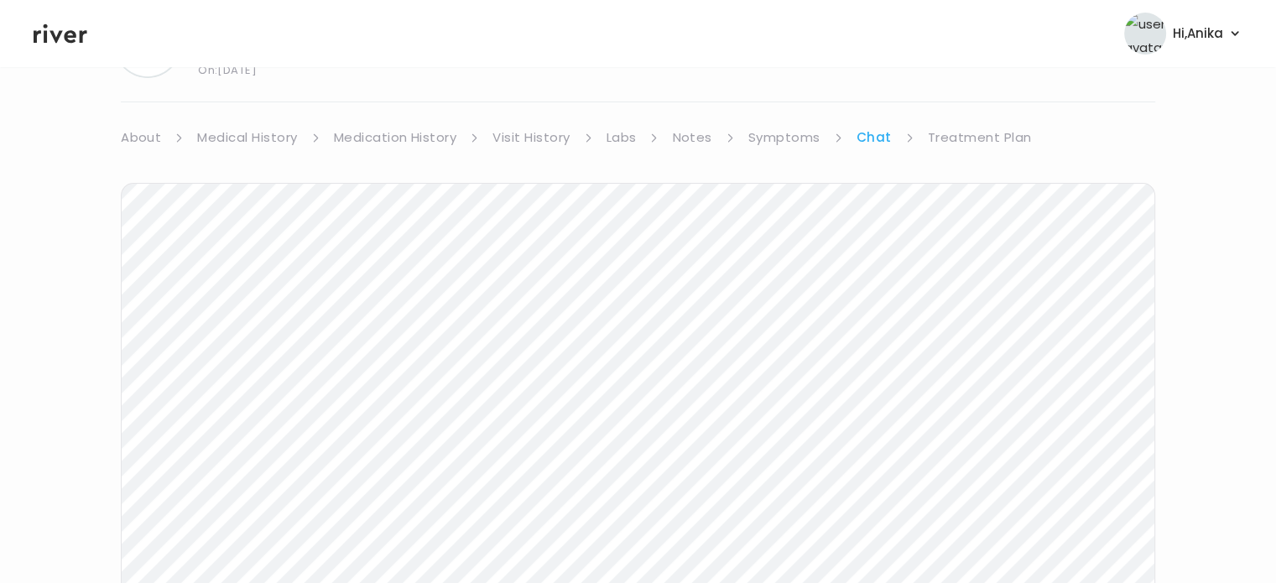
click at [994, 133] on link "Treatment Plan" at bounding box center [980, 137] width 104 height 23
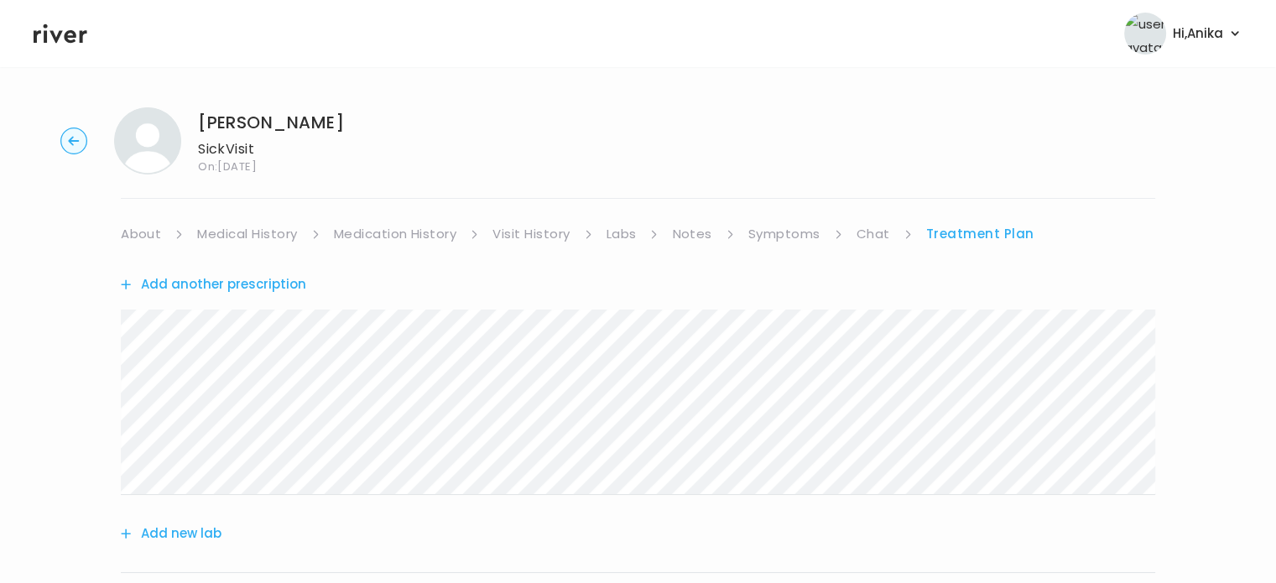
click at [76, 43] on icon at bounding box center [61, 33] width 54 height 25
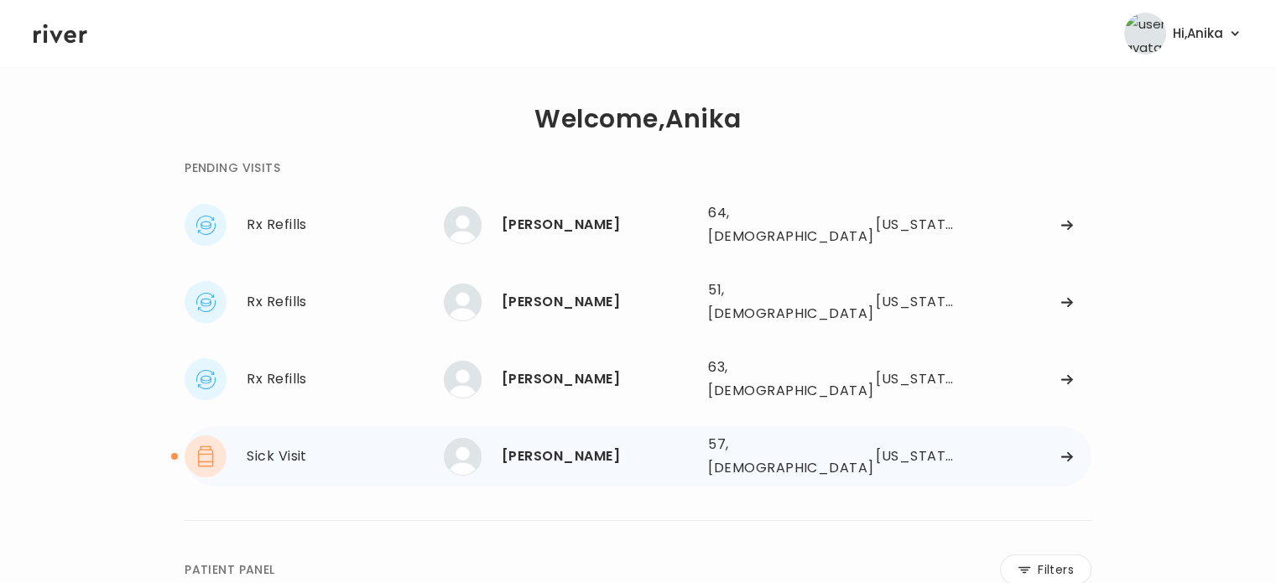
click at [543, 445] on div "Katie Leach" at bounding box center [598, 456] width 193 height 23
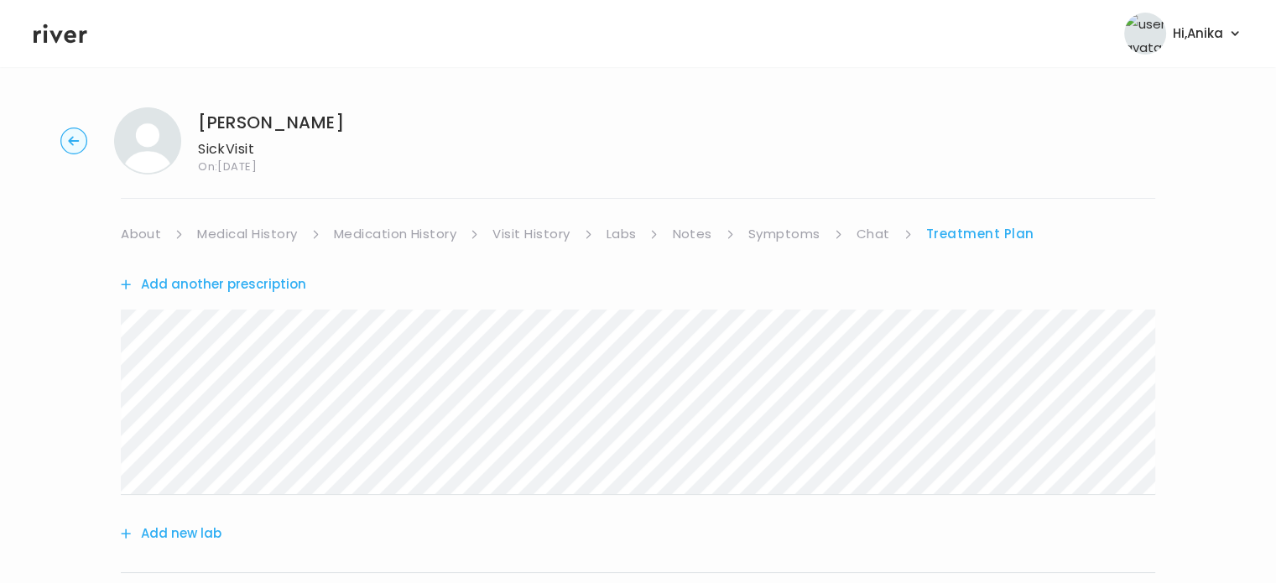
click at [75, 140] on icon "button" at bounding box center [73, 140] width 11 height 9
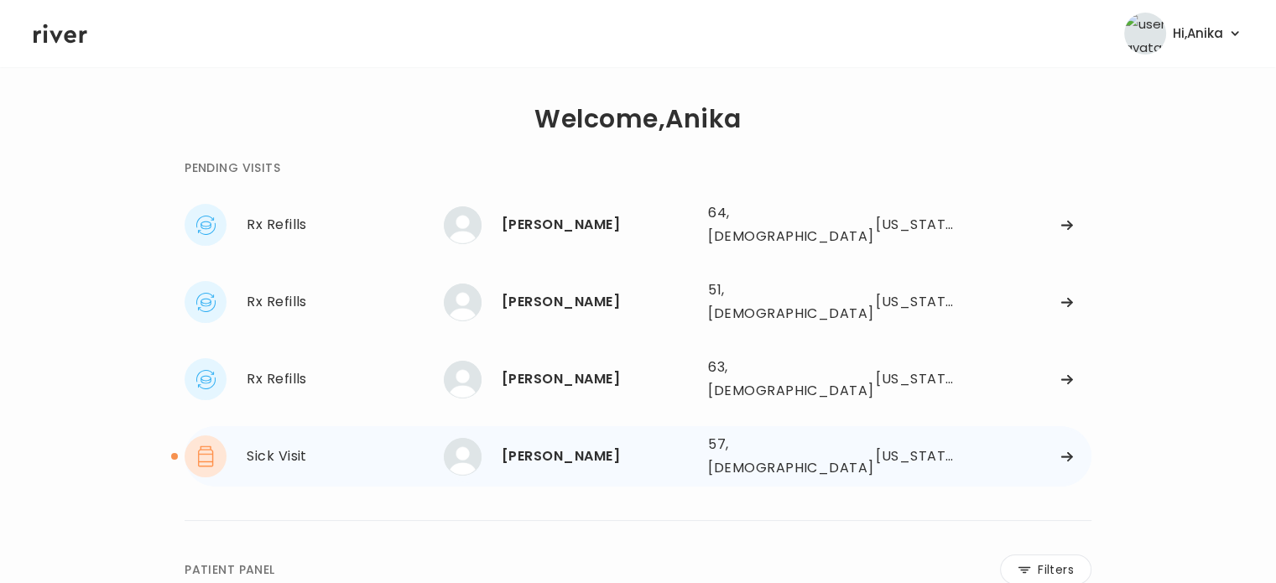
click at [543, 445] on div "Katie Leach" at bounding box center [598, 456] width 193 height 23
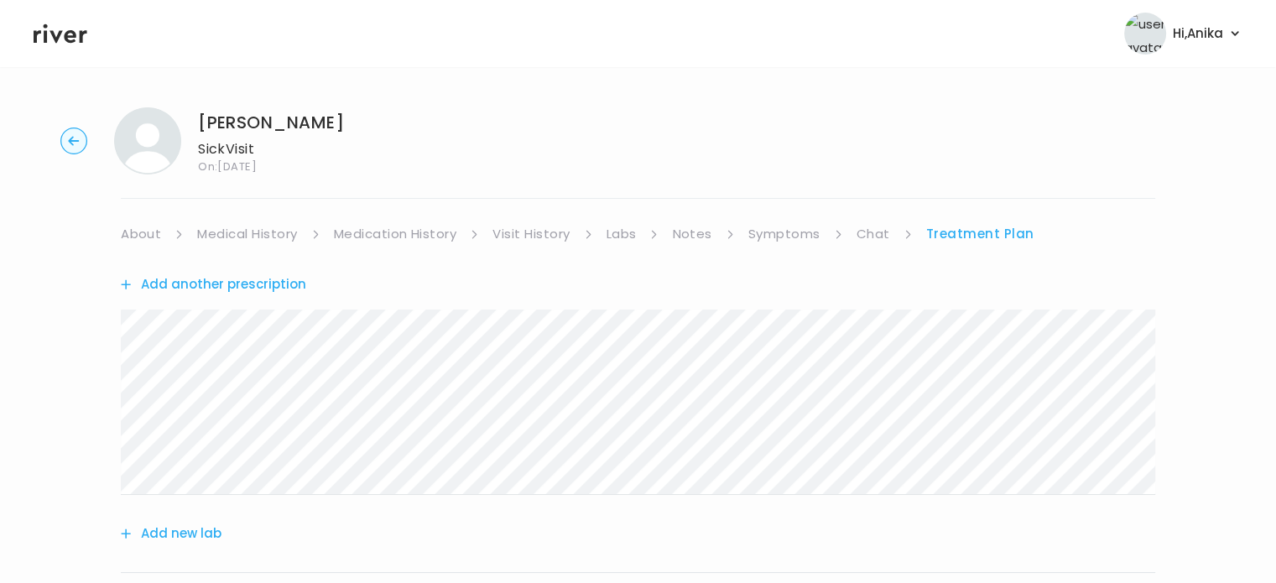
click at [250, 224] on link "Medical History" at bounding box center [247, 233] width 100 height 23
click at [379, 237] on link "Medication History" at bounding box center [402, 233] width 123 height 23
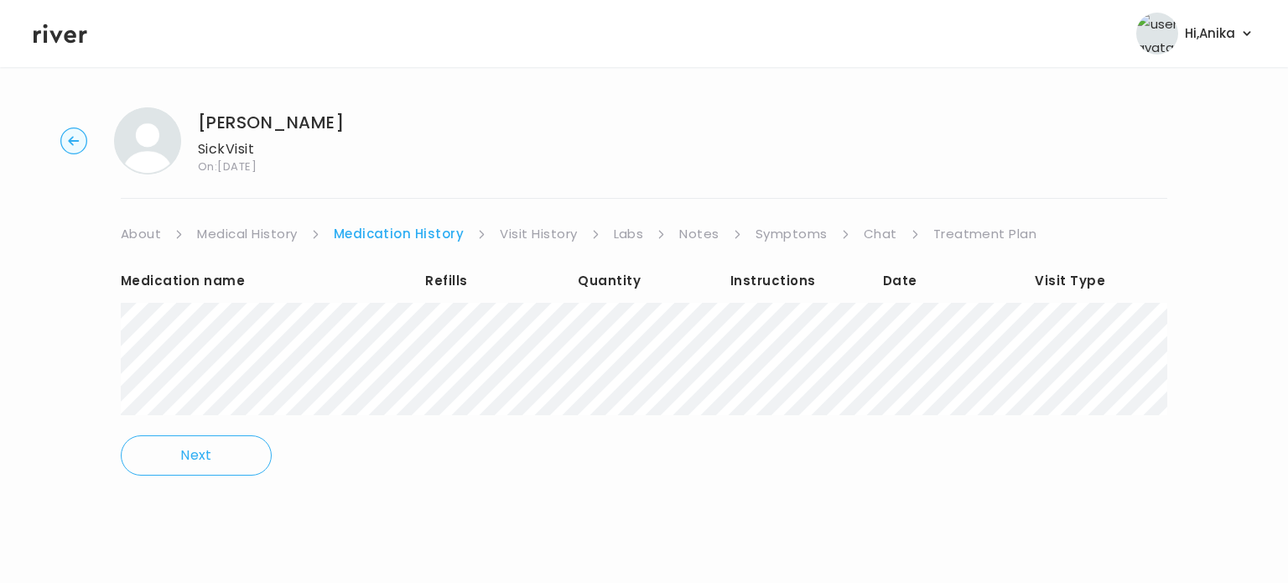
click at [543, 227] on link "Visit History" at bounding box center [538, 233] width 77 height 23
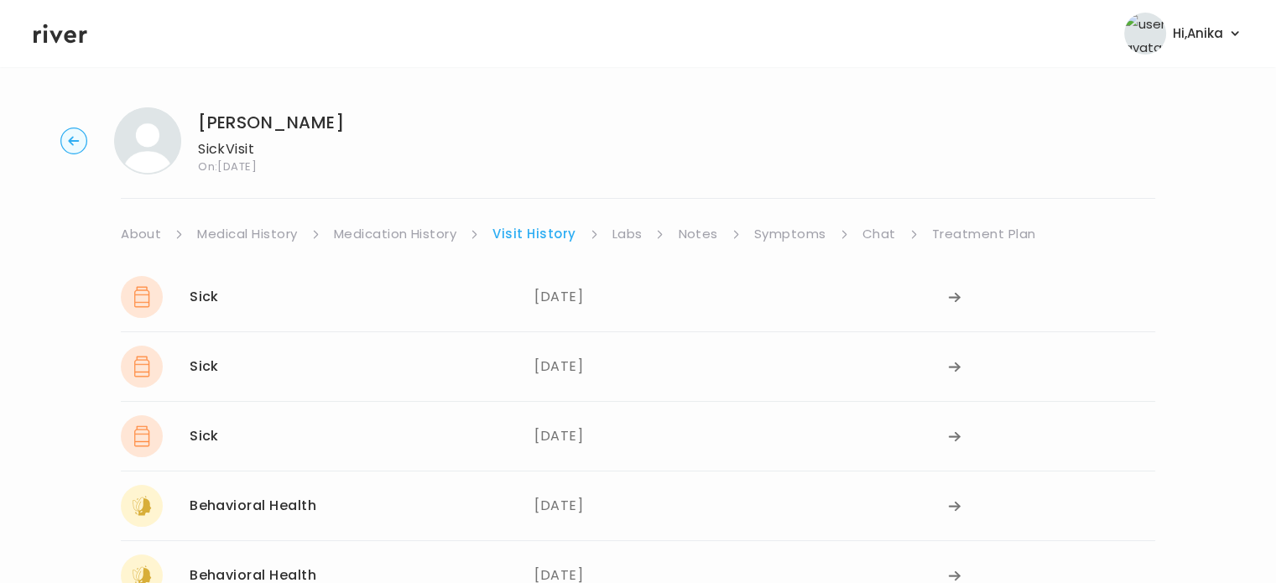
click at [616, 234] on link "Labs" at bounding box center [627, 233] width 30 height 23
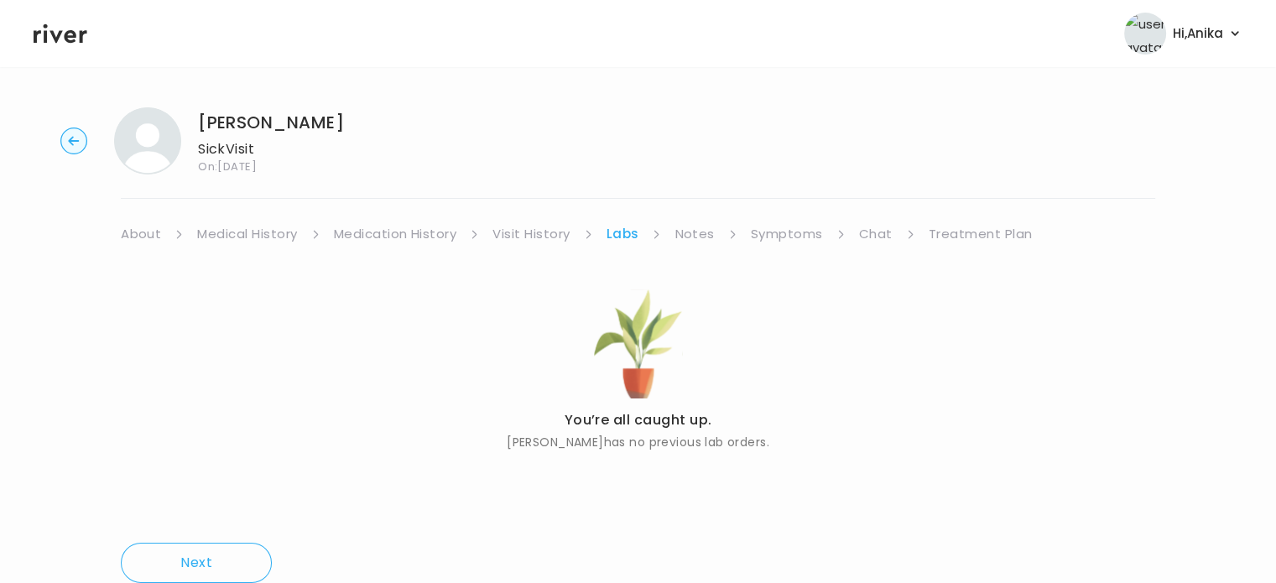
click at [692, 234] on link "Notes" at bounding box center [693, 233] width 39 height 23
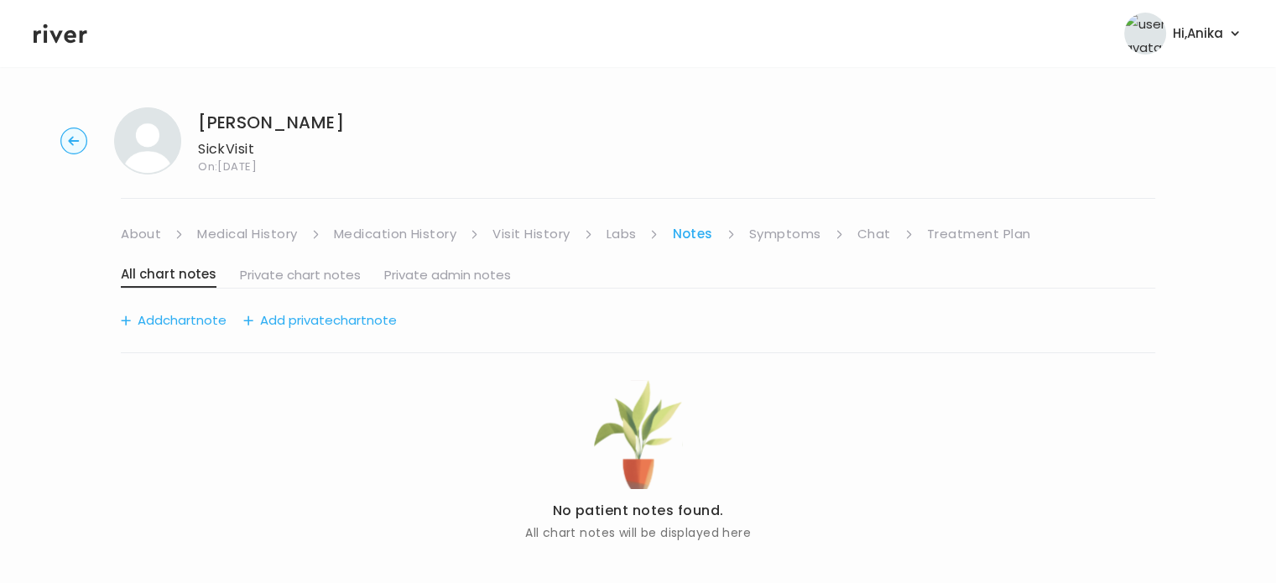
click at [778, 232] on link "Symptoms" at bounding box center [785, 233] width 72 height 23
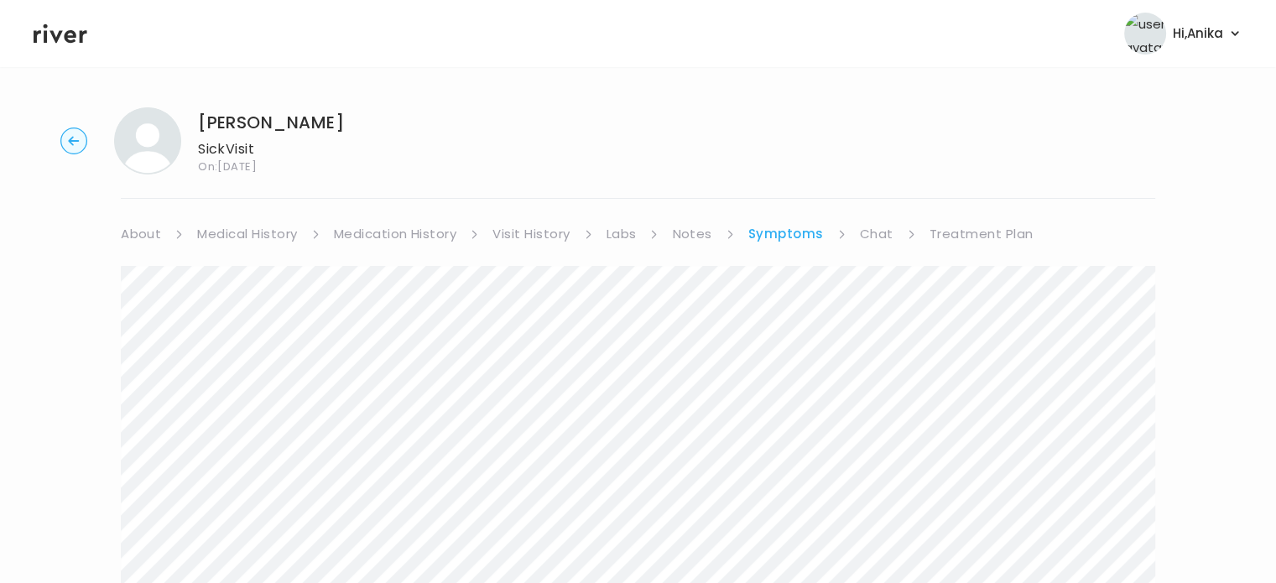
click at [855, 236] on ul "About Medical History Medication History Visit History Labs Notes Symptoms Chat…" at bounding box center [638, 233] width 1034 height 23
click at [882, 231] on link "Chat" at bounding box center [877, 233] width 34 height 23
click at [973, 234] on link "Treatment Plan" at bounding box center [980, 233] width 104 height 23
click at [70, 143] on icon "button" at bounding box center [73, 140] width 11 height 9
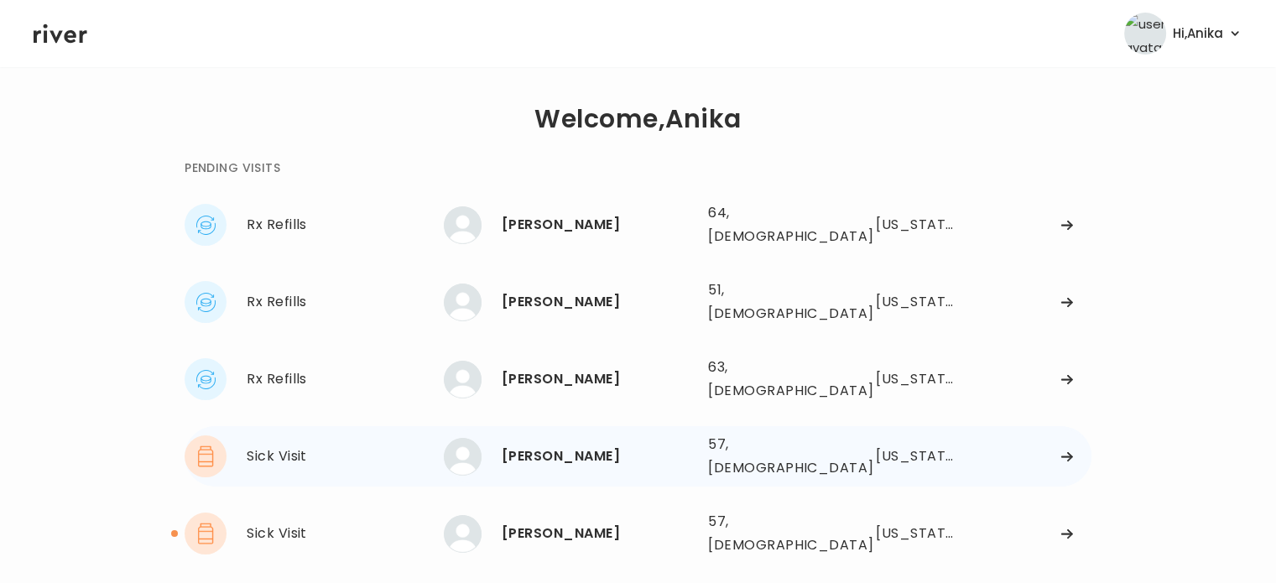
click at [528, 445] on div "Katie Leach" at bounding box center [598, 456] width 193 height 23
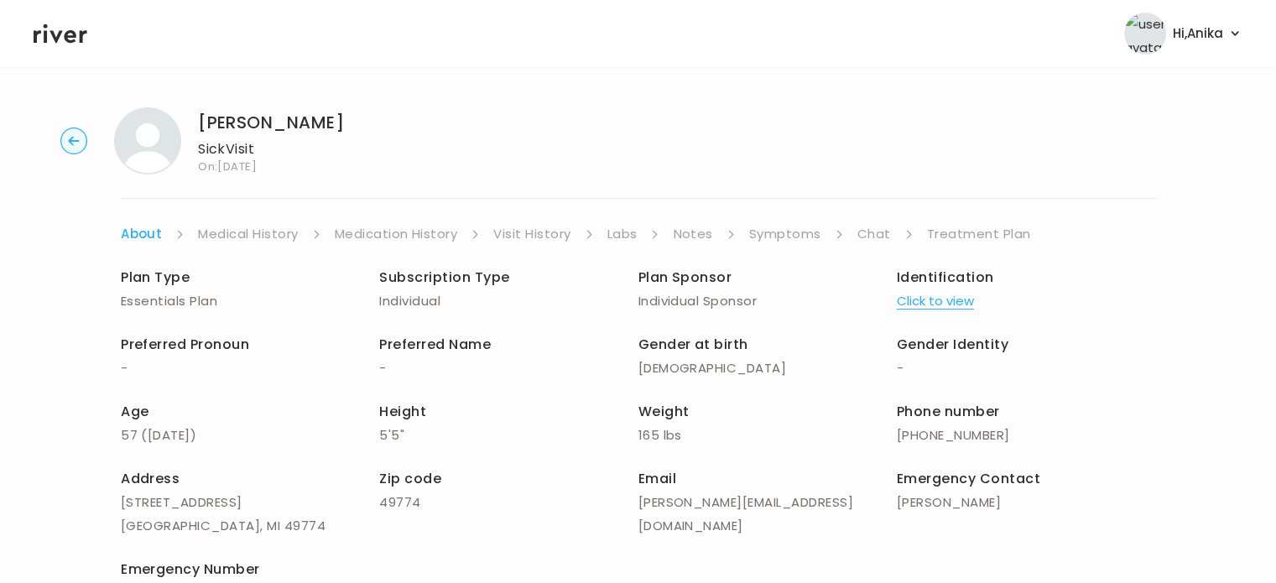
click at [954, 237] on link "Treatment Plan" at bounding box center [979, 233] width 104 height 23
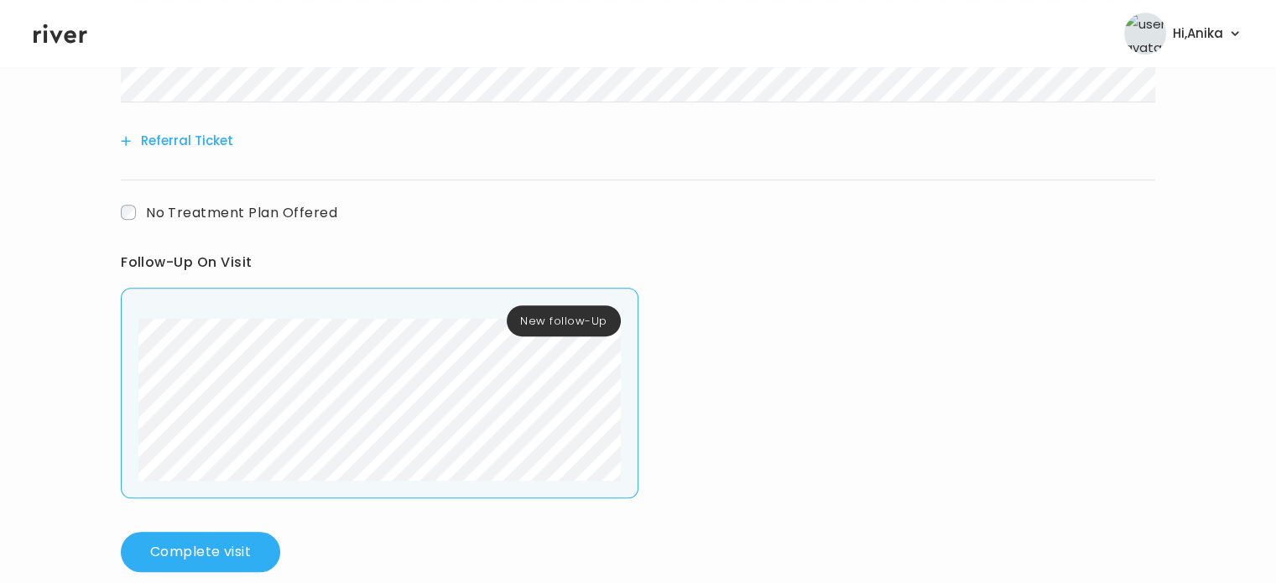
scroll to position [874, 0]
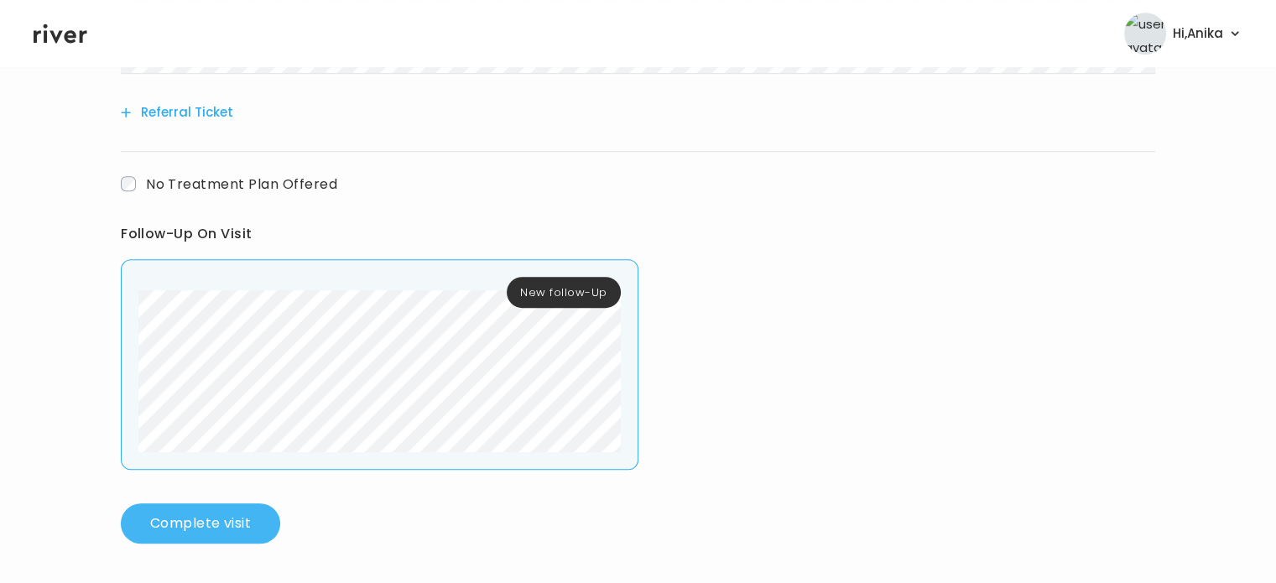
click at [219, 508] on button "Complete visit" at bounding box center [200, 523] width 159 height 40
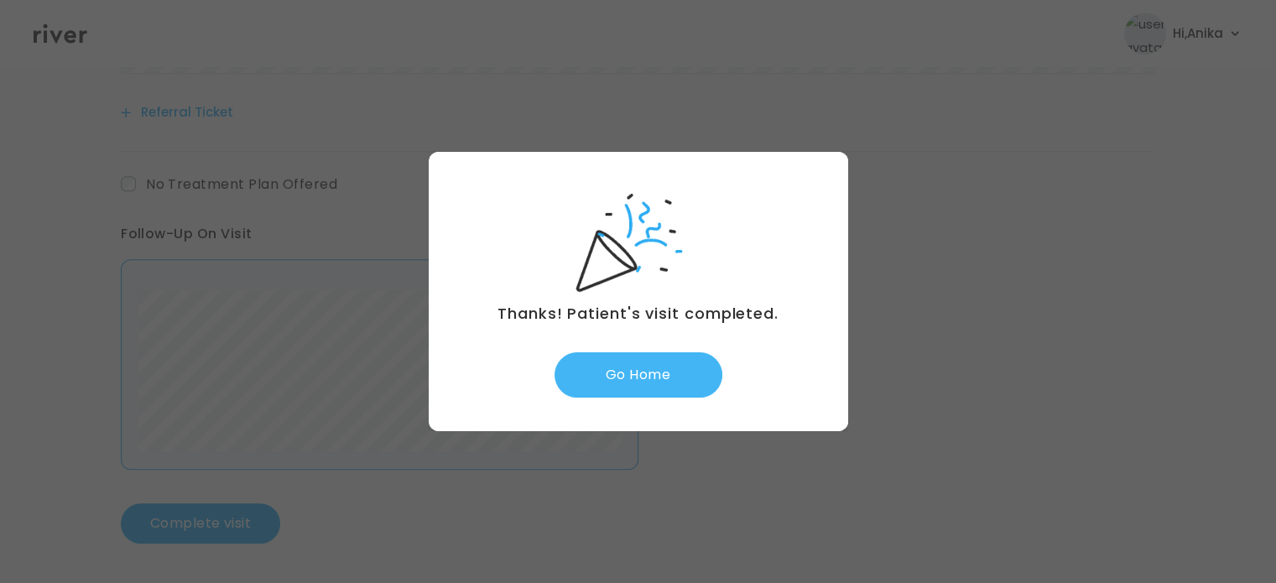
click at [648, 375] on button "Go Home" at bounding box center [638, 374] width 168 height 45
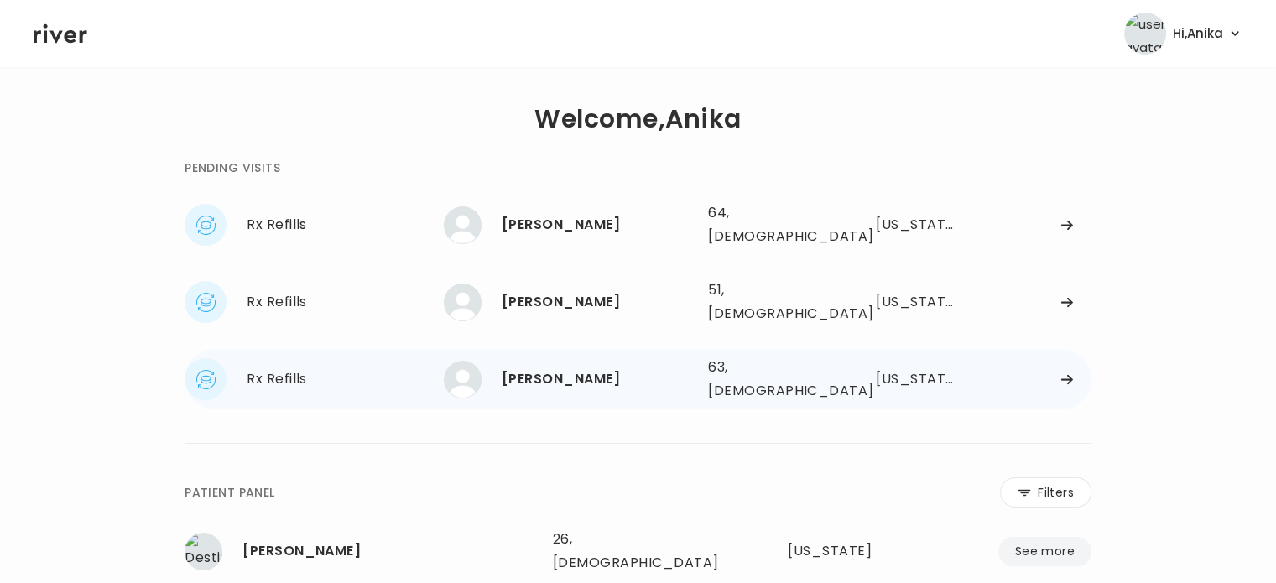
click at [561, 372] on div "Gregory Bechtle 63, Male See more" at bounding box center [569, 380] width 251 height 38
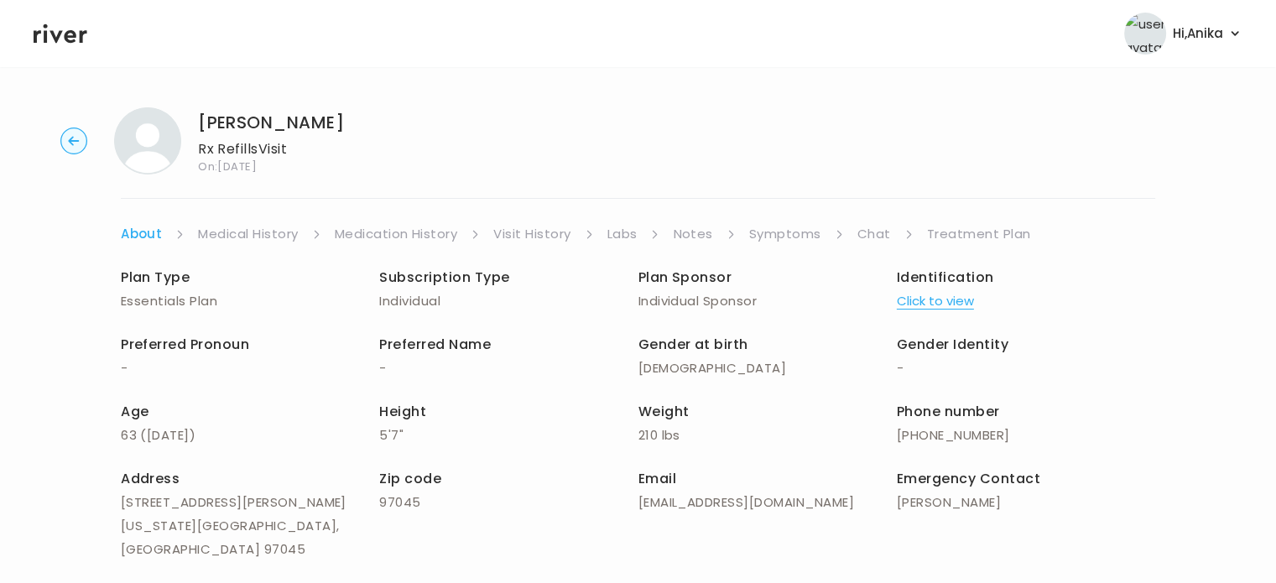
click at [936, 308] on button "Click to view" at bounding box center [935, 300] width 77 height 23
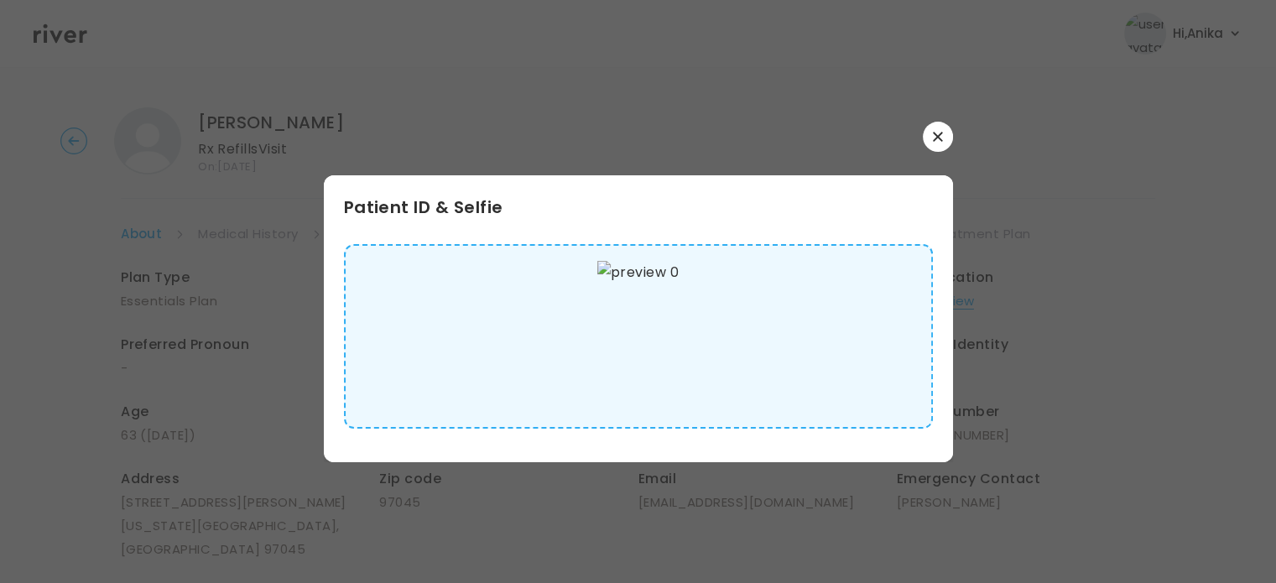
click at [943, 136] on button "button" at bounding box center [938, 137] width 30 height 30
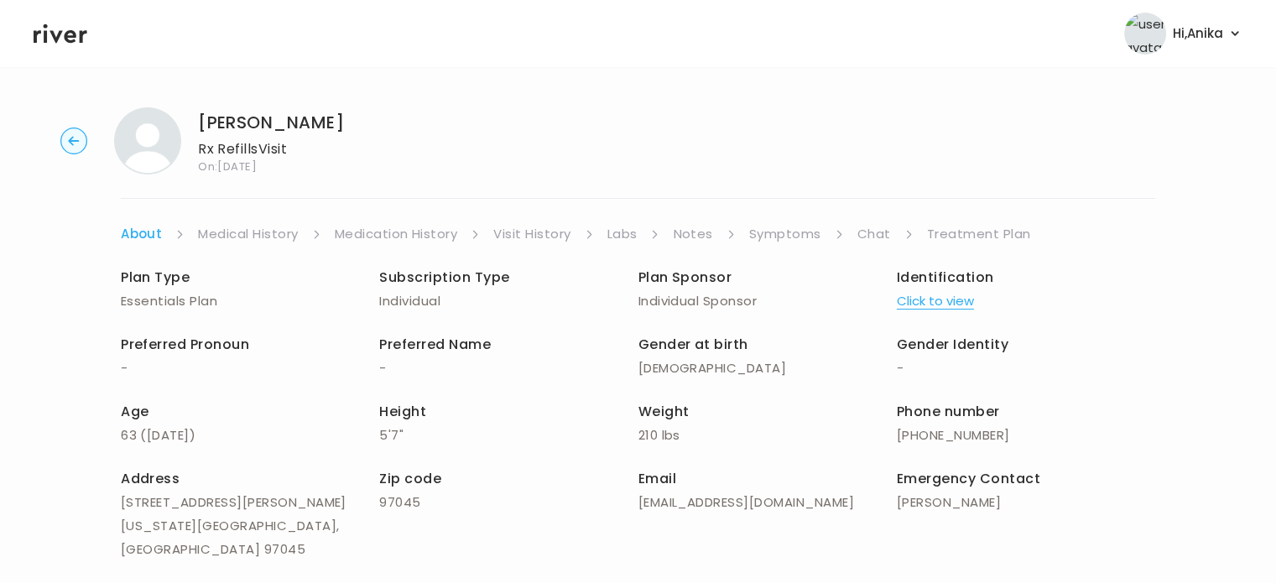
click at [257, 242] on link "Medical History" at bounding box center [248, 233] width 100 height 23
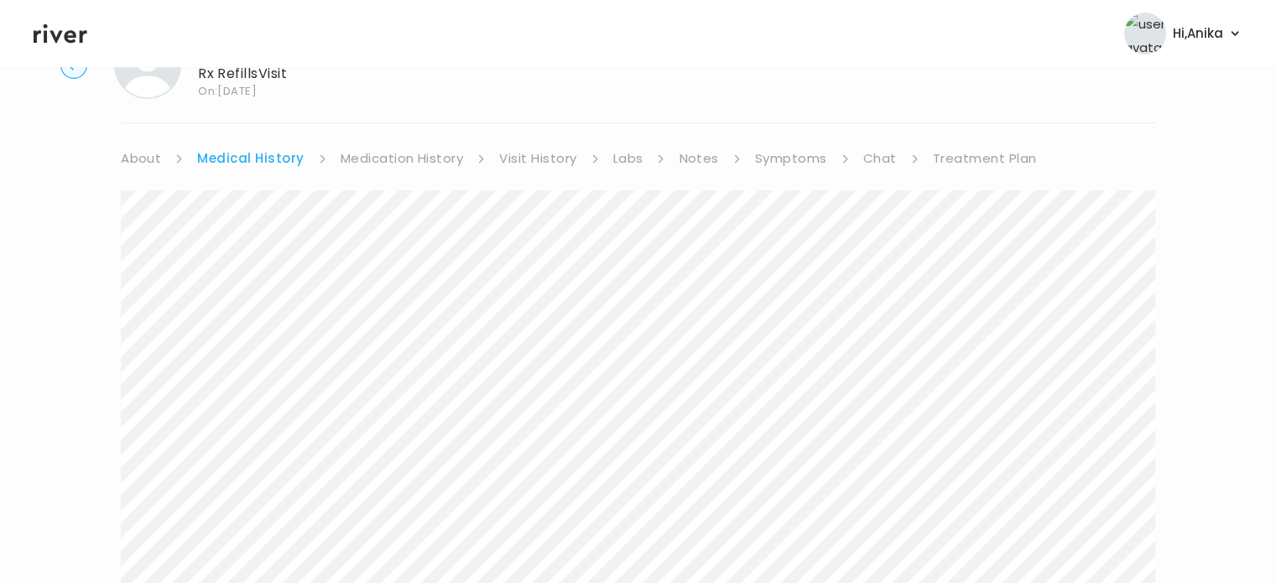
scroll to position [49, 0]
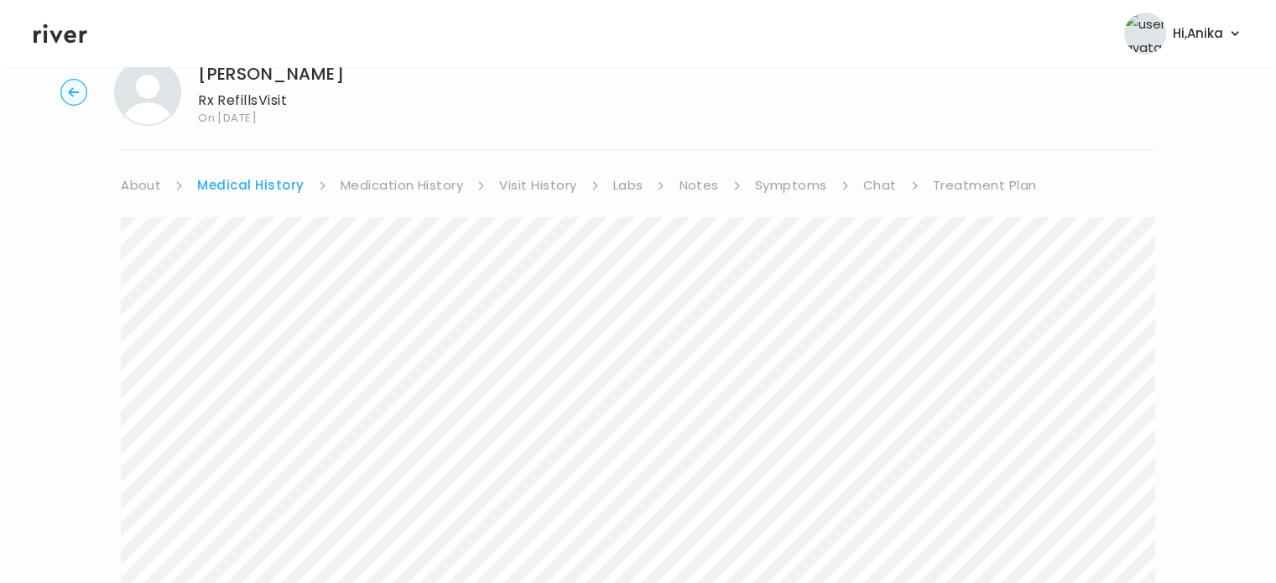
click at [369, 185] on link "Medication History" at bounding box center [402, 185] width 123 height 23
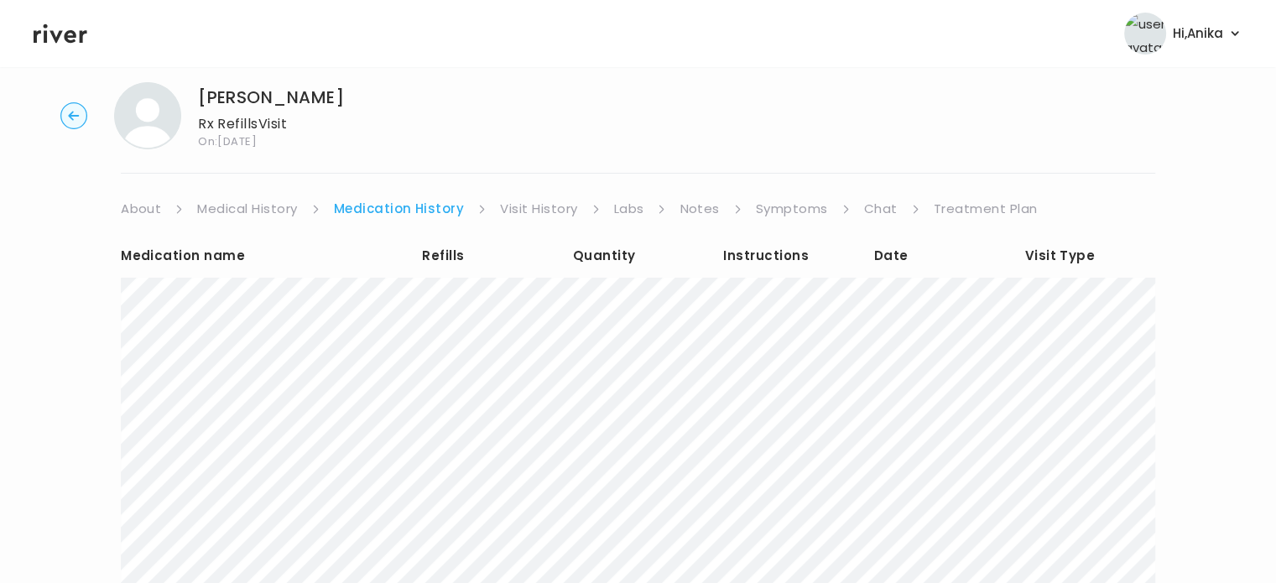
scroll to position [141, 0]
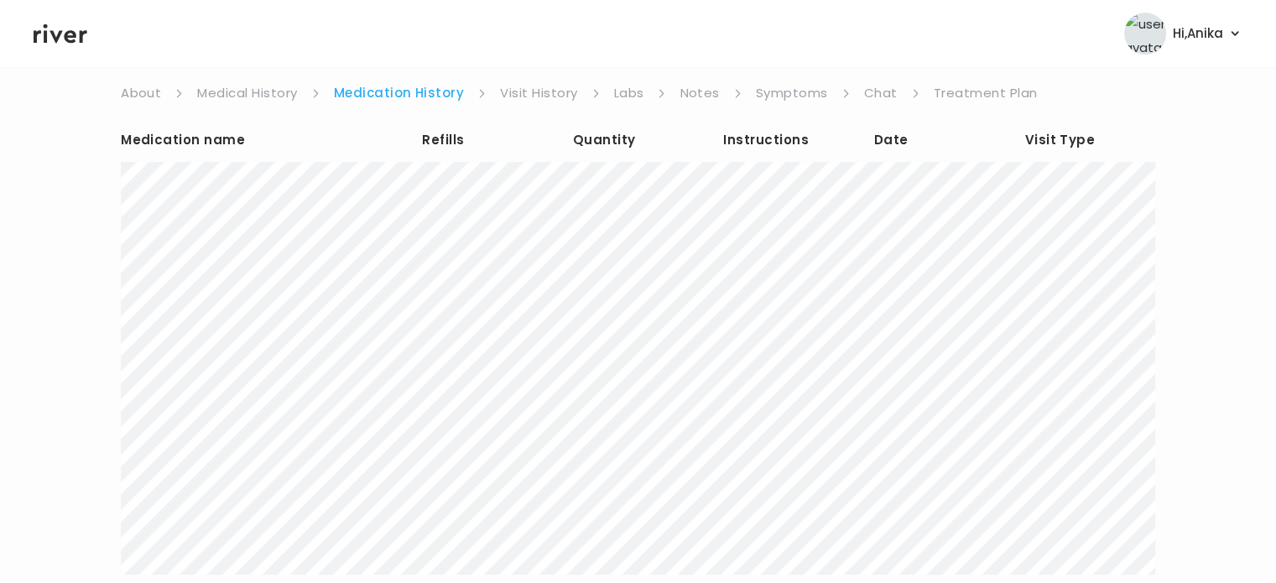
click at [520, 103] on link "Visit History" at bounding box center [538, 92] width 77 height 23
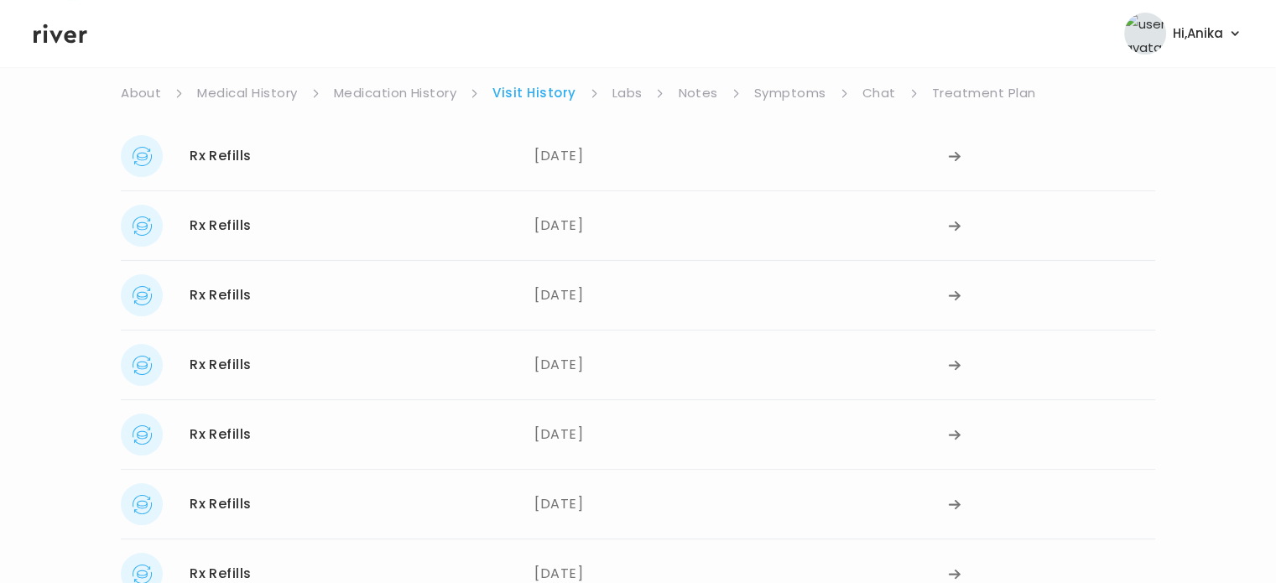
click at [622, 91] on link "Labs" at bounding box center [627, 92] width 30 height 23
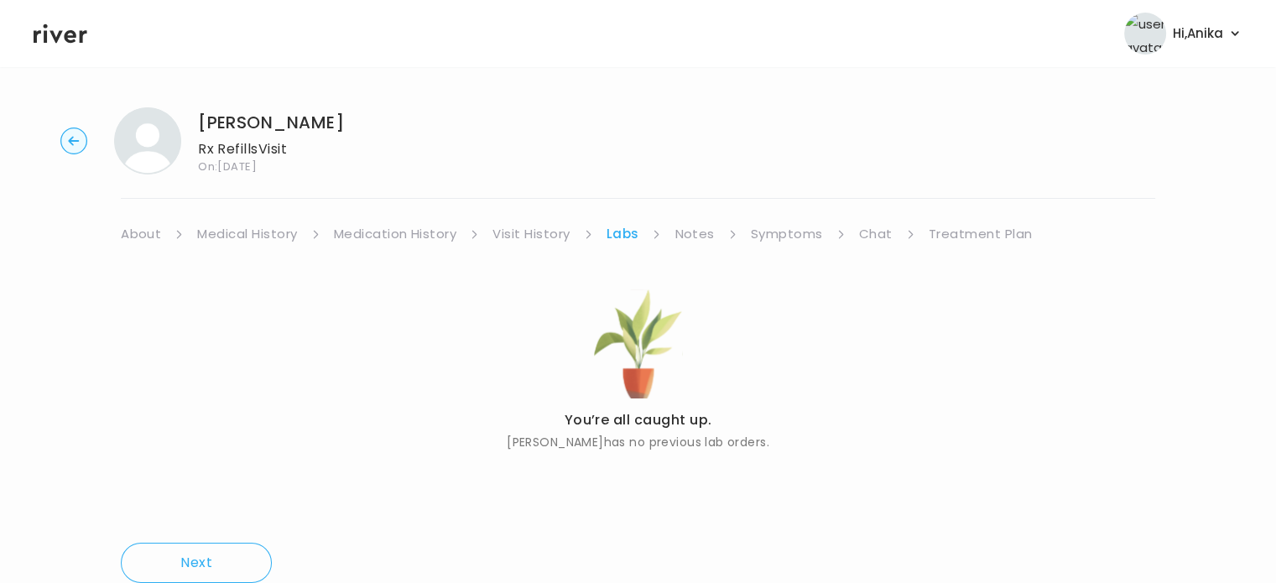
click at [704, 231] on link "Notes" at bounding box center [693, 233] width 39 height 23
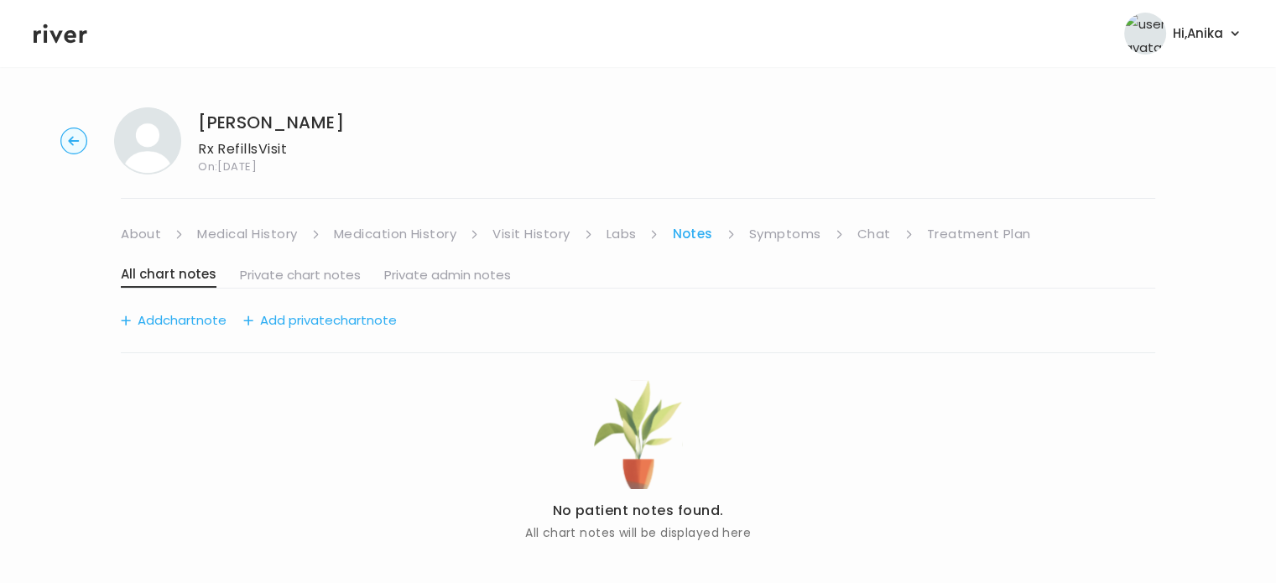
click at [763, 237] on link "Symptoms" at bounding box center [785, 233] width 72 height 23
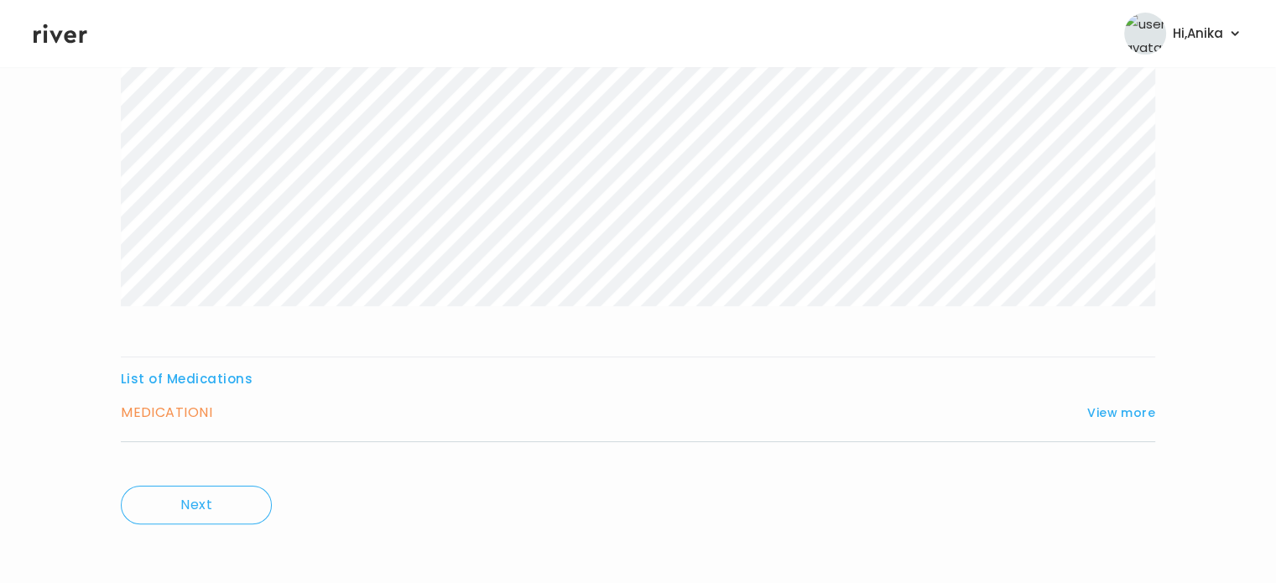
scroll to position [302, 0]
click at [1122, 408] on button "View more" at bounding box center [1121, 409] width 68 height 20
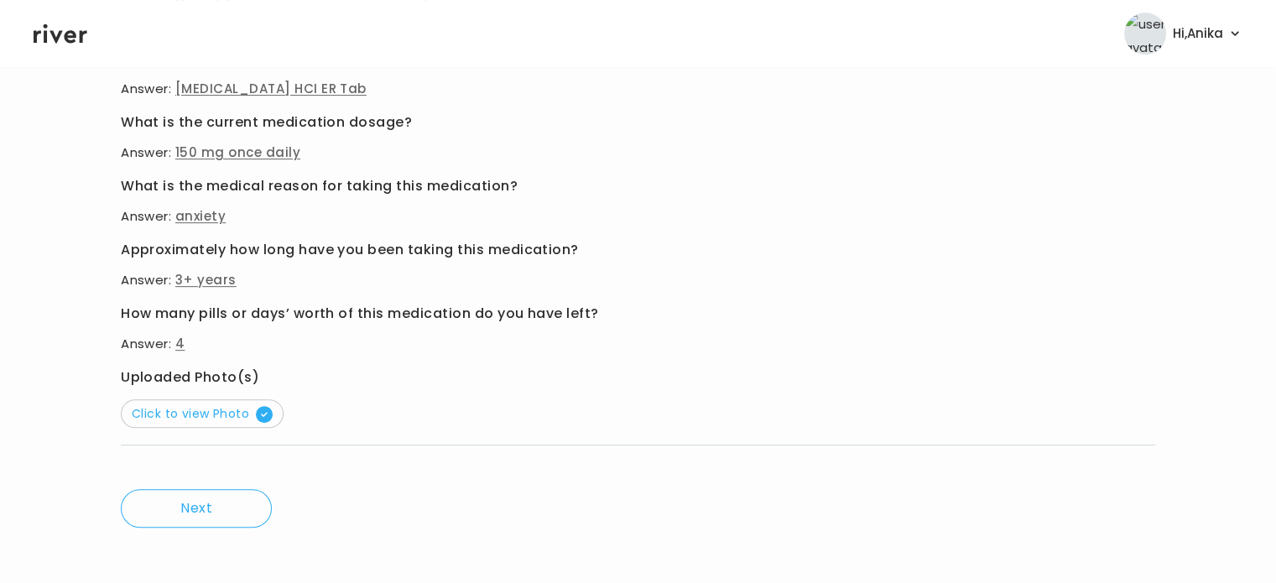
scroll to position [752, 0]
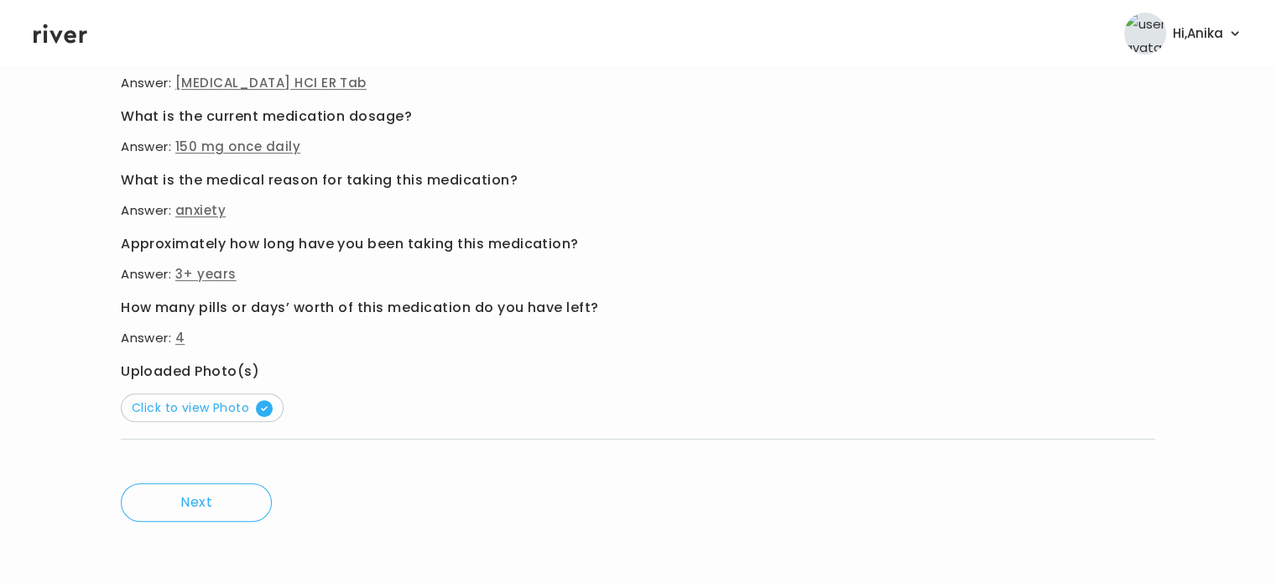
click at [229, 393] on button "Click to view Photo" at bounding box center [202, 407] width 163 height 29
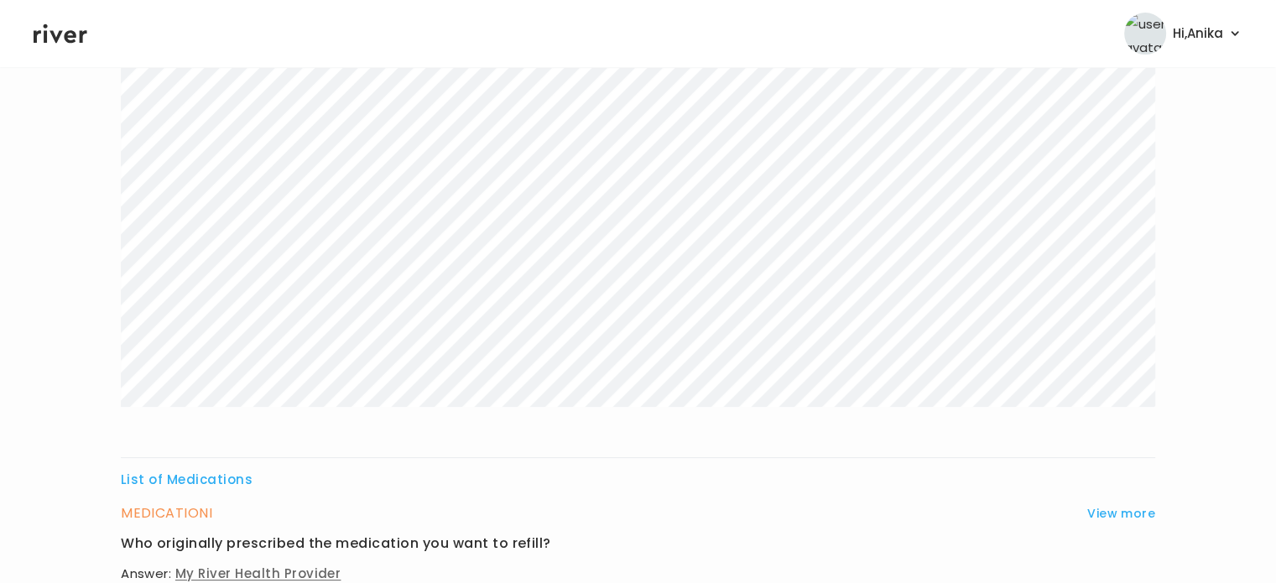
scroll to position [44, 0]
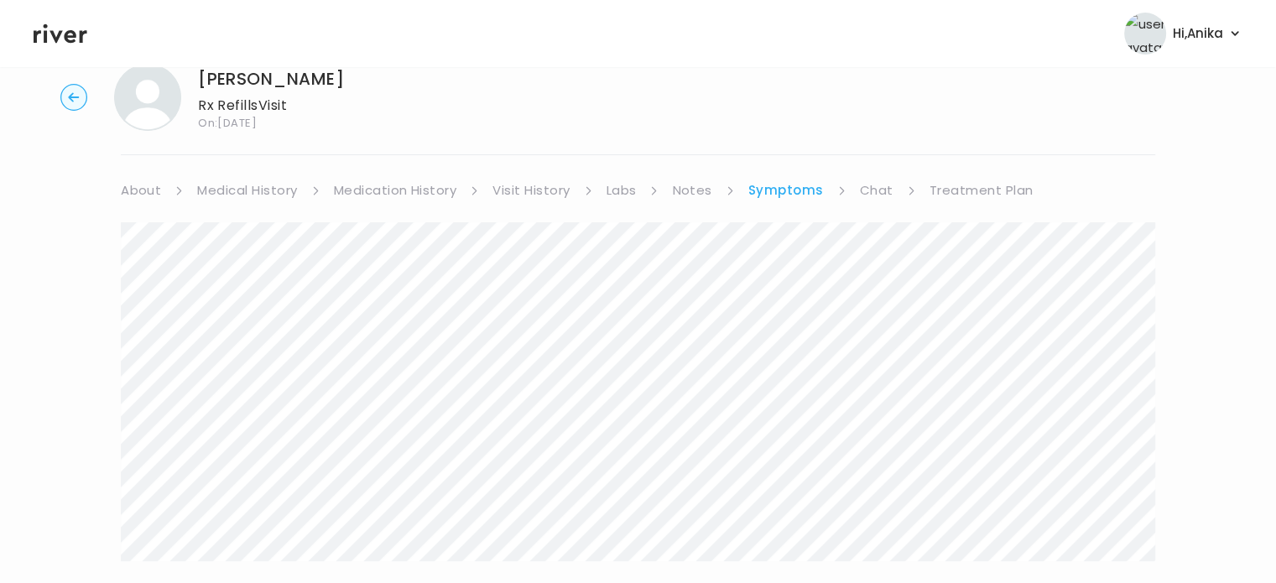
click at [439, 180] on link "Medication History" at bounding box center [395, 190] width 123 height 23
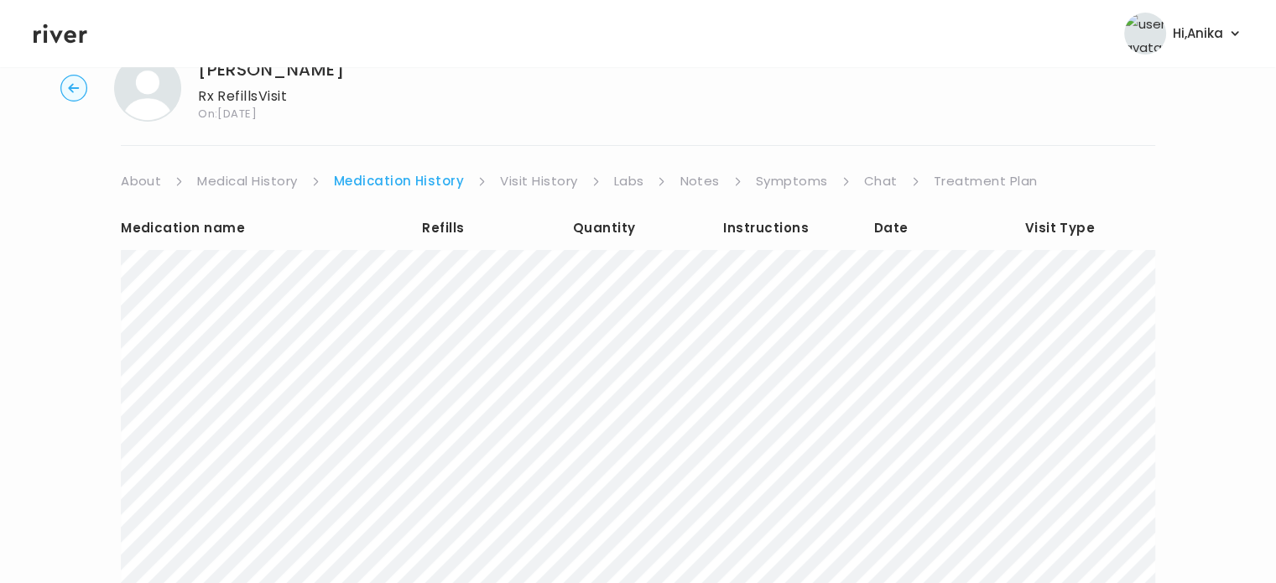
scroll to position [36, 0]
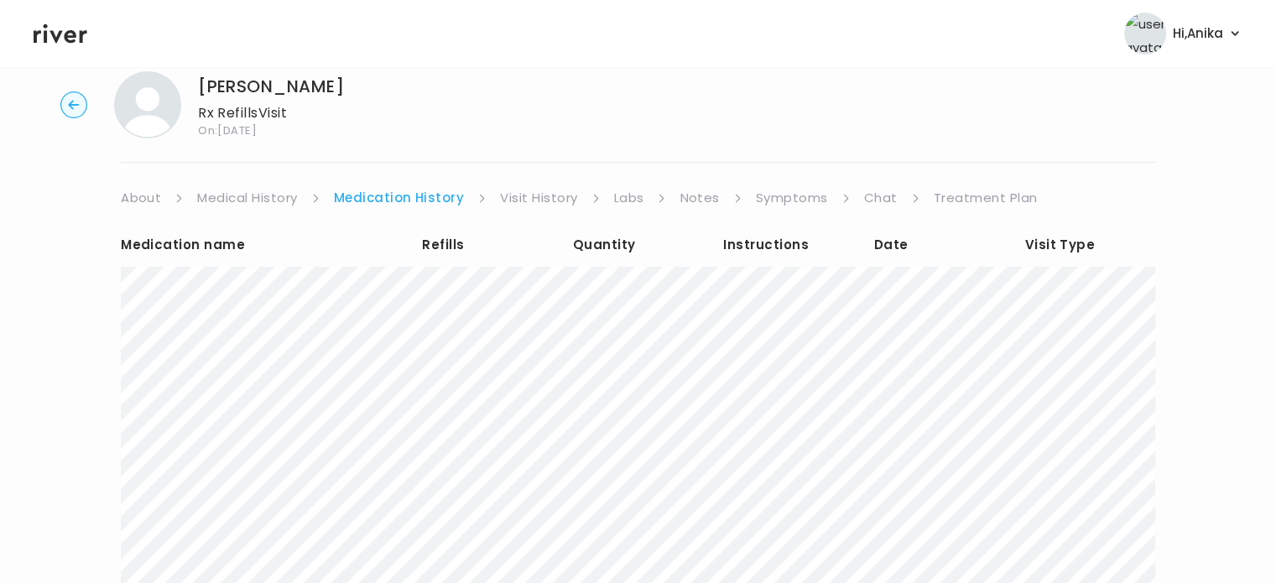
click at [522, 187] on link "Visit History" at bounding box center [538, 197] width 77 height 23
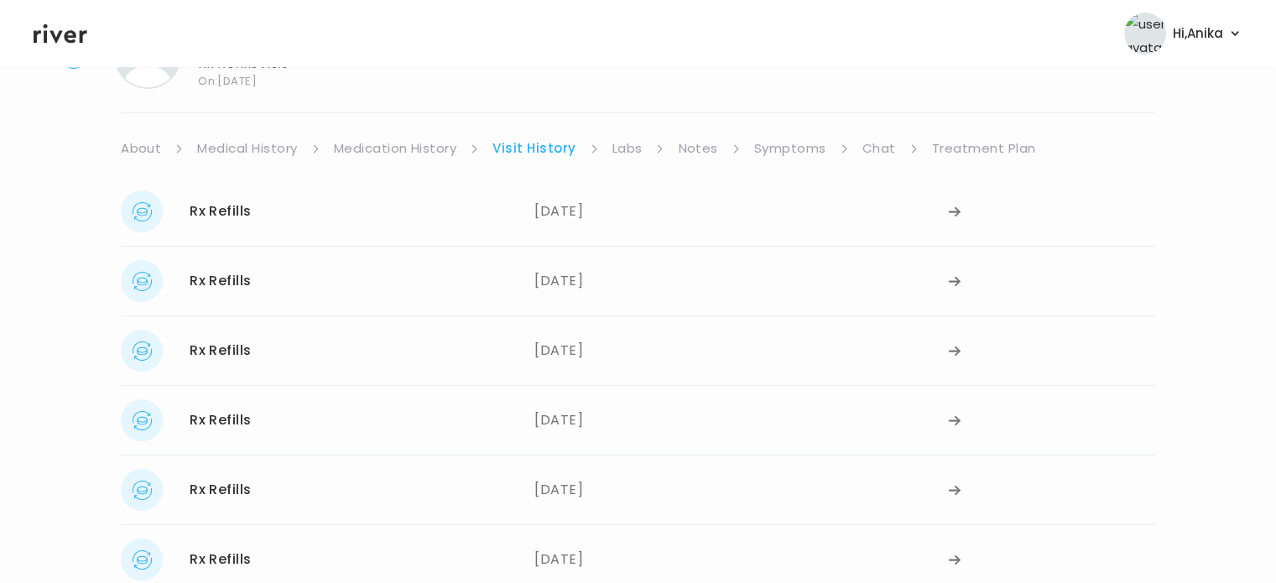
scroll to position [87, 0]
click at [564, 424] on div "05/09/2025" at bounding box center [740, 419] width 413 height 42
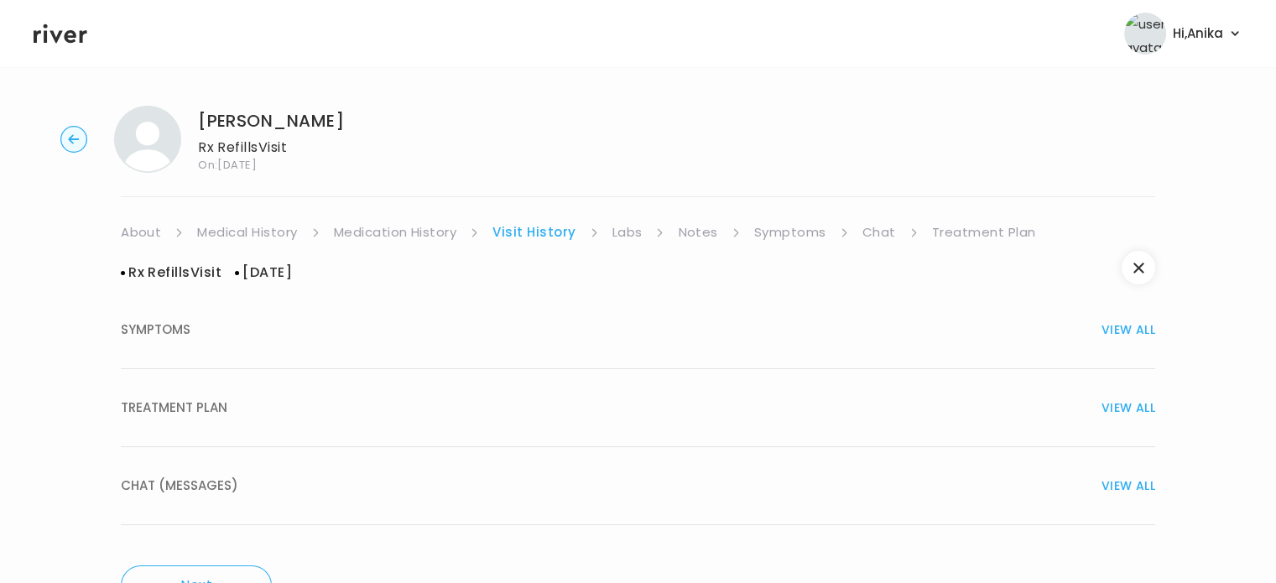
scroll to position [0, 0]
click at [587, 423] on button "TREATMENT PLAN VIEW ALL" at bounding box center [638, 410] width 1034 height 78
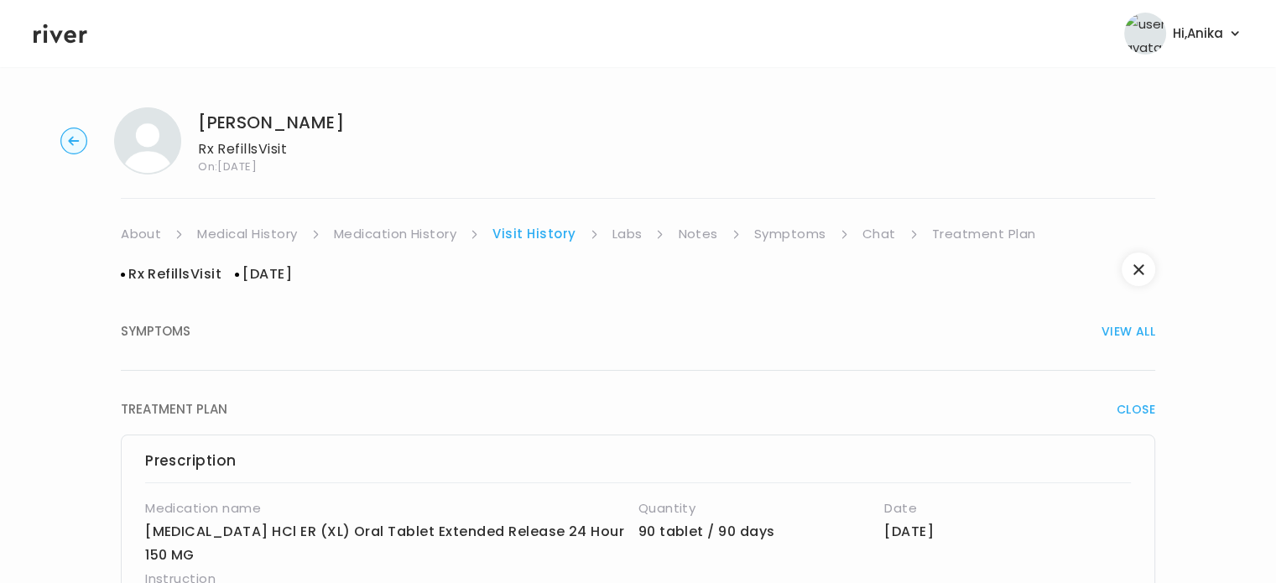
click at [793, 227] on link "Symptoms" at bounding box center [790, 233] width 72 height 23
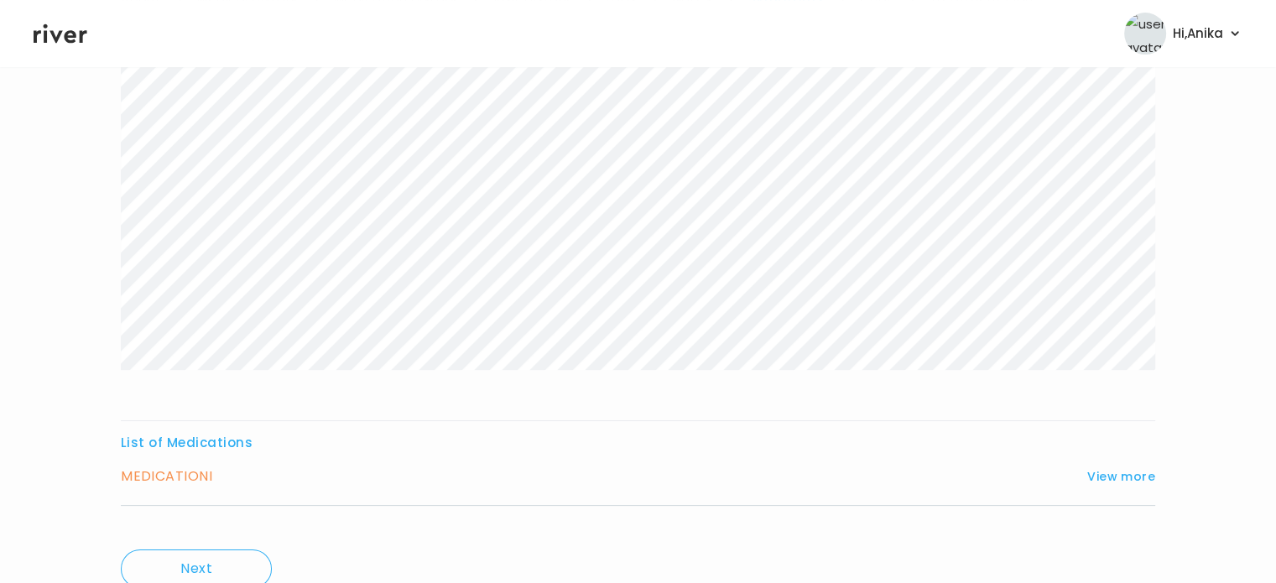
scroll to position [302, 0]
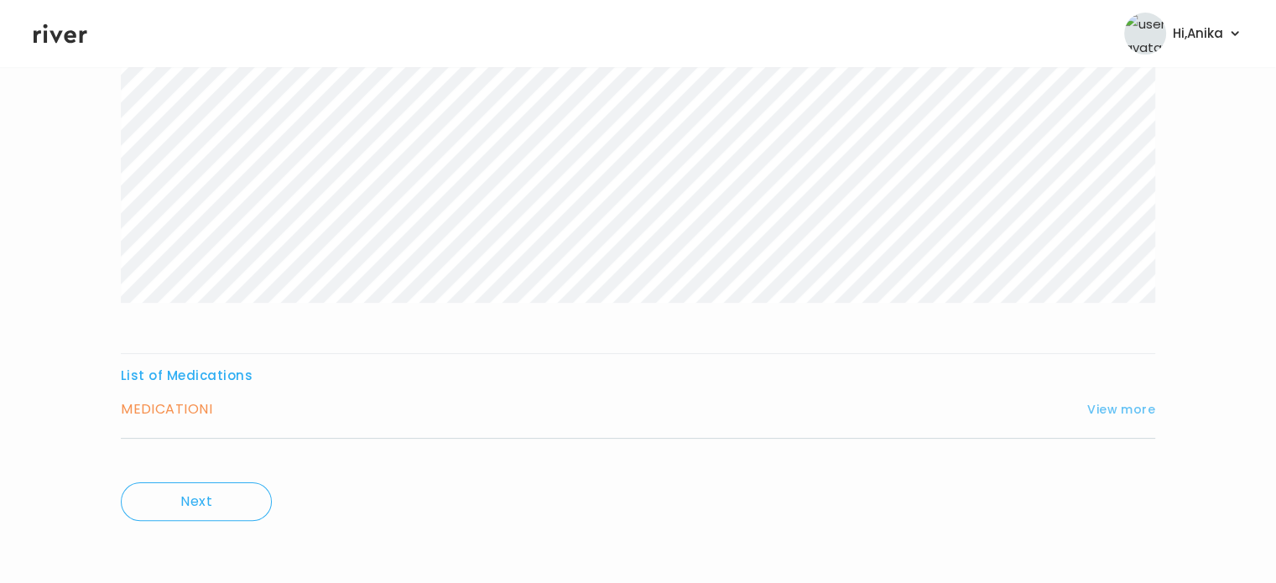
click at [1104, 411] on button "View more" at bounding box center [1121, 409] width 68 height 20
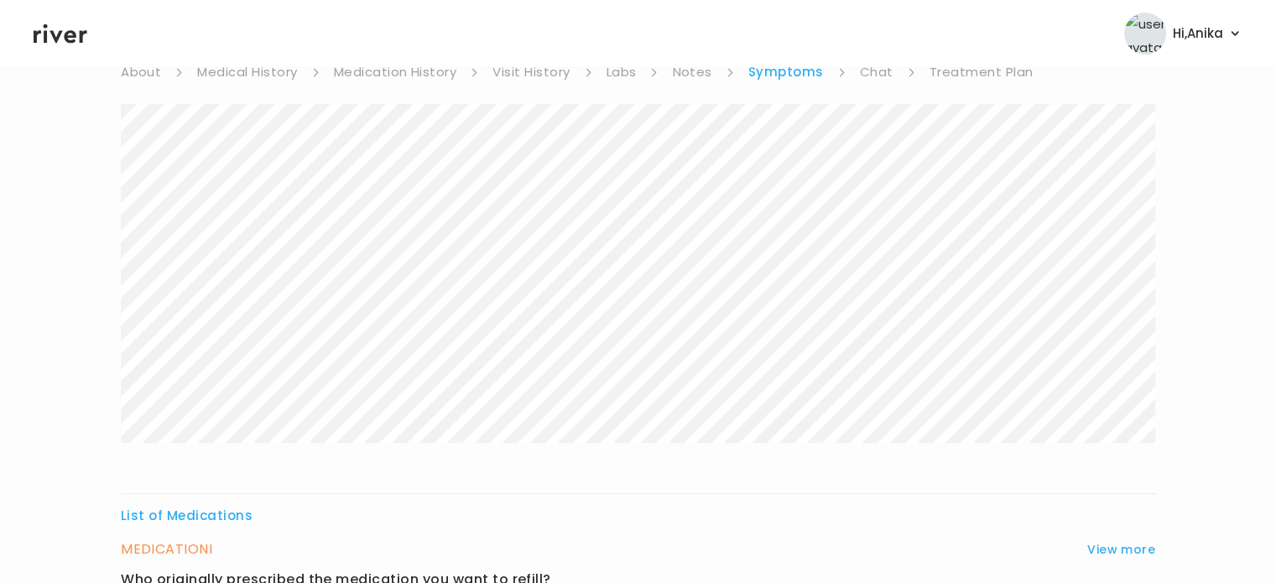
scroll to position [120, 0]
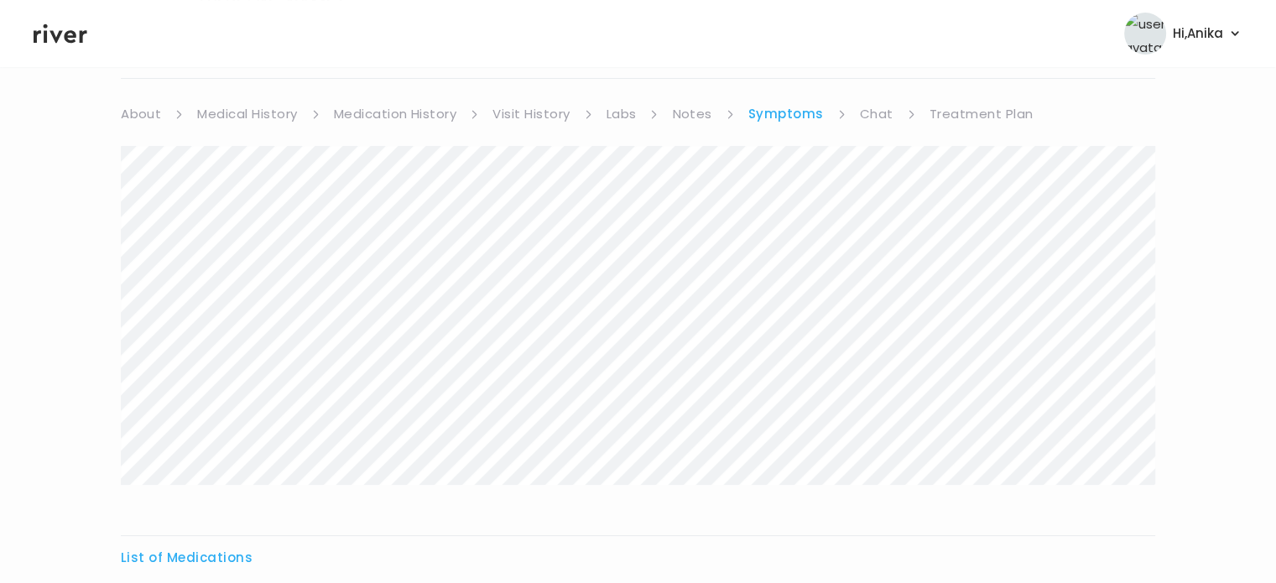
click at [936, 117] on link "Treatment Plan" at bounding box center [981, 113] width 104 height 23
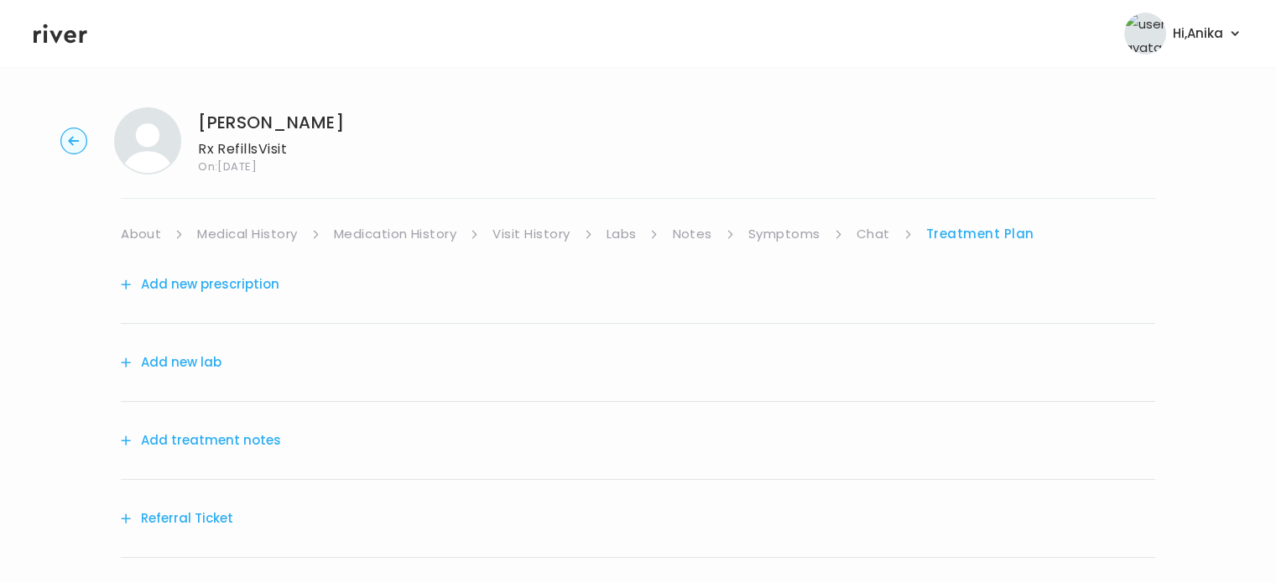
click at [238, 442] on button "Add treatment notes" at bounding box center [201, 440] width 160 height 23
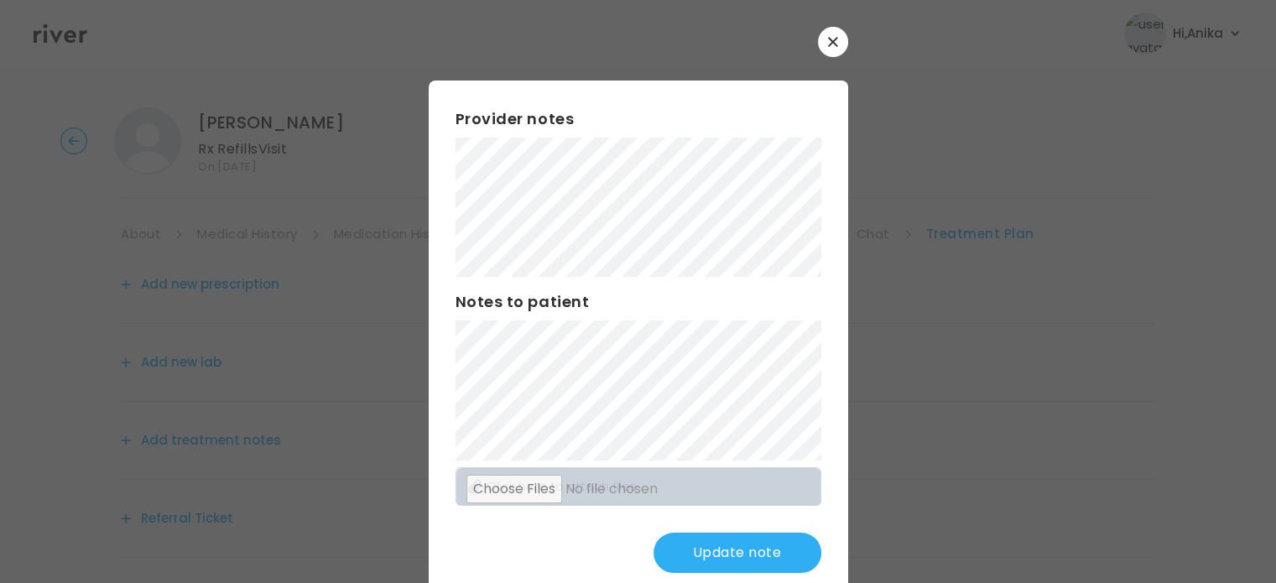
click at [731, 564] on button "Update note" at bounding box center [737, 553] width 168 height 40
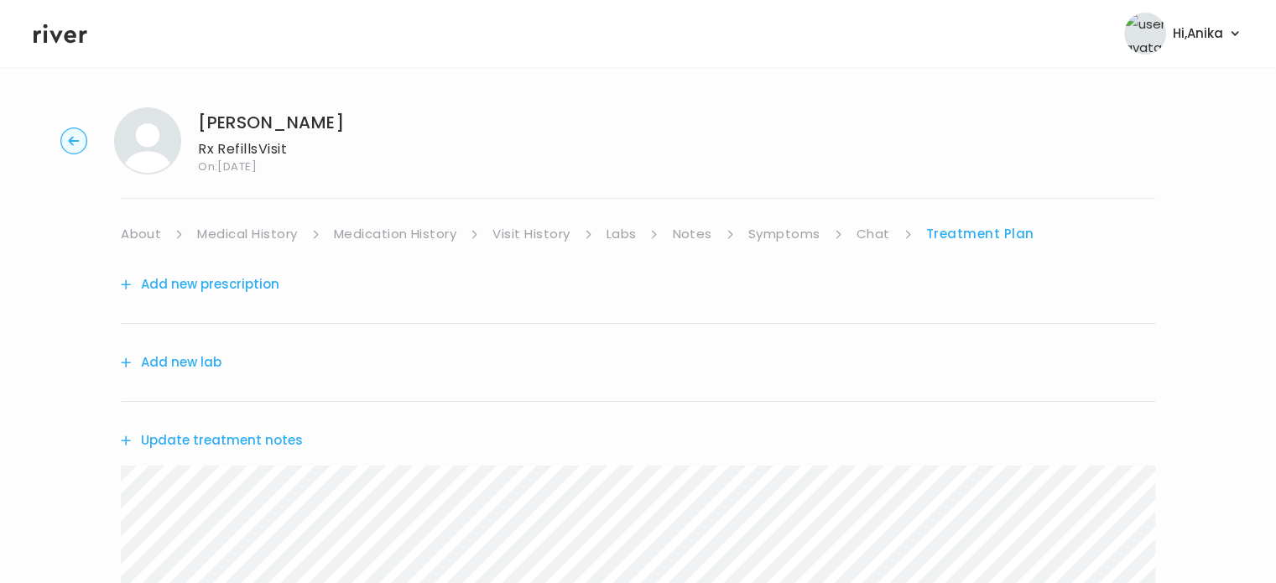
click at [778, 231] on link "Symptoms" at bounding box center [784, 233] width 72 height 23
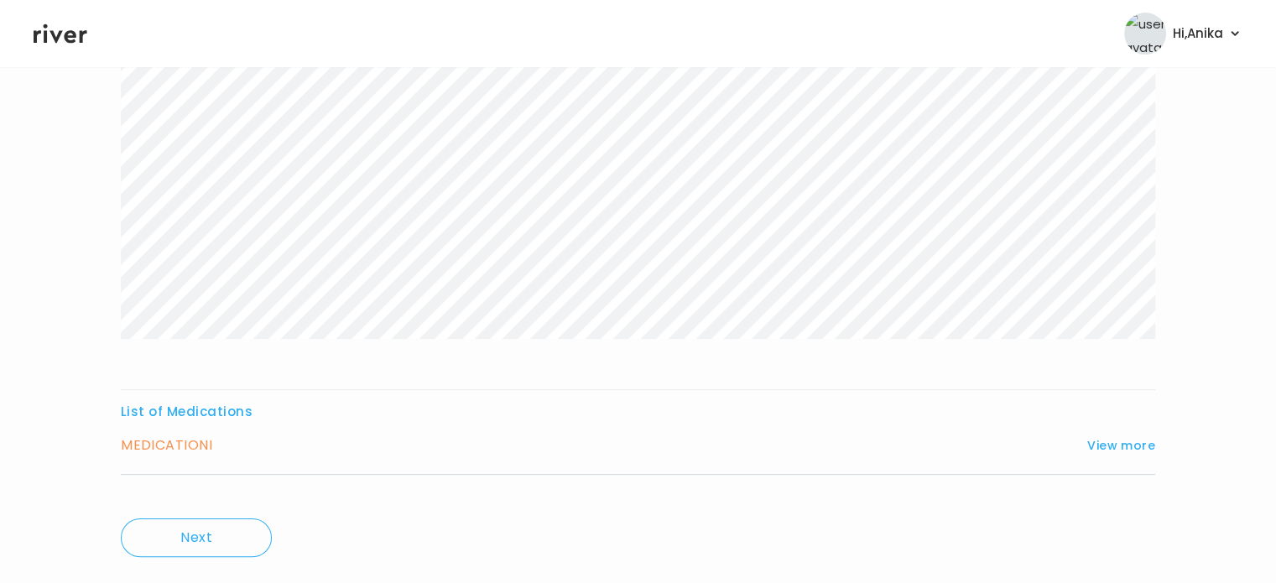
scroll to position [302, 0]
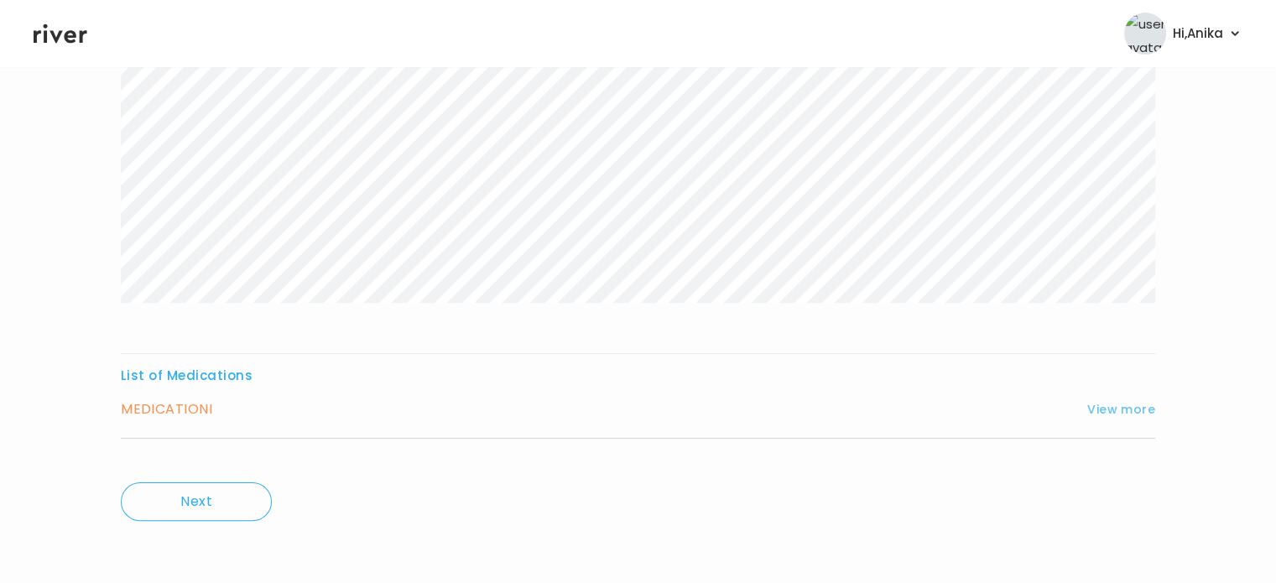
click at [1100, 408] on button "View more" at bounding box center [1121, 409] width 68 height 20
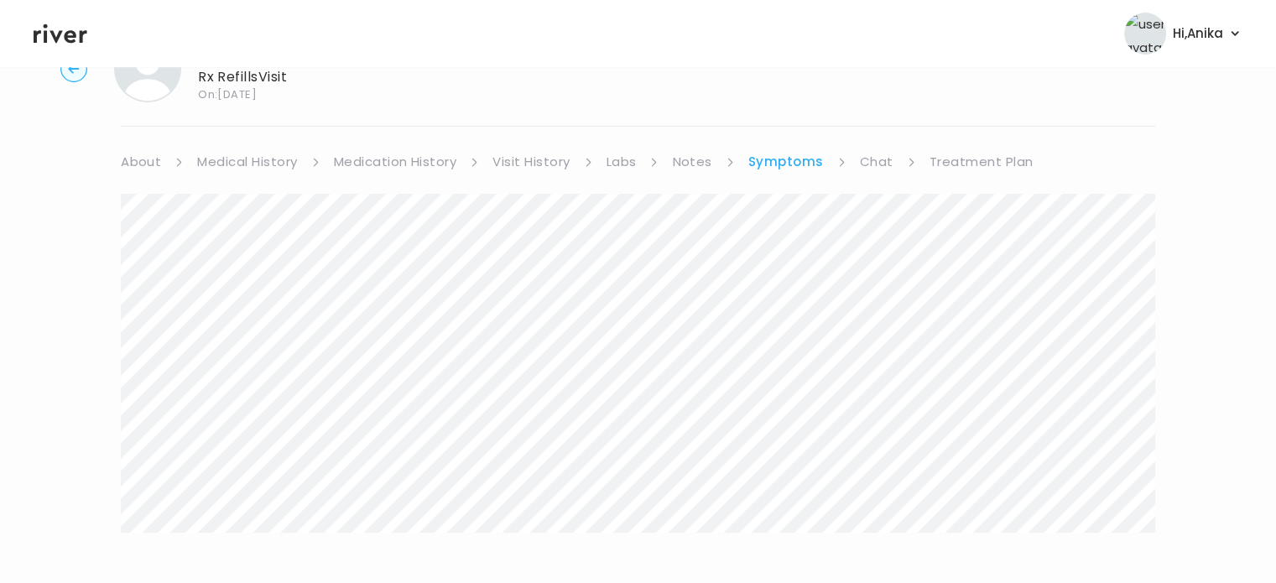
scroll to position [2, 0]
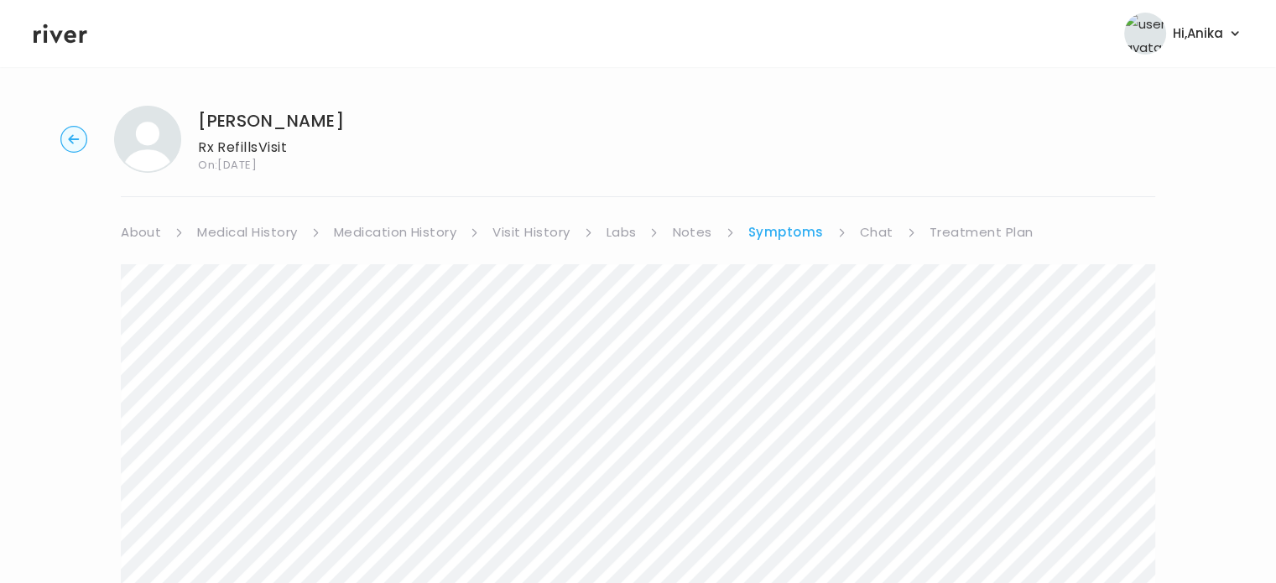
click at [962, 223] on link "Treatment Plan" at bounding box center [981, 232] width 104 height 23
click at [278, 439] on button "Update treatment notes" at bounding box center [212, 438] width 182 height 23
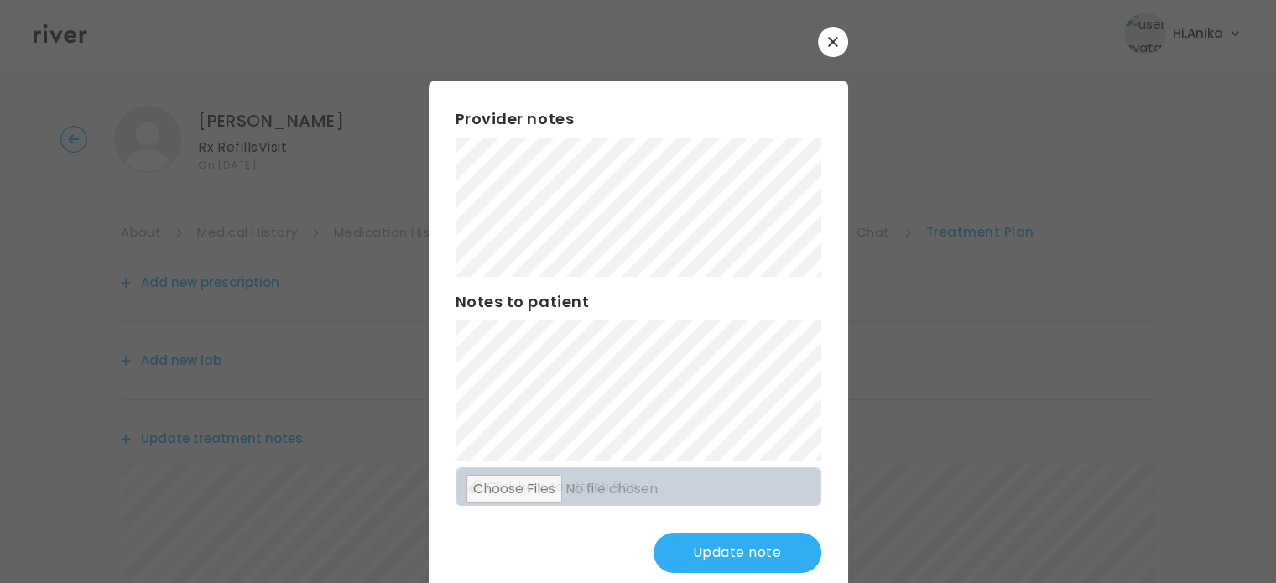
click at [718, 564] on button "Update note" at bounding box center [737, 553] width 168 height 40
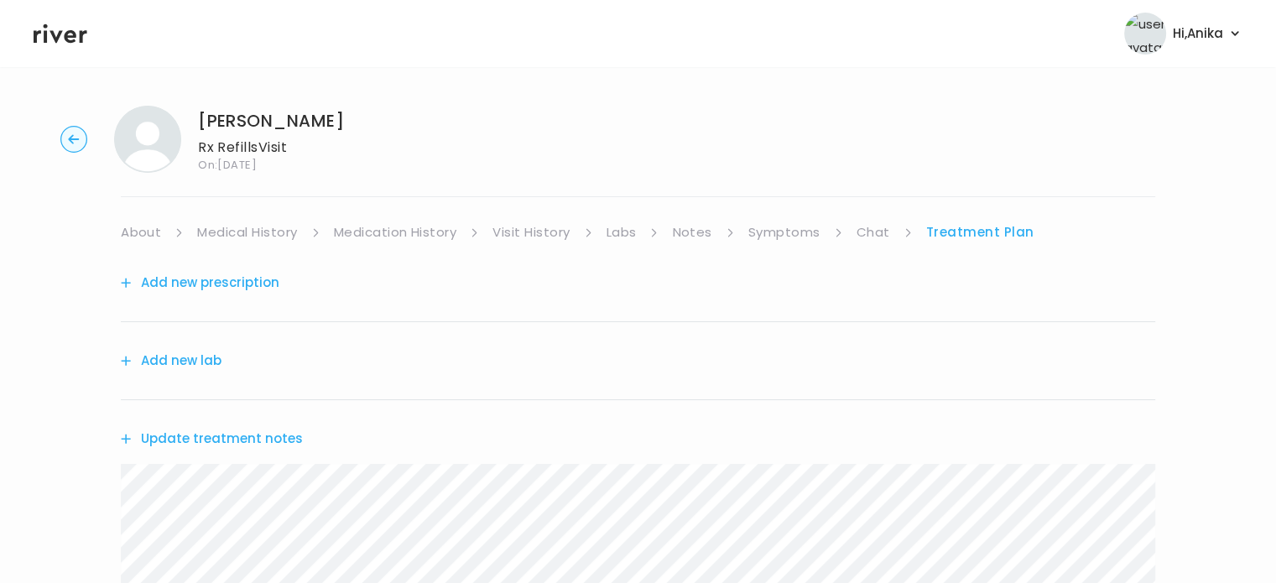
click at [236, 294] on button "Add new prescription" at bounding box center [200, 282] width 159 height 23
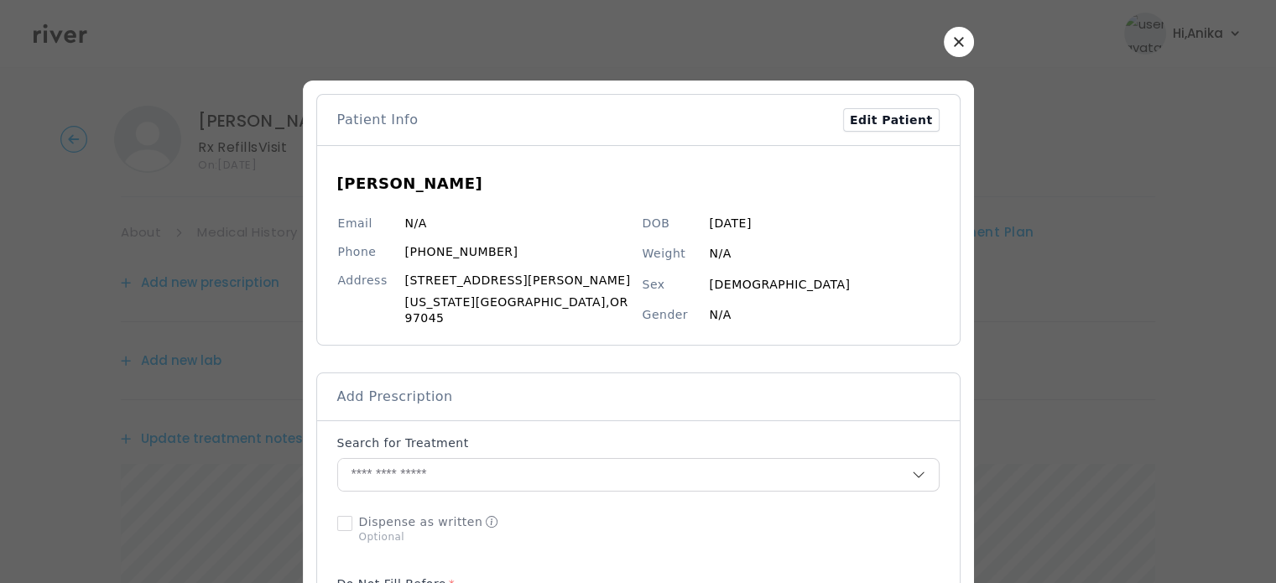
click at [493, 471] on input "text" at bounding box center [625, 475] width 574 height 32
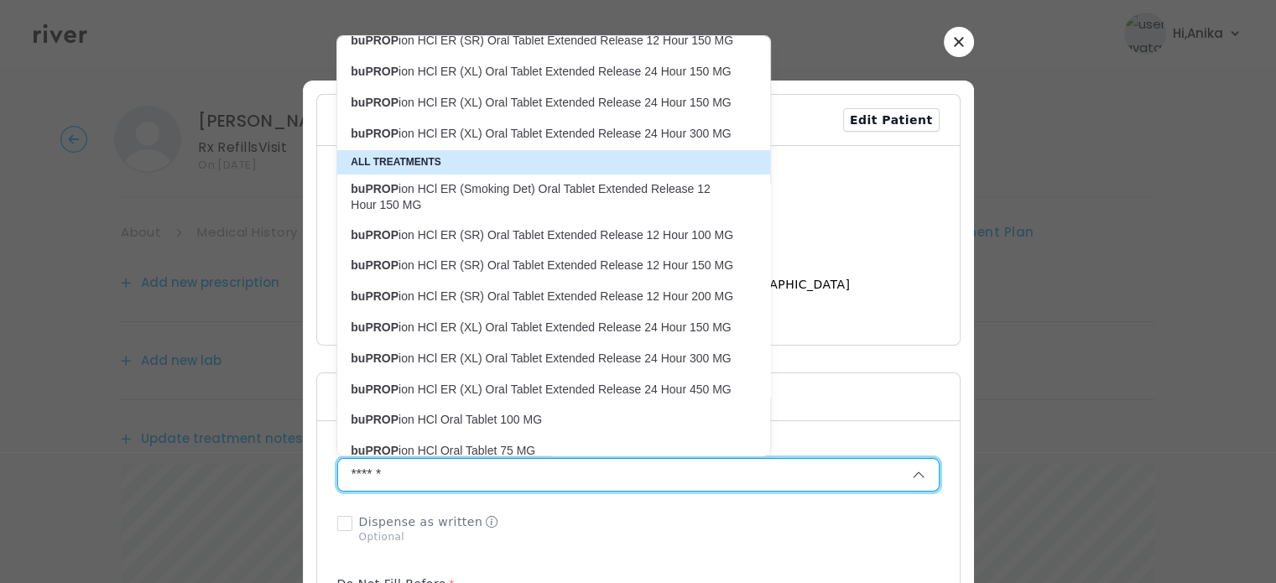
scroll to position [77, 0]
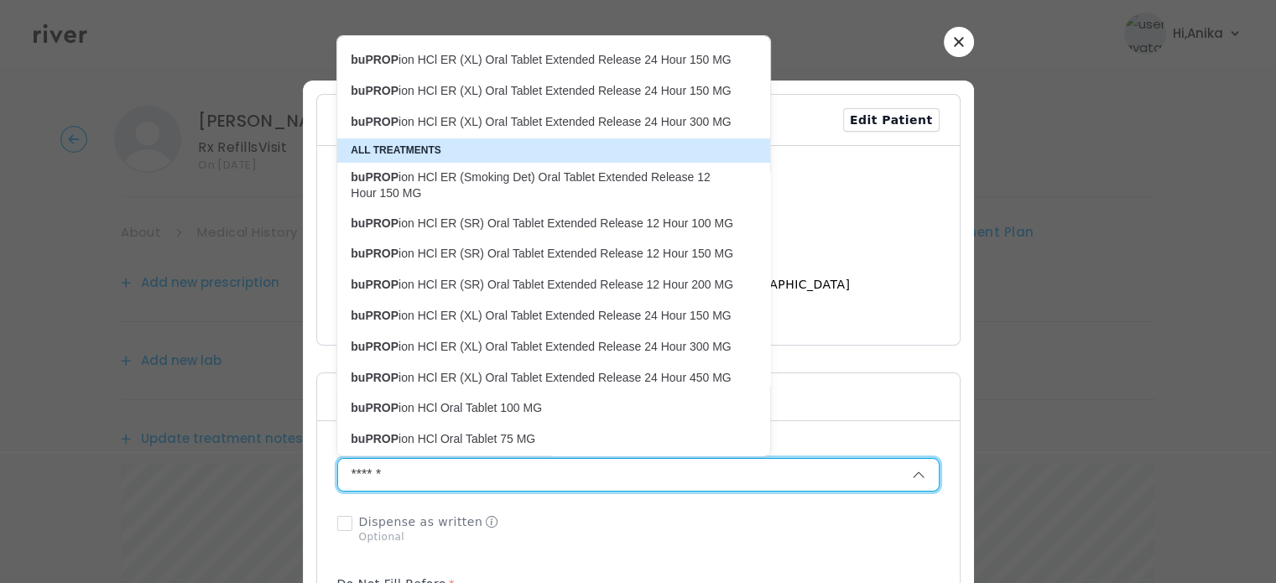
click at [554, 315] on p "buPROP ion HCl ER (XL) Oral Tablet Extended Release 24 Hour 150 MG" at bounding box center [544, 316] width 386 height 16
type input "**********"
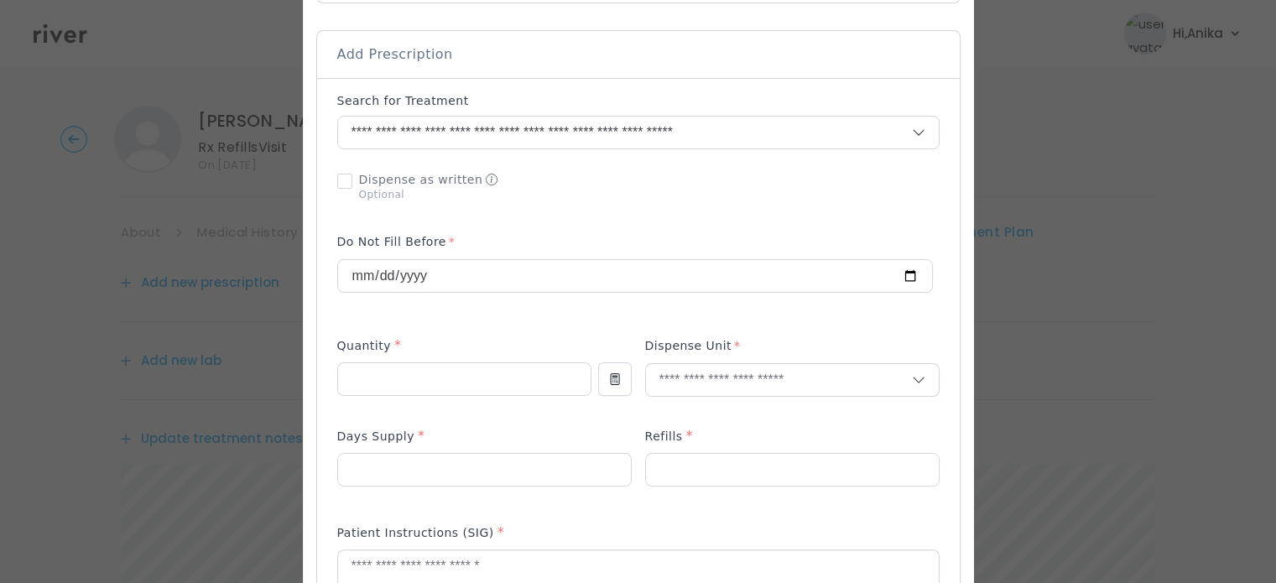
scroll to position [362, 0]
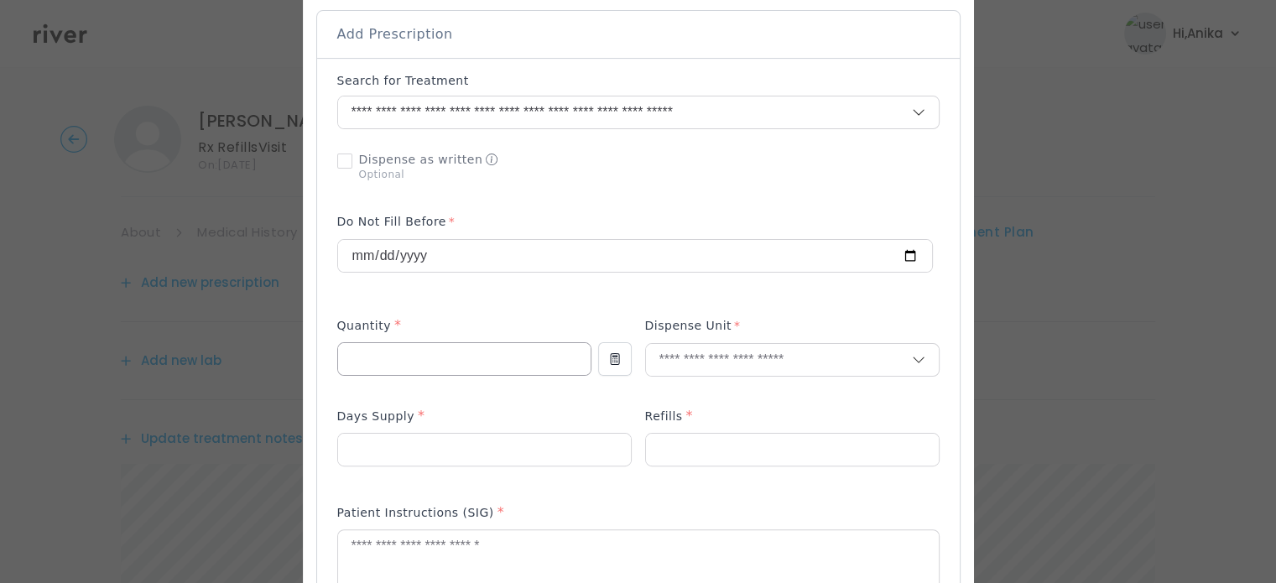
click at [511, 346] on input "number" at bounding box center [464, 359] width 252 height 32
type input "**"
click at [690, 351] on input "text" at bounding box center [779, 360] width 266 height 32
type input "*****"
click at [689, 375] on p "Tablet" at bounding box center [754, 387] width 221 height 24
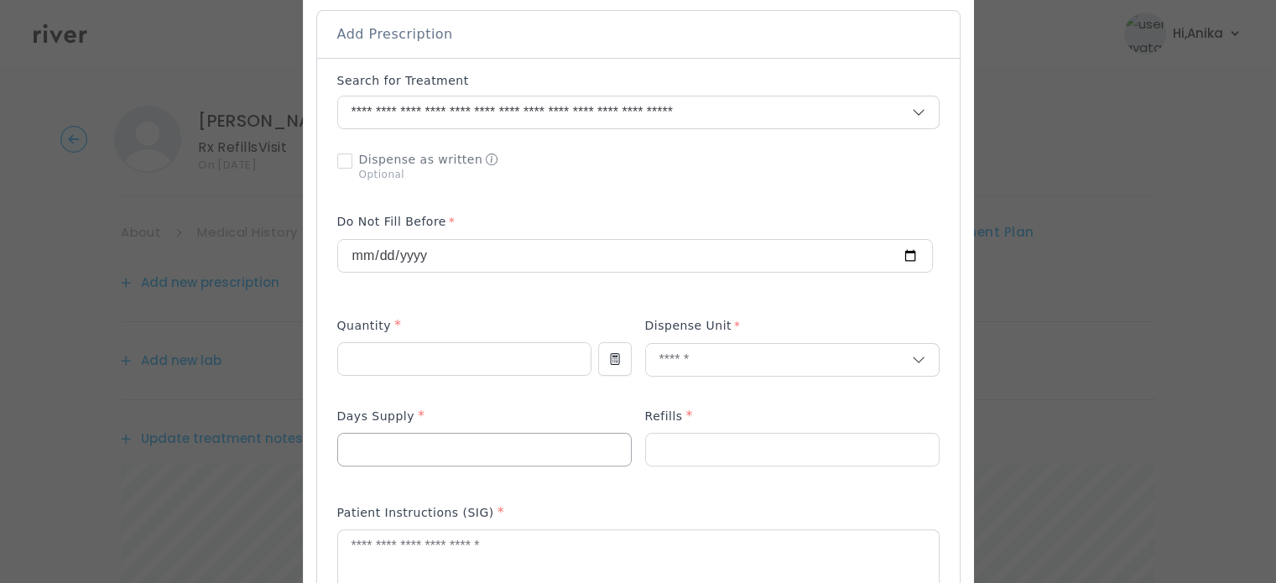
click at [554, 434] on input "number" at bounding box center [484, 450] width 293 height 32
type input "**"
click at [689, 434] on input "number" at bounding box center [792, 450] width 293 height 32
type input "*"
click at [569, 530] on textarea at bounding box center [638, 574] width 601 height 89
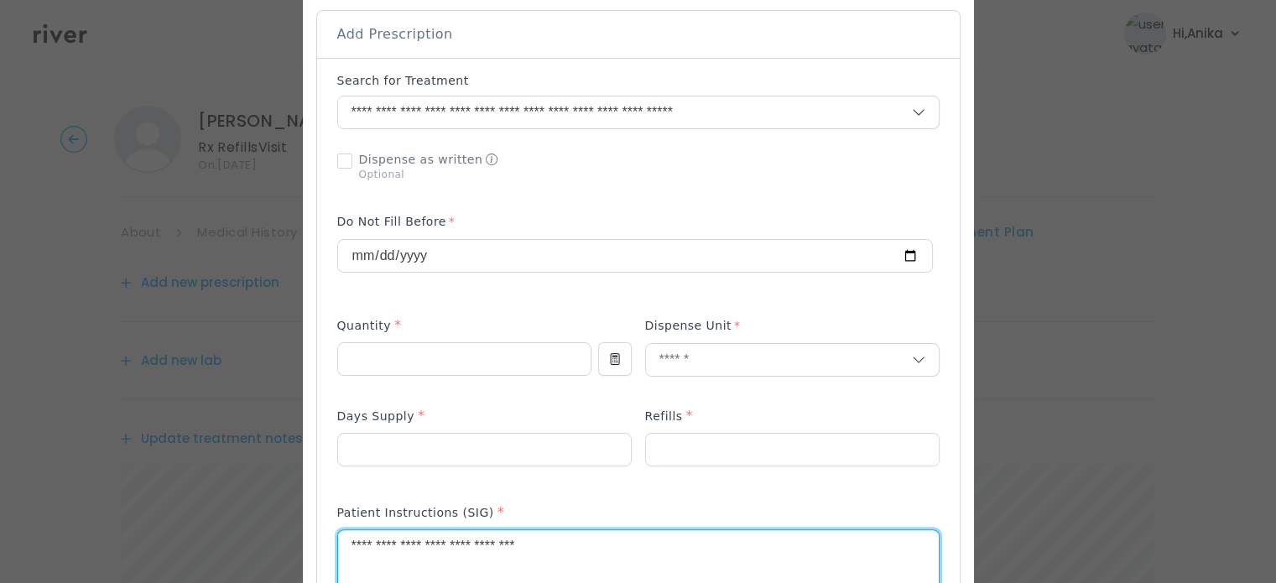
type textarea "**********"
click at [595, 278] on p at bounding box center [634, 283] width 595 height 18
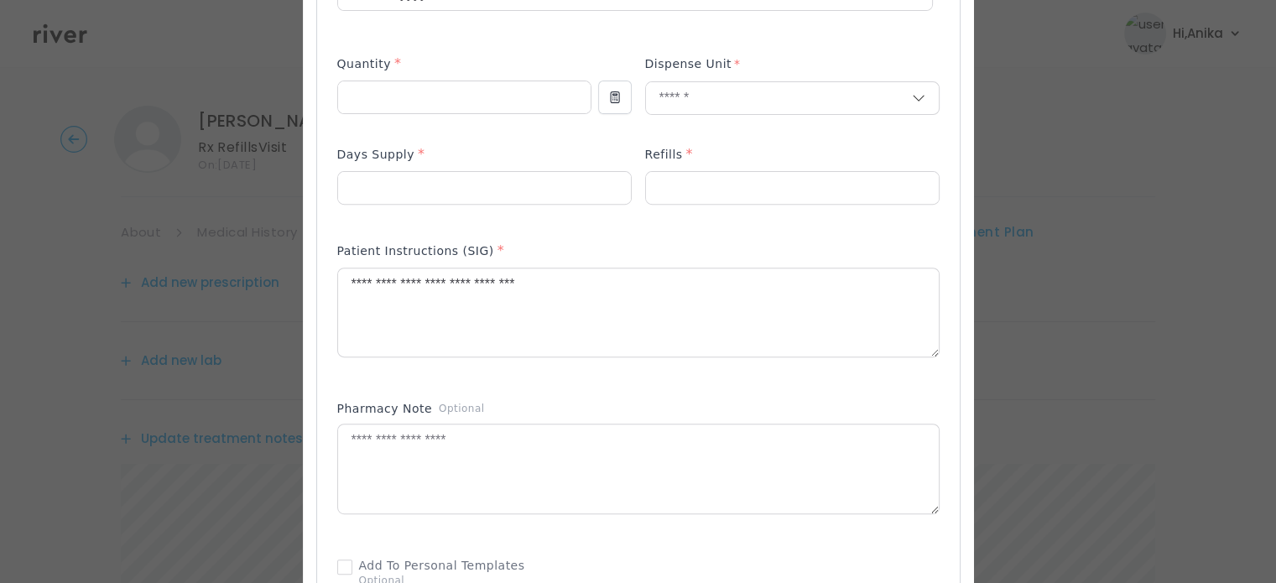
scroll to position [716, 0]
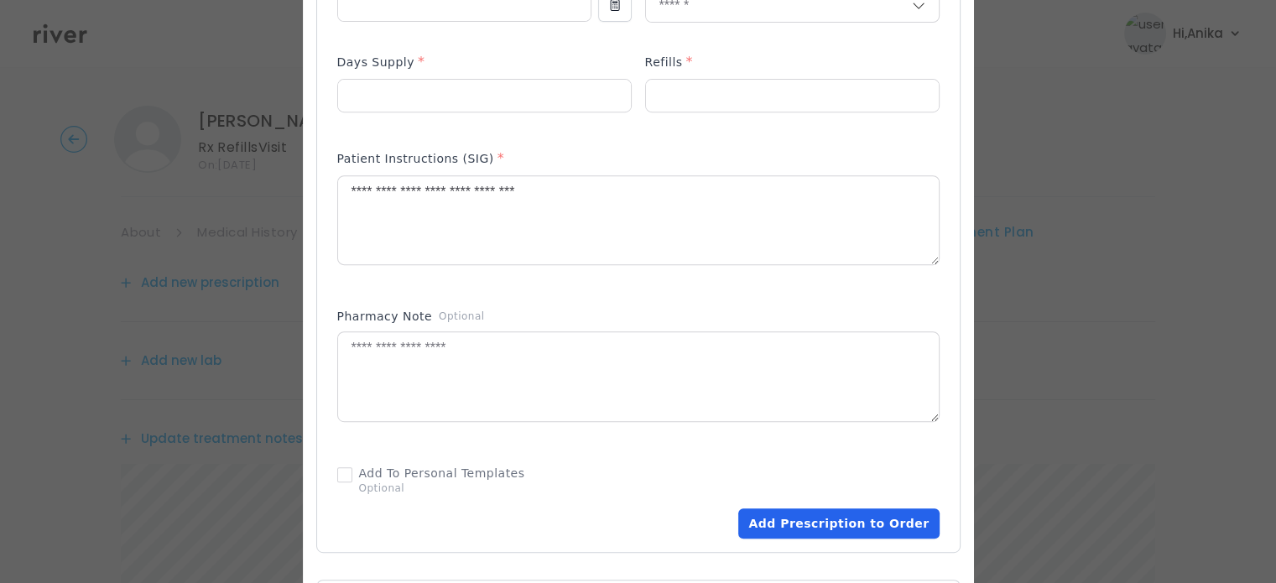
click at [772, 508] on button "Add Prescription to Order" at bounding box center [838, 523] width 200 height 30
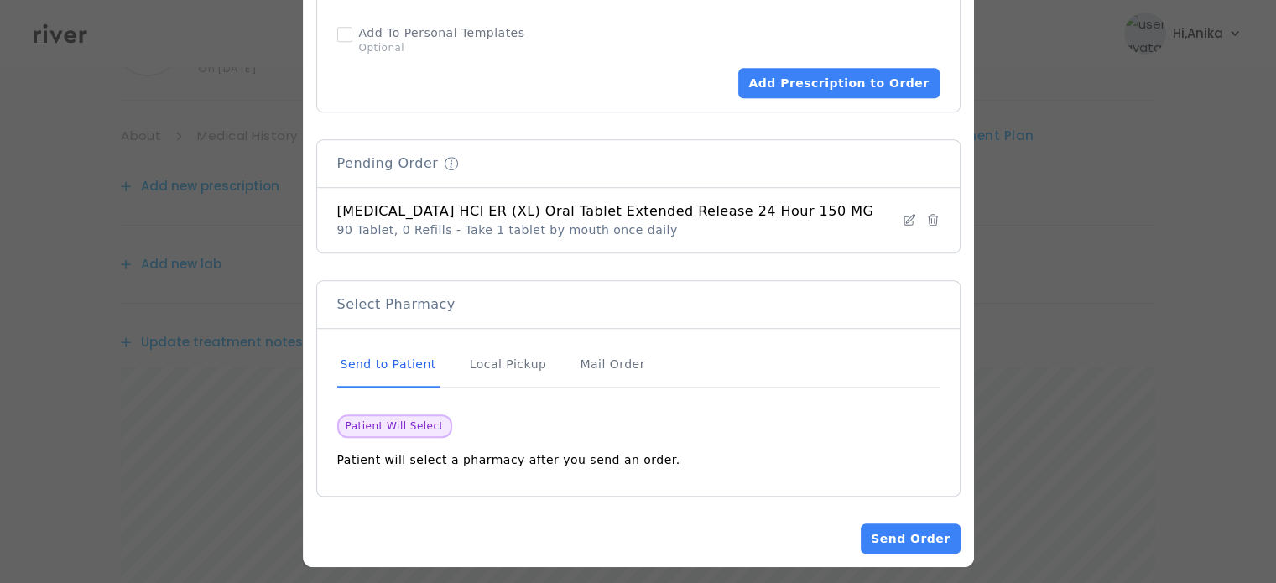
scroll to position [101, 0]
click at [627, 361] on div "Mail Order" at bounding box center [611, 364] width 71 height 45
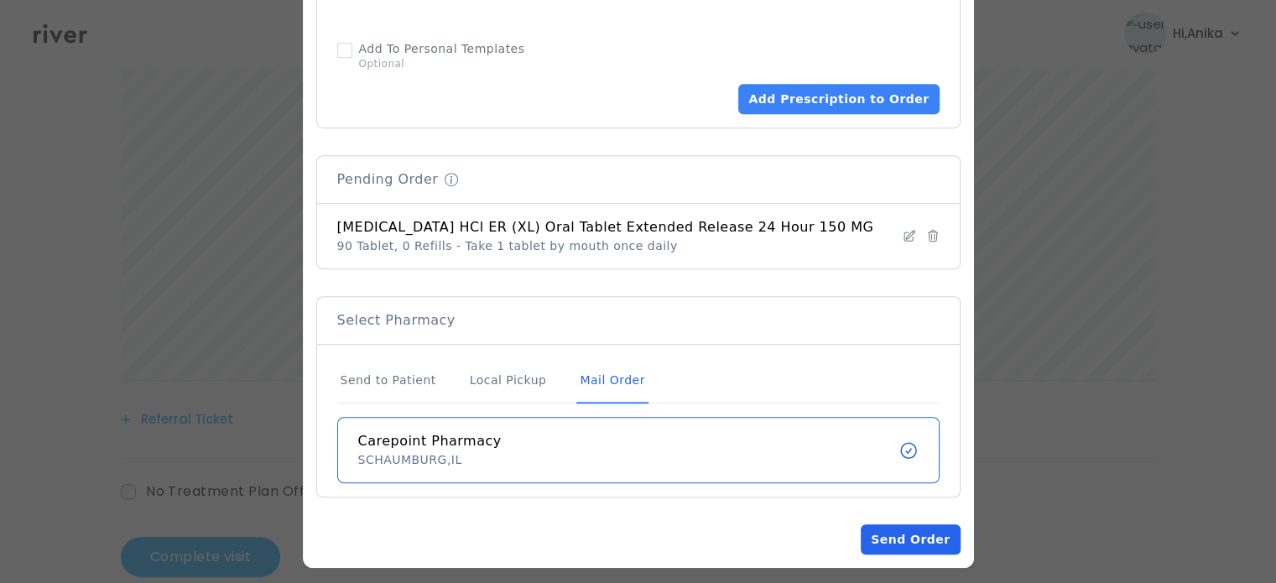
scroll to position [429, 0]
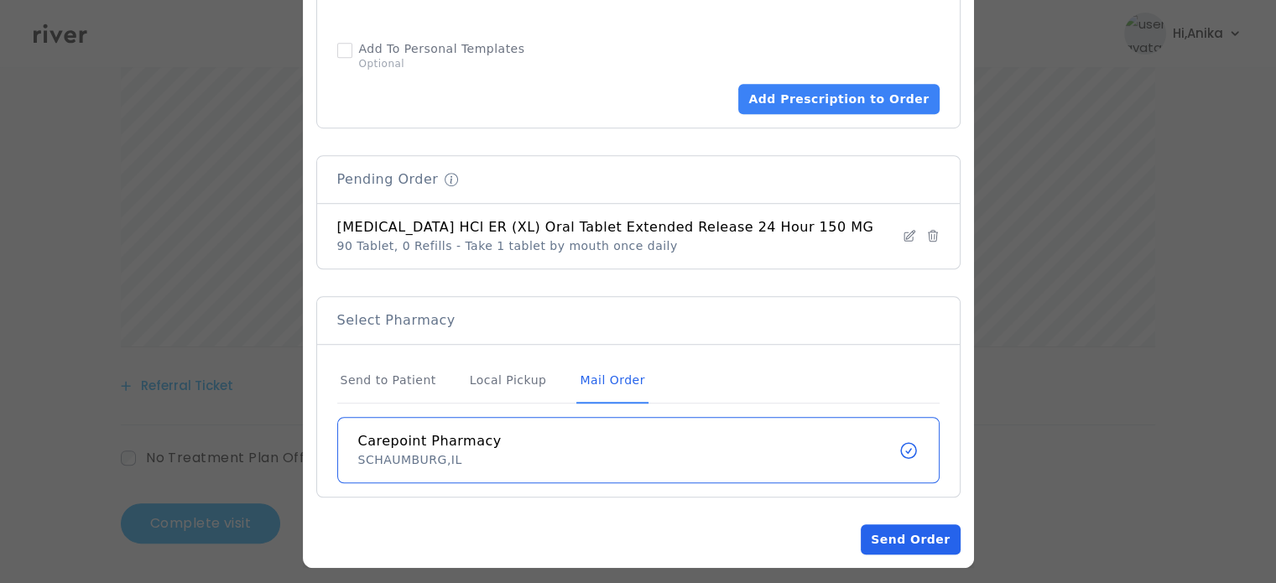
click at [862, 534] on button "Send Order" at bounding box center [910, 539] width 99 height 30
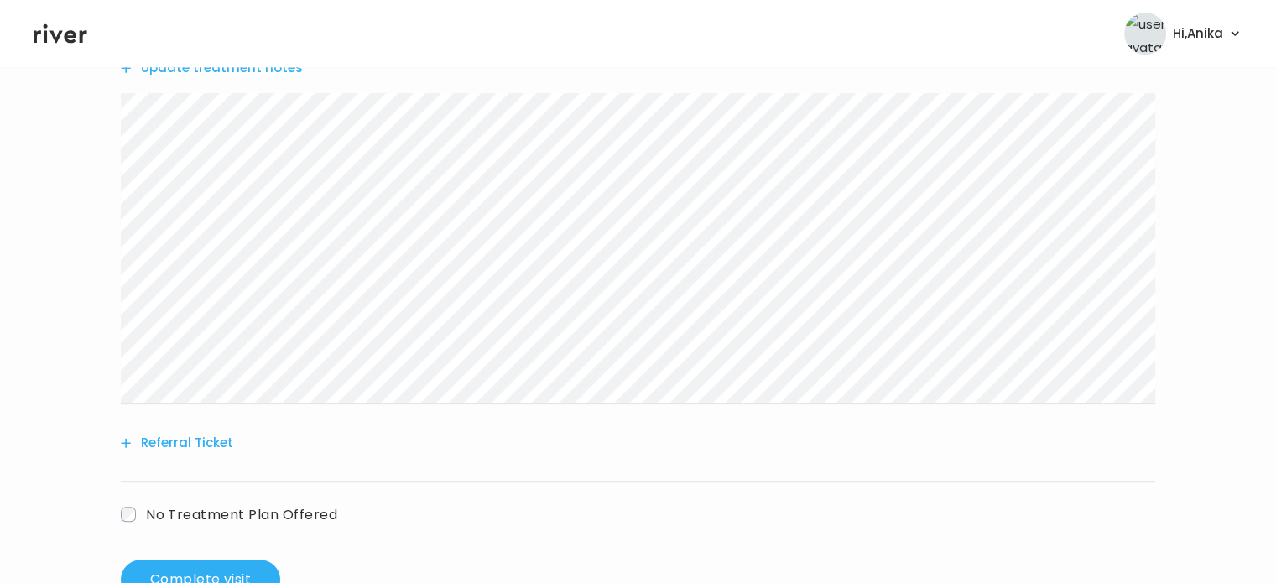
scroll to position [624, 0]
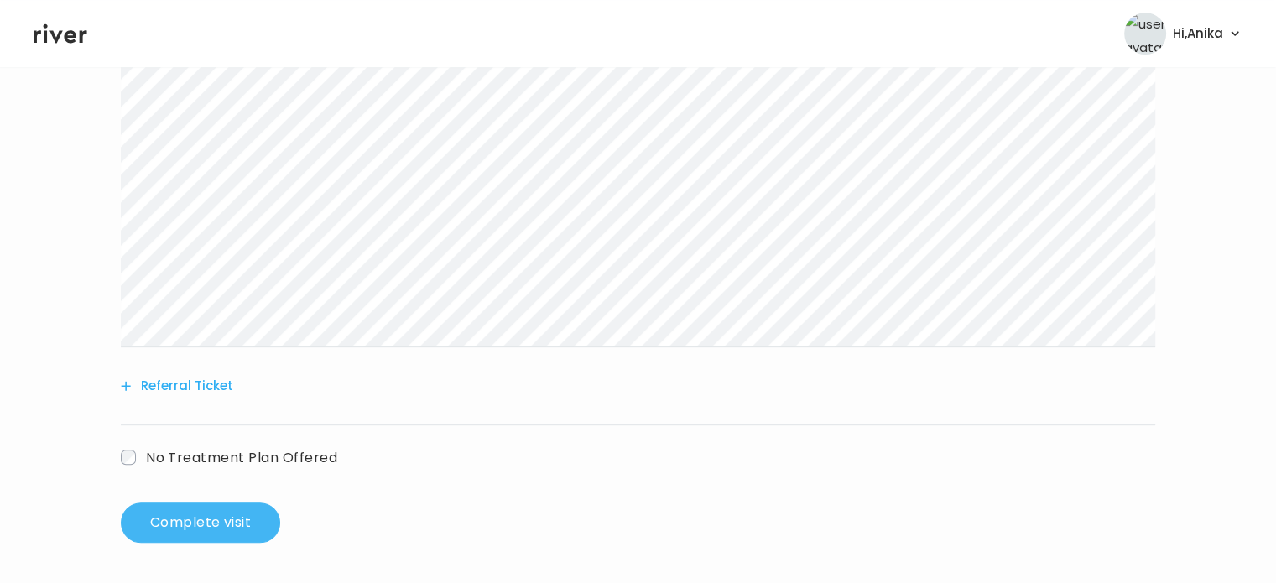
click at [216, 533] on button "Complete visit" at bounding box center [200, 522] width 159 height 40
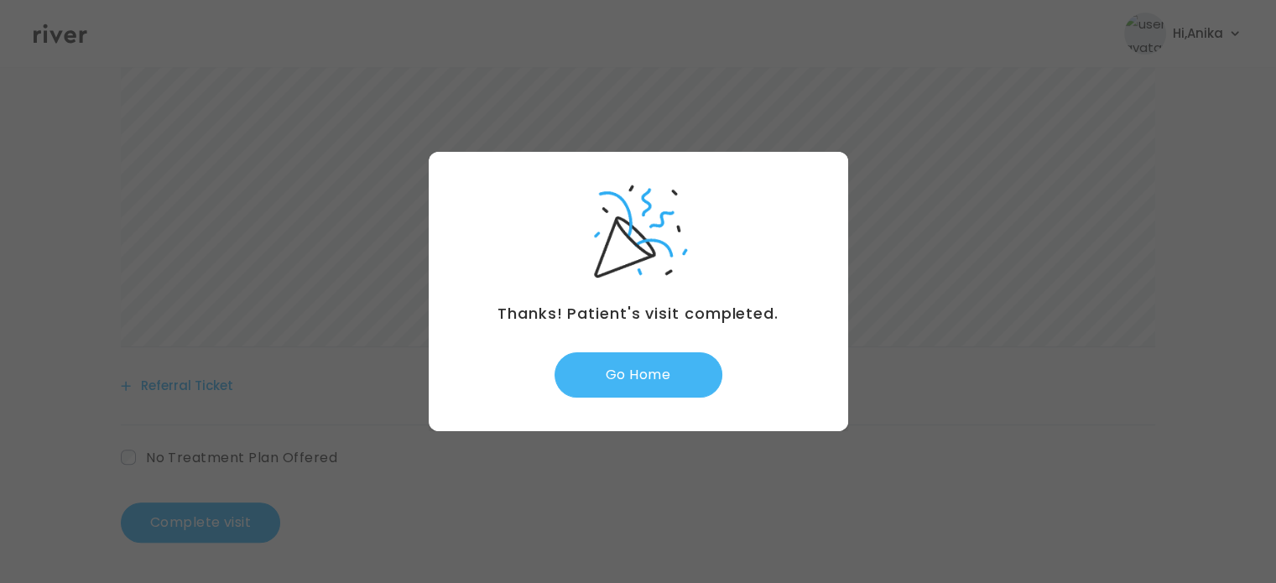
click at [616, 389] on button "Go Home" at bounding box center [638, 374] width 168 height 45
